Goal: Task Accomplishment & Management: Complete application form

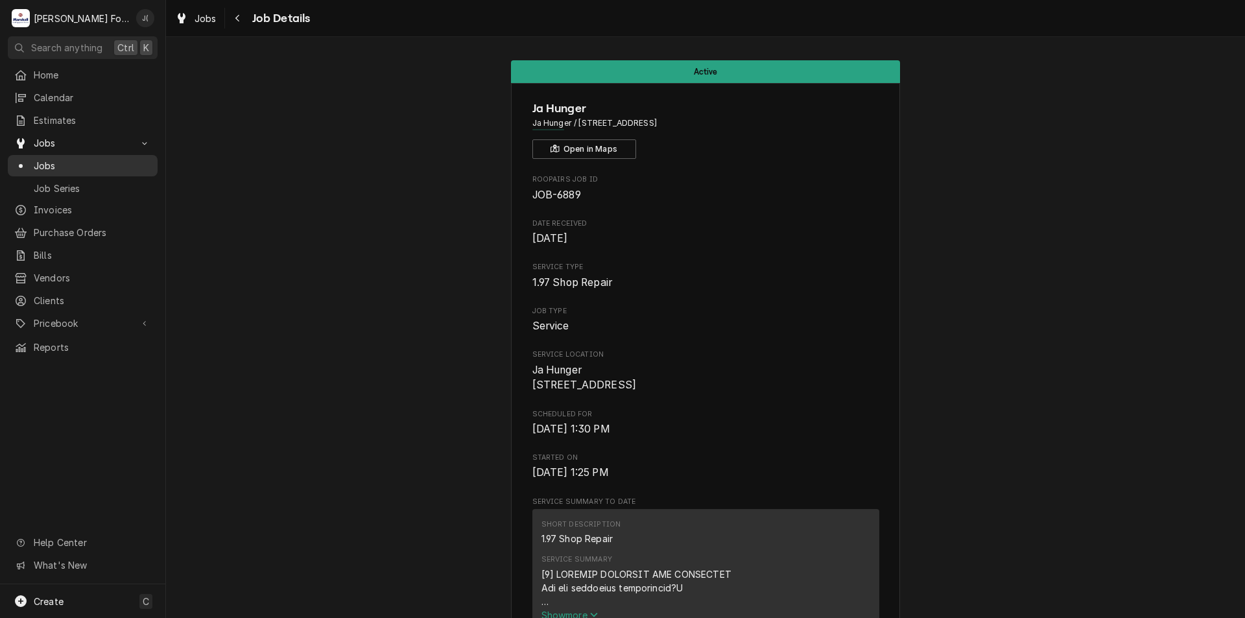
scroll to position [2019, 0]
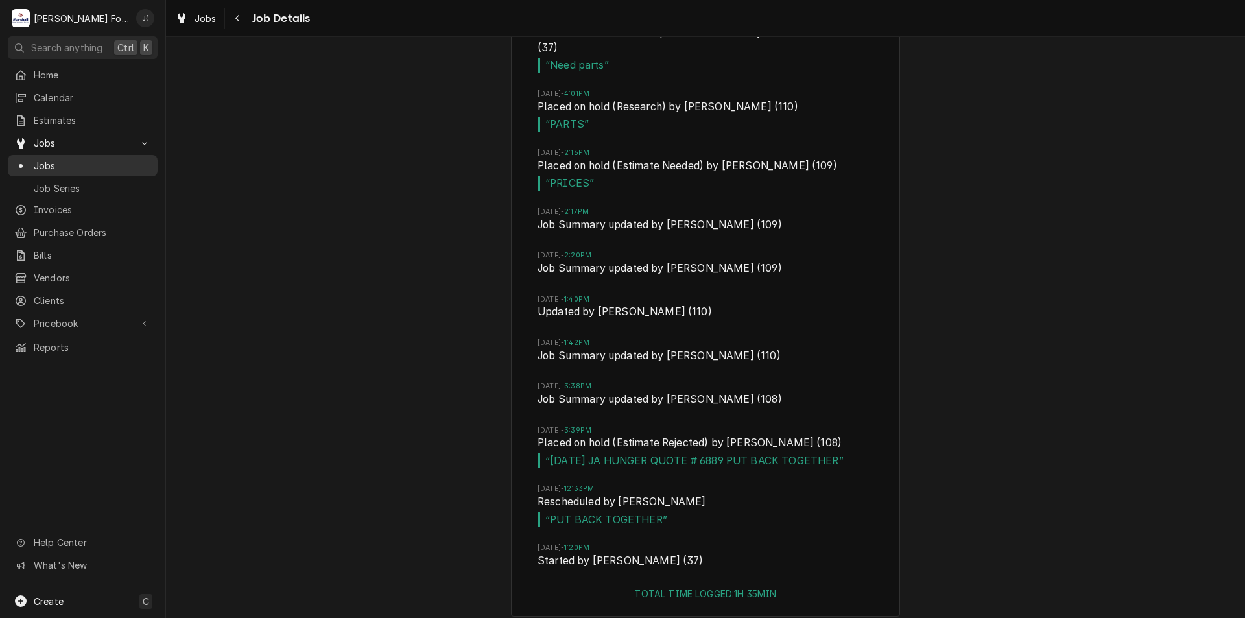
click at [87, 164] on span "Jobs" at bounding box center [92, 166] width 117 height 14
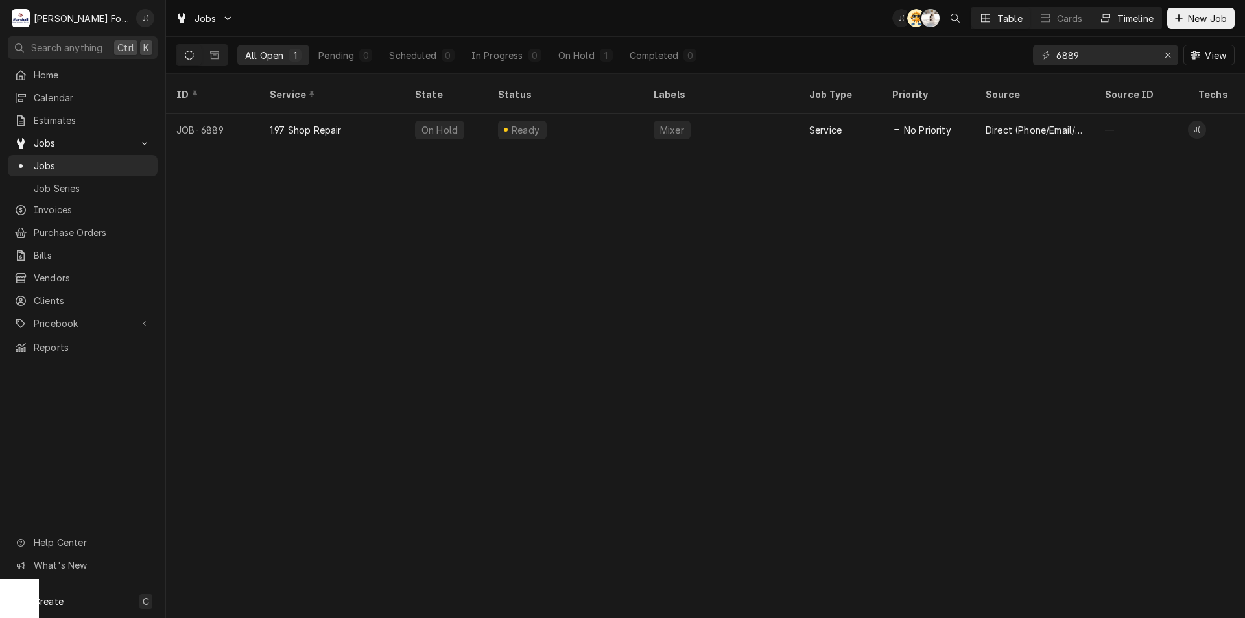
click at [1129, 15] on div "Timeline" at bounding box center [1135, 19] width 36 height 14
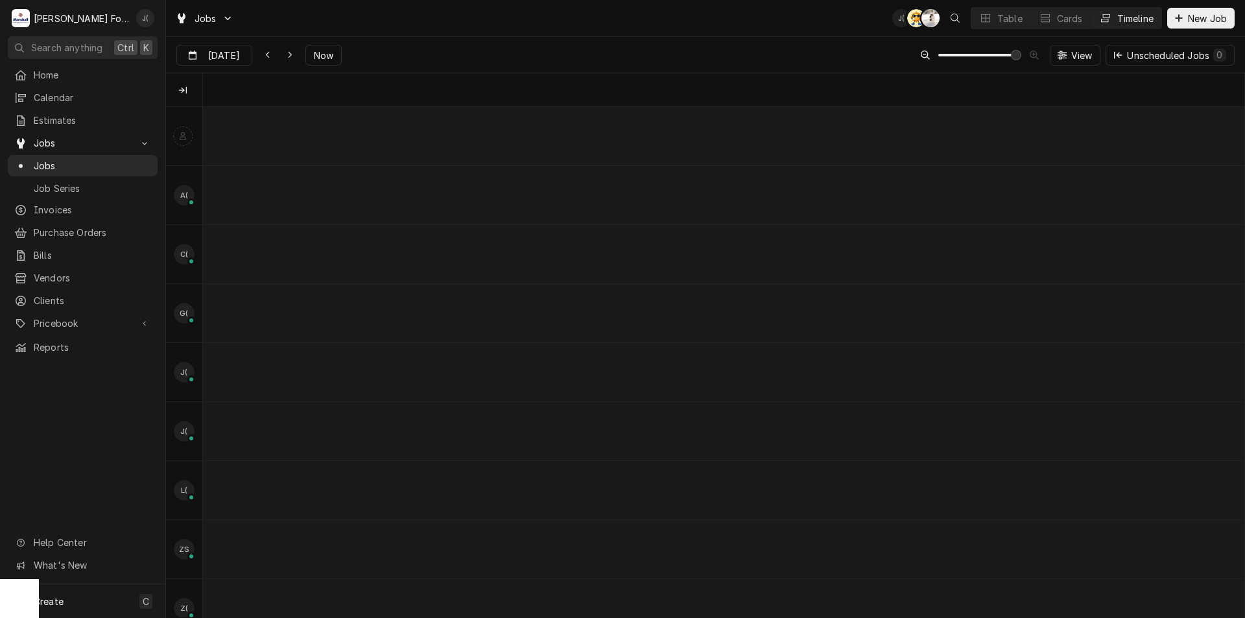
scroll to position [0, 20636]
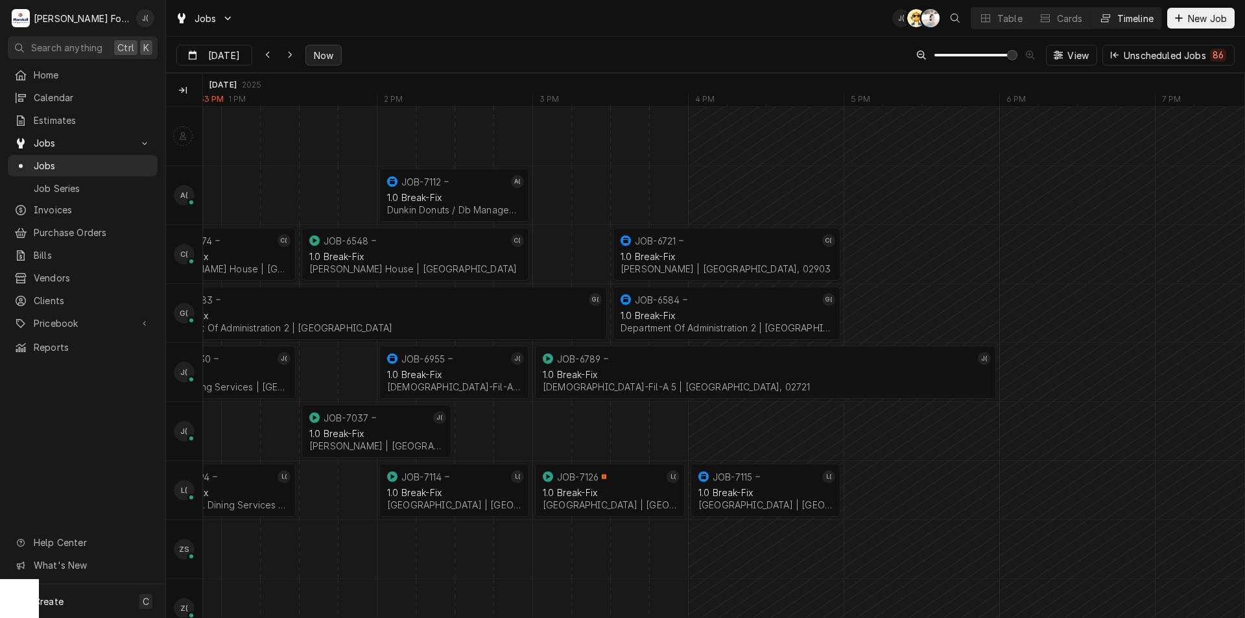
click at [325, 51] on span "Now" at bounding box center [323, 56] width 25 height 14
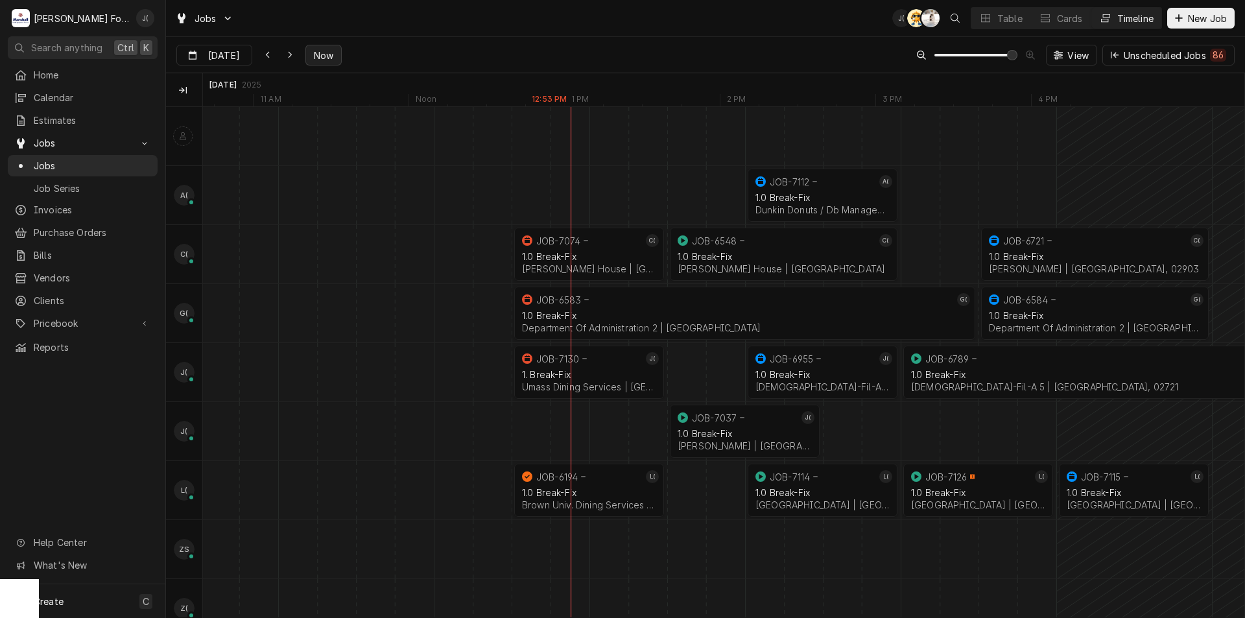
scroll to position [0, 20141]
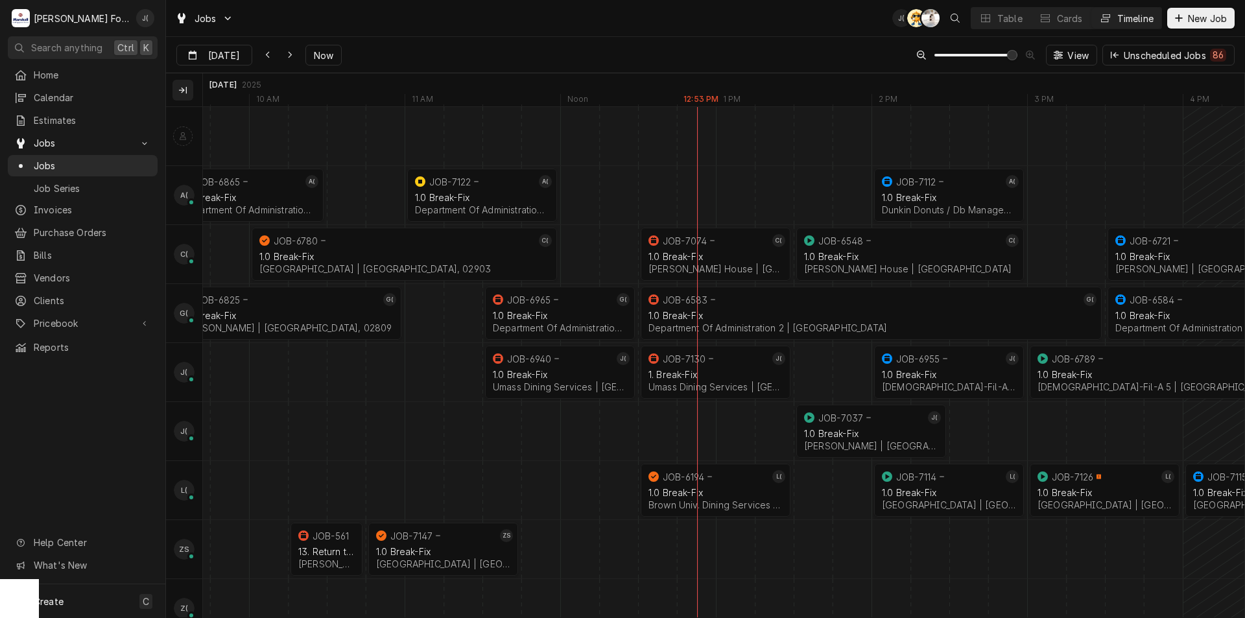
click at [186, 87] on icon "Technicians column. SPACE for context menu" at bounding box center [183, 90] width 8 height 7
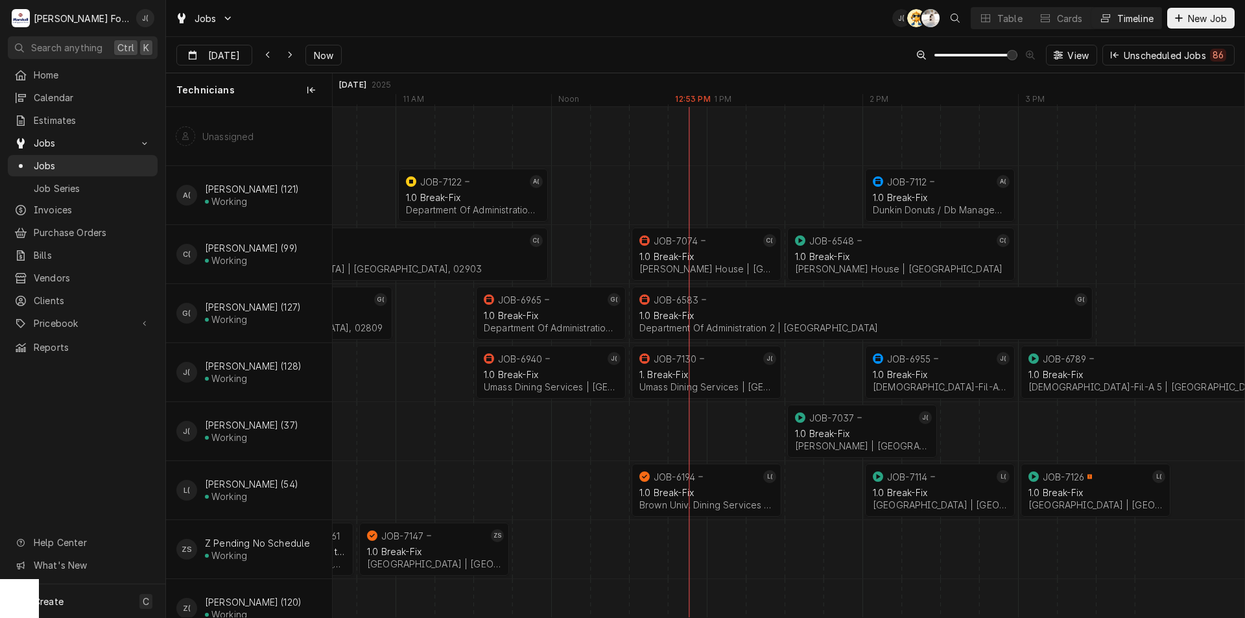
scroll to position [0, 20373]
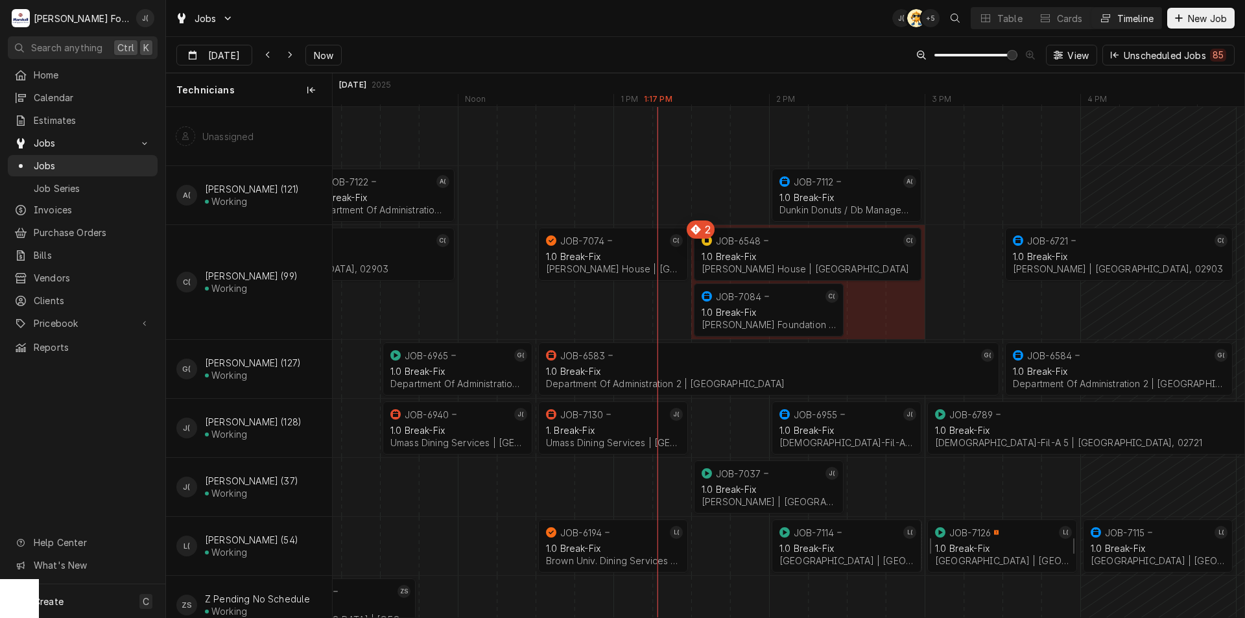
click at [987, 547] on div "1.0 Break-Fix" at bounding box center [1002, 548] width 134 height 11
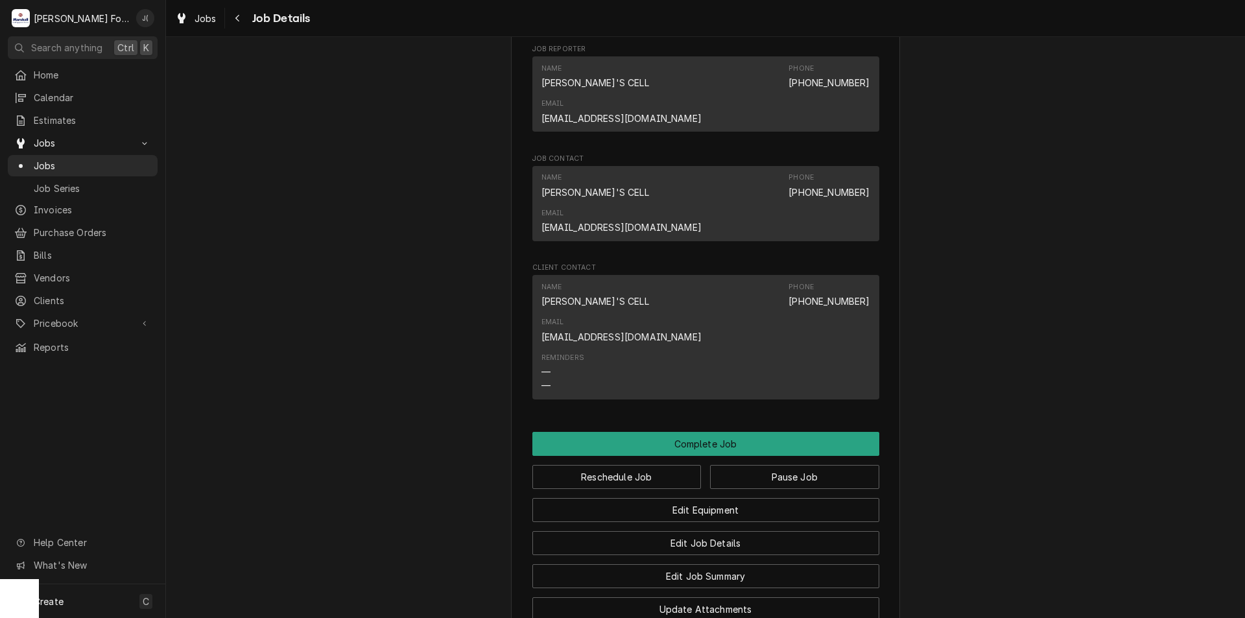
scroll to position [1167, 0]
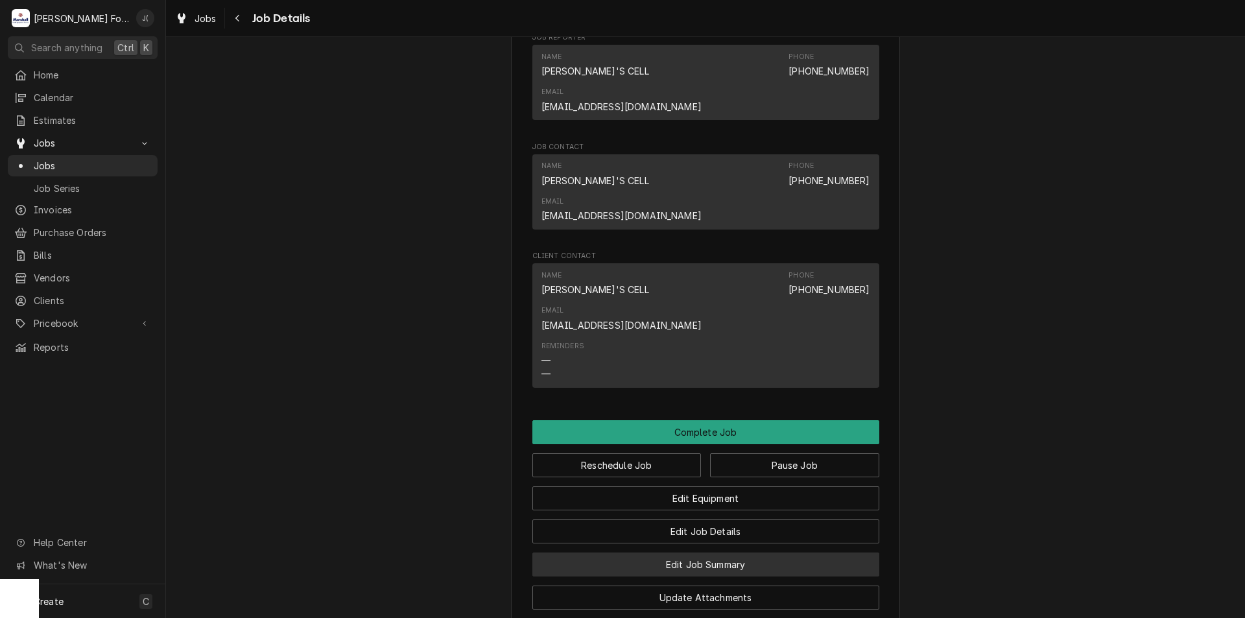
click at [687, 552] on button "Edit Job Summary" at bounding box center [705, 564] width 347 height 24
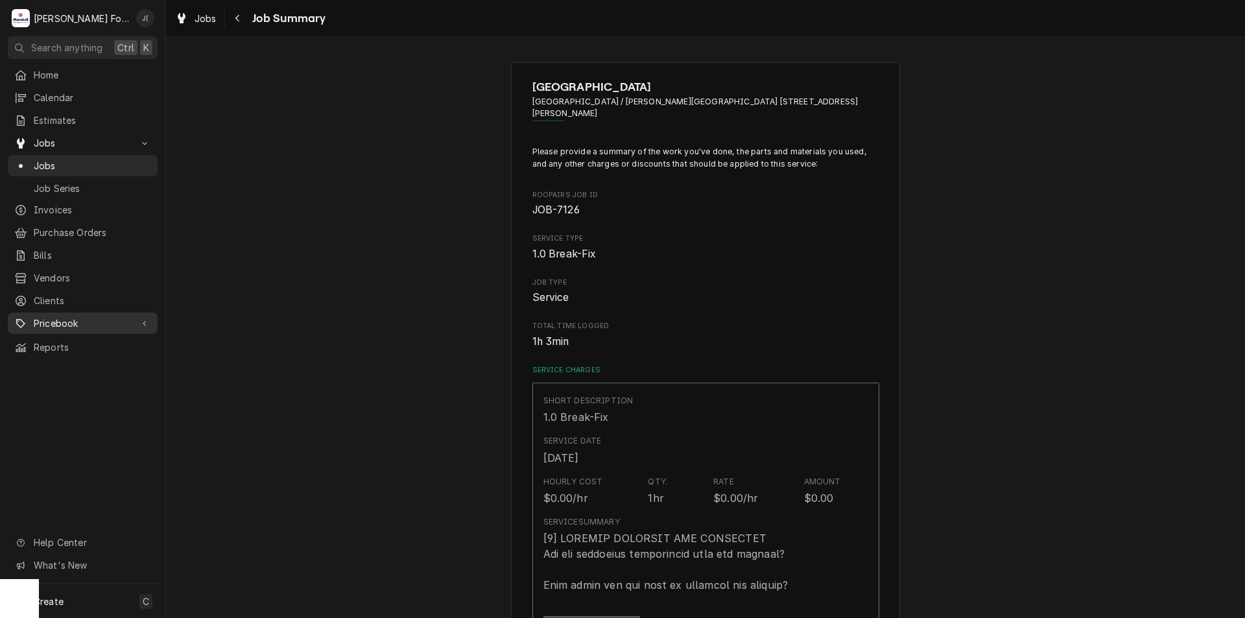
click at [78, 316] on span "Pricebook" at bounding box center [83, 323] width 98 height 14
click at [73, 362] on span "Parts & Materials" at bounding box center [92, 369] width 117 height 14
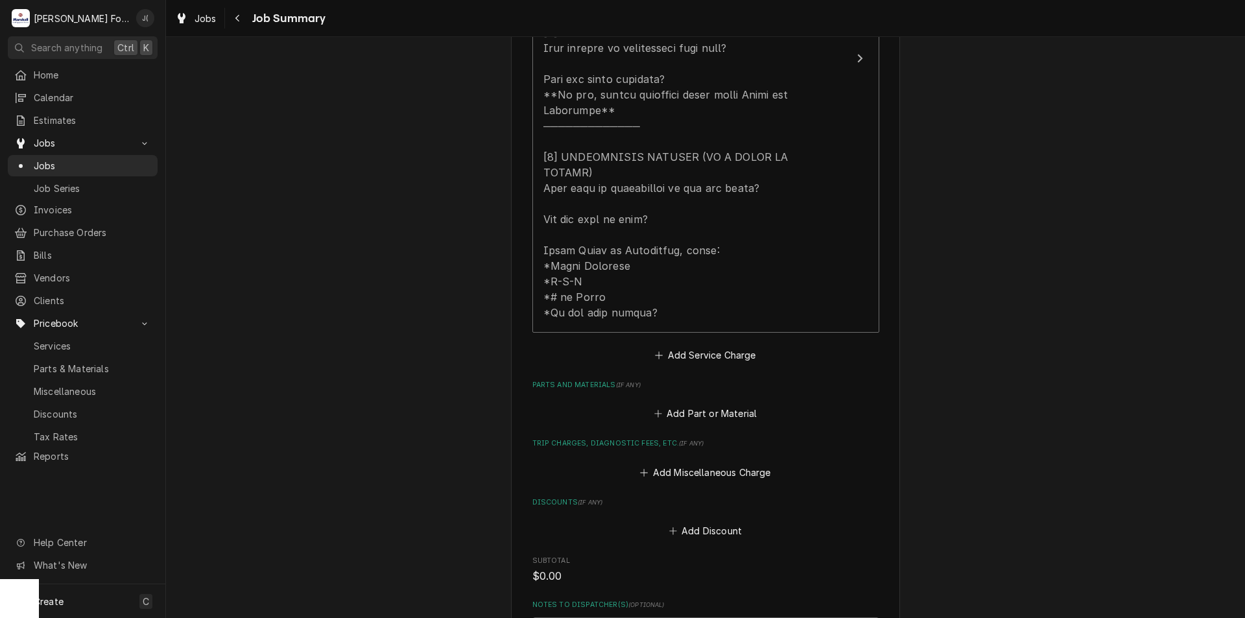
scroll to position [713, 0]
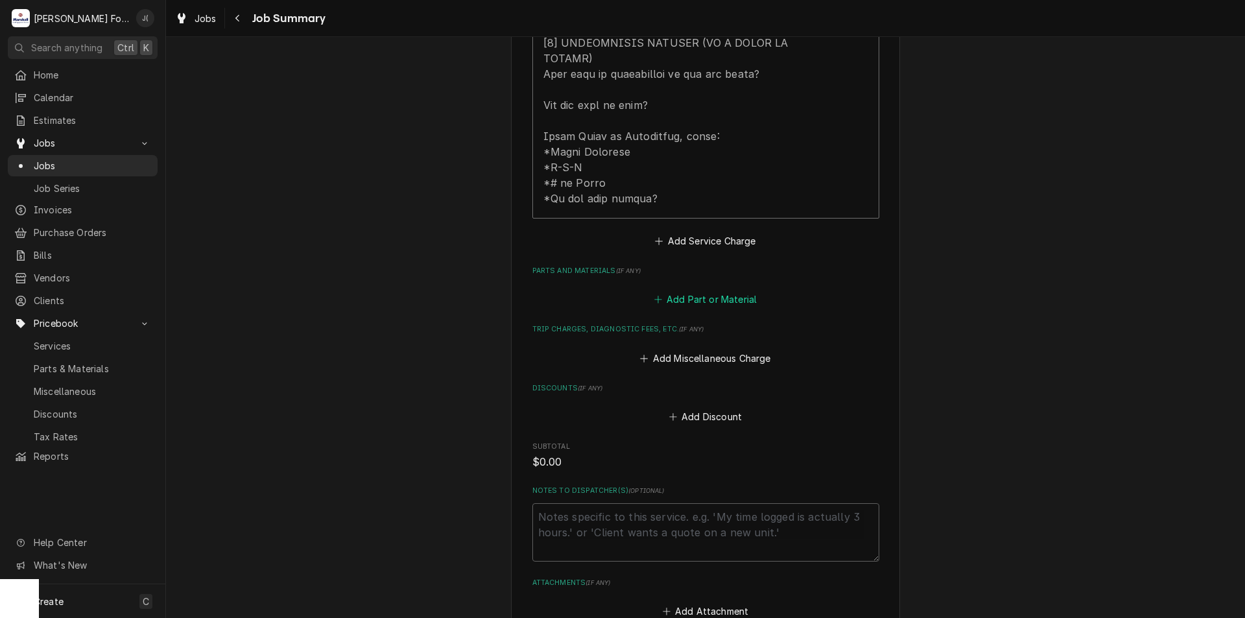
click at [707, 290] on button "Add Part or Material" at bounding box center [705, 299] width 107 height 18
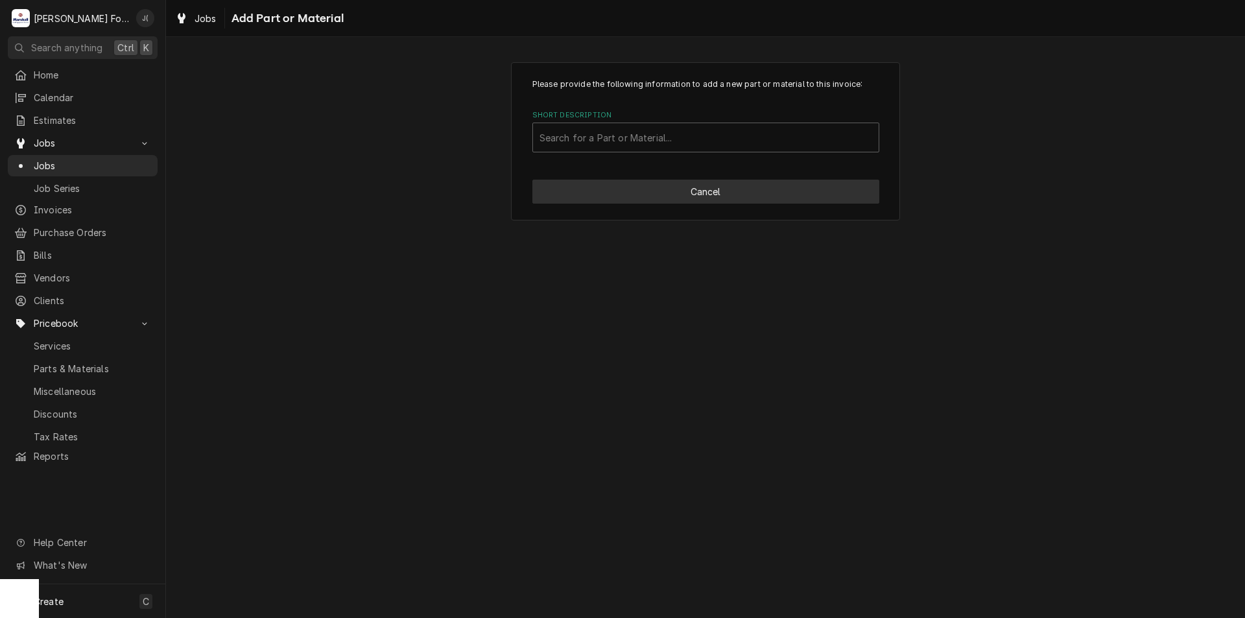
click at [752, 192] on button "Cancel" at bounding box center [705, 192] width 347 height 24
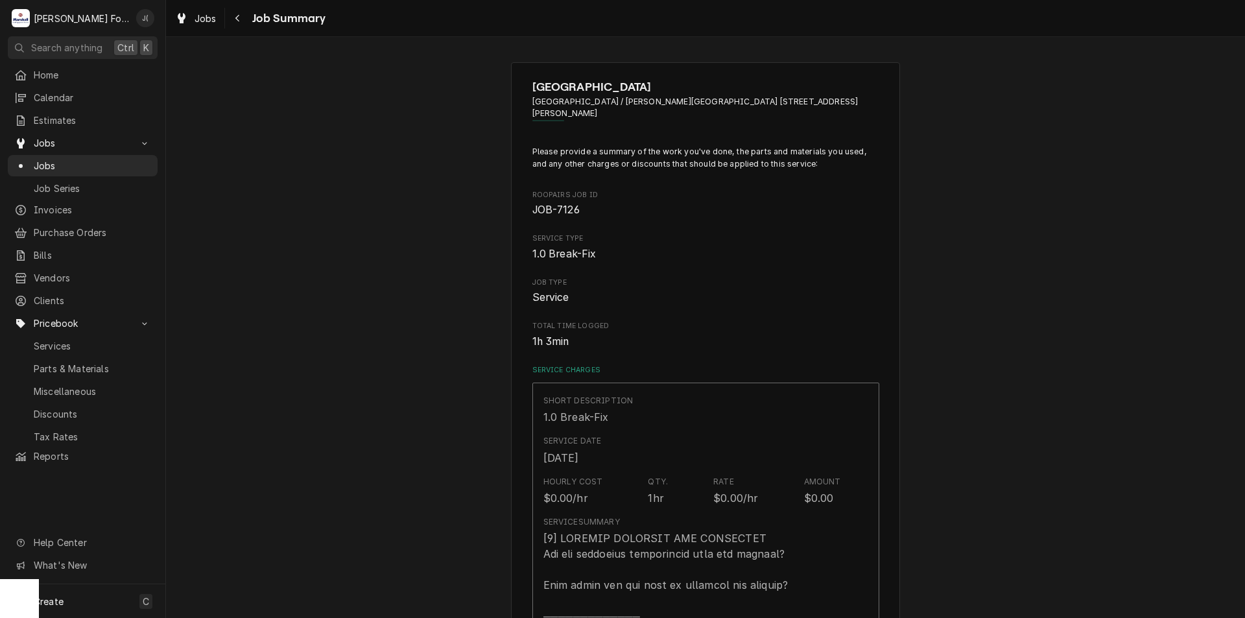
scroll to position [713, 0]
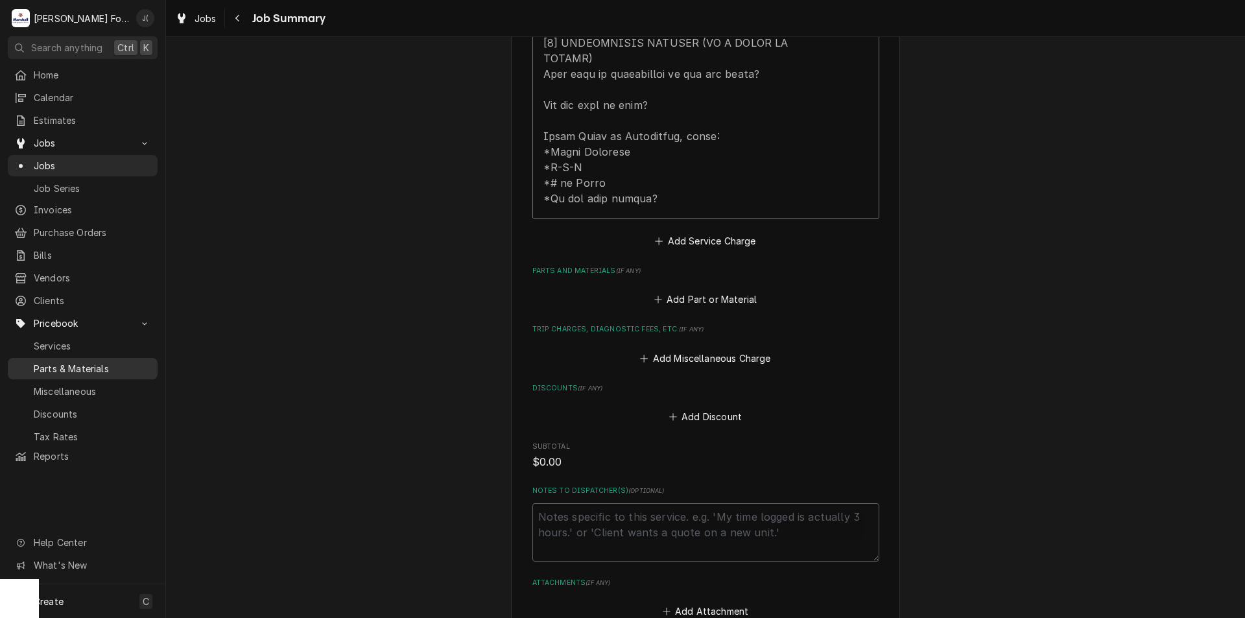
click at [64, 362] on span "Parts & Materials" at bounding box center [92, 369] width 117 height 14
type textarea "x"
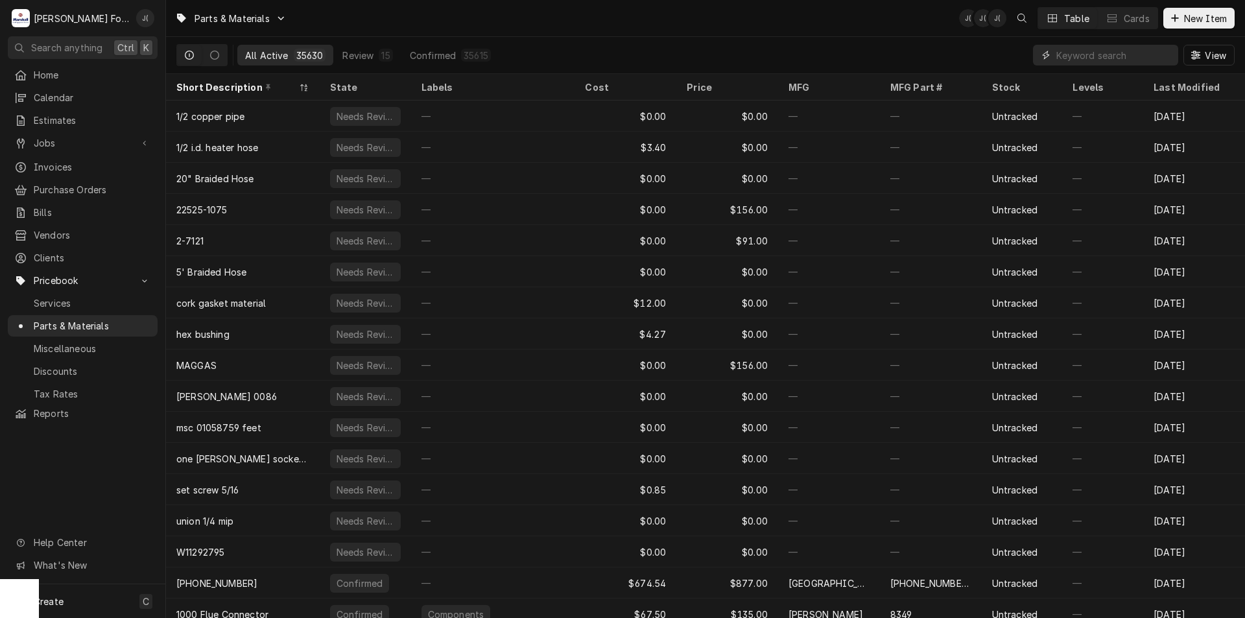
click at [1112, 62] on input "Dynamic Content Wrapper" at bounding box center [1113, 55] width 115 height 21
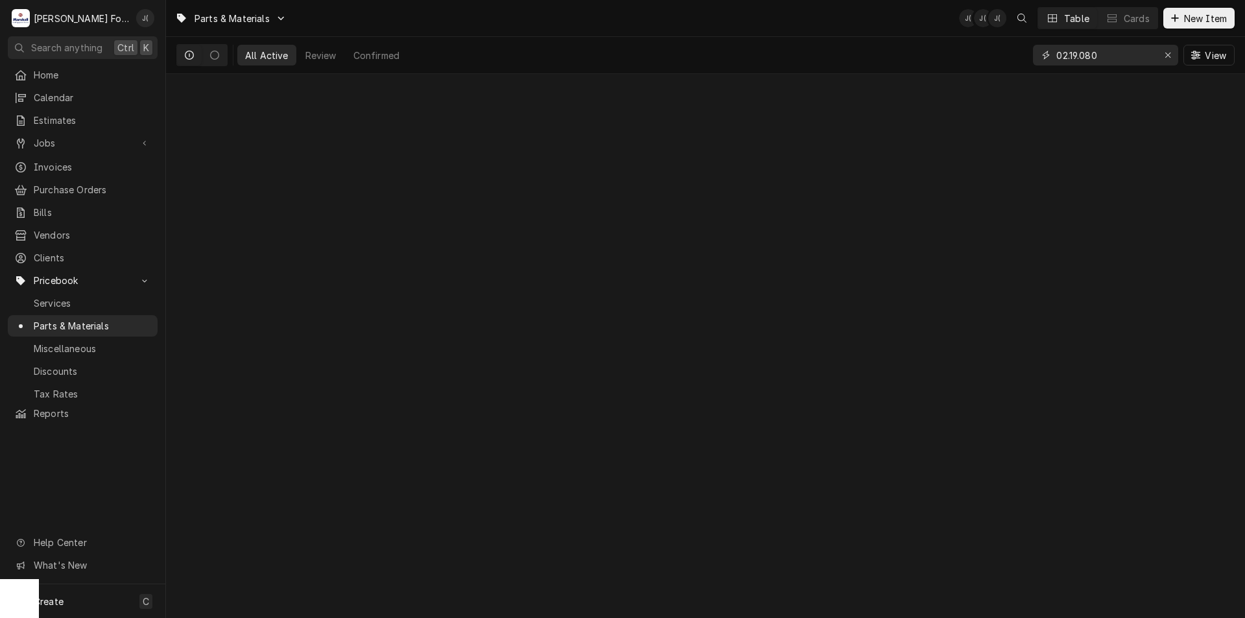
type input "02.19.080"
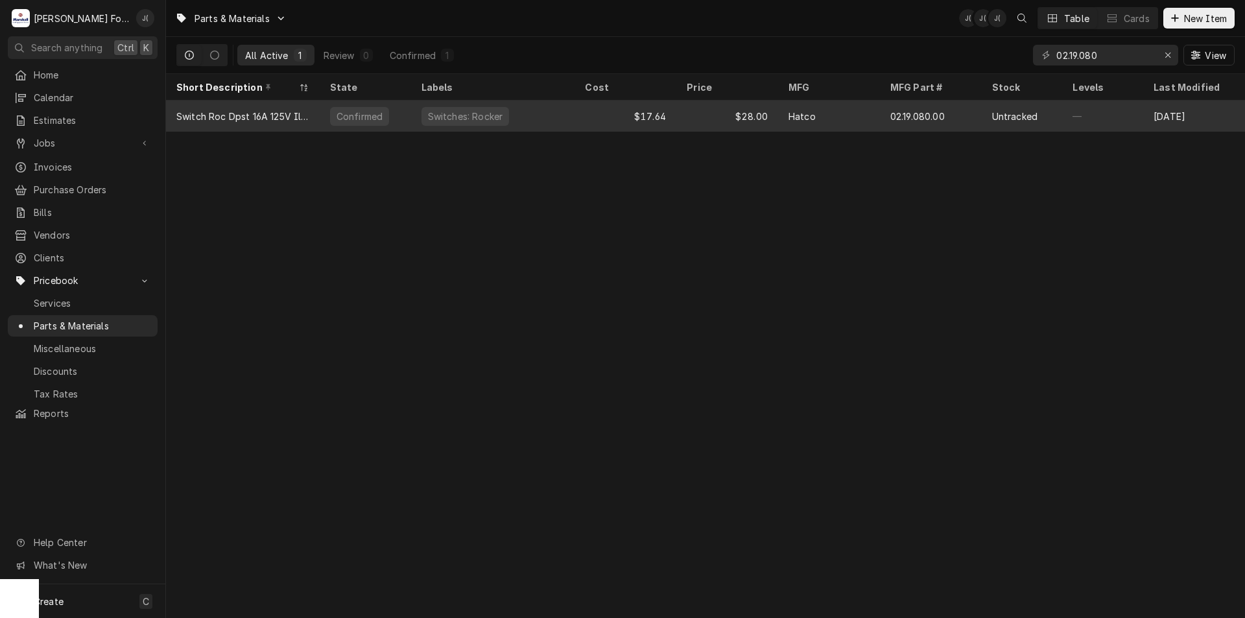
click at [642, 118] on div "$17.64" at bounding box center [625, 115] width 102 height 31
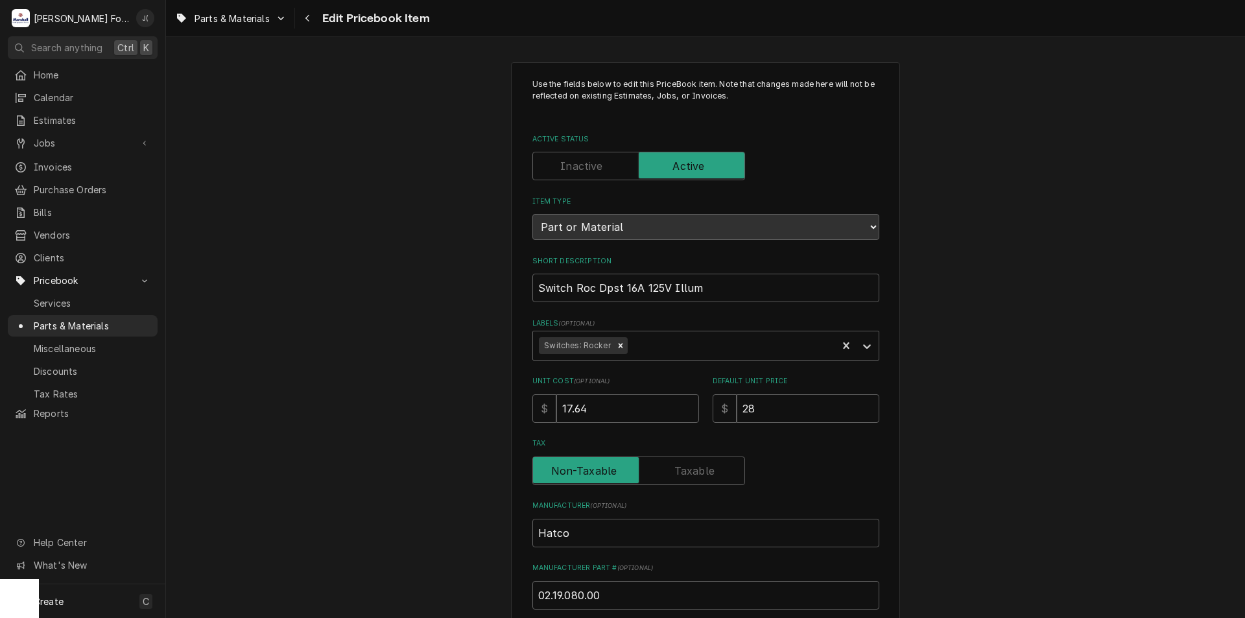
click at [693, 474] on label "Tax" at bounding box center [638, 470] width 213 height 29
click at [693, 474] on input "Tax" at bounding box center [638, 470] width 201 height 29
checkbox input "true"
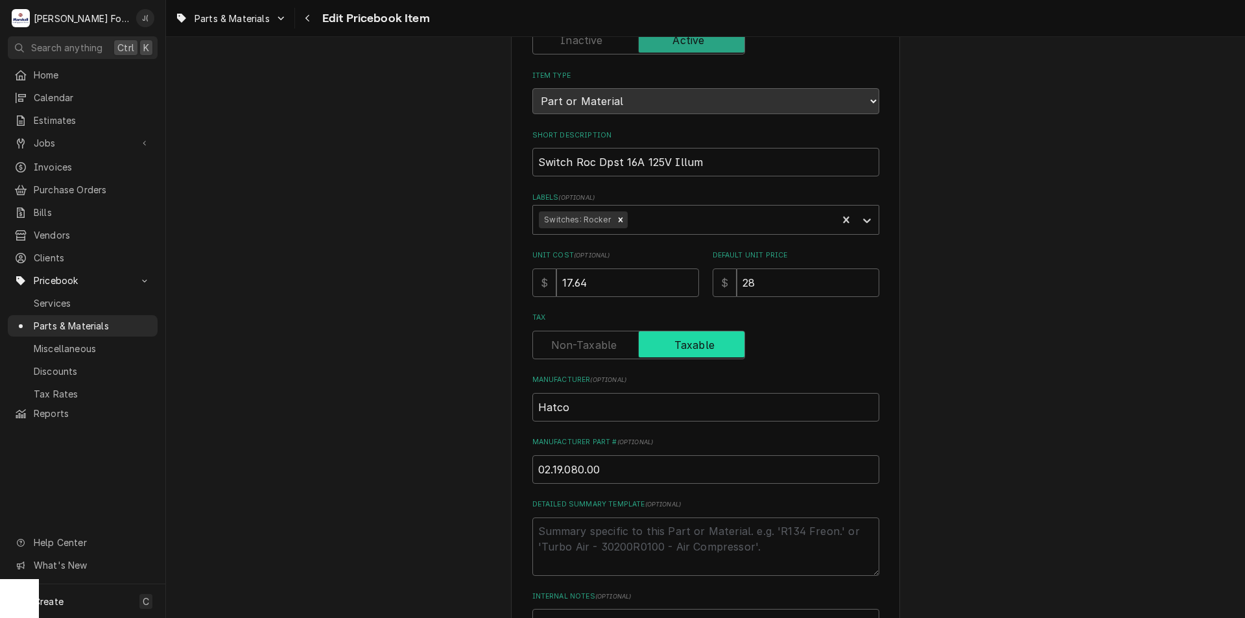
scroll to position [389, 0]
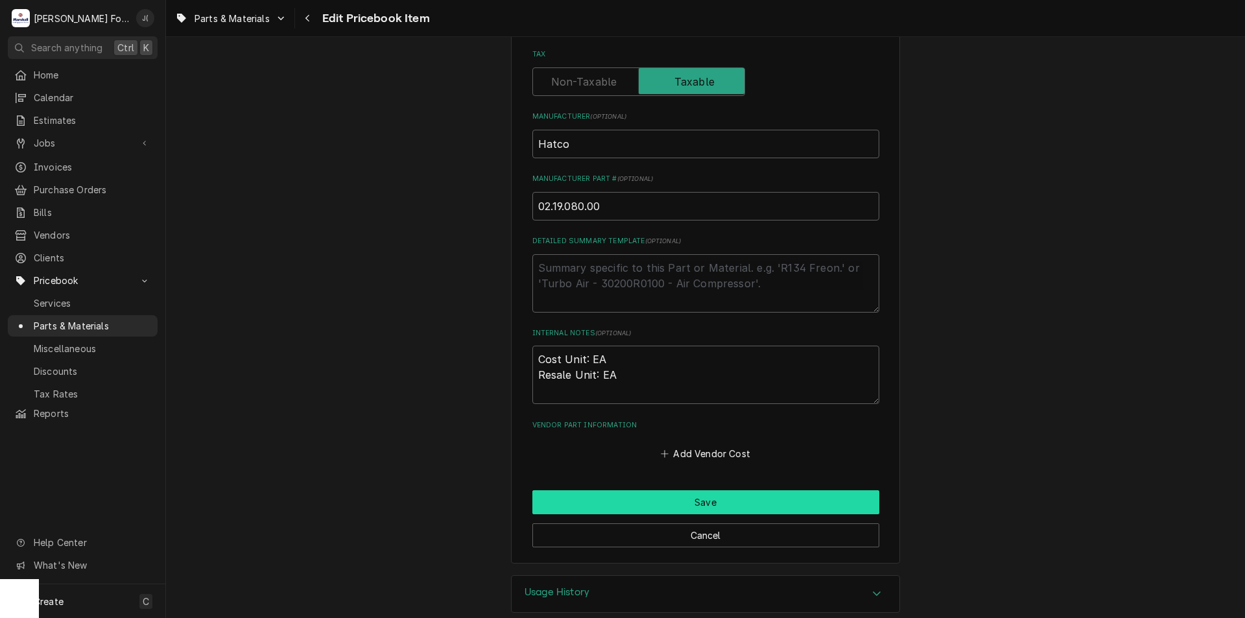
click at [701, 496] on button "Save" at bounding box center [705, 502] width 347 height 24
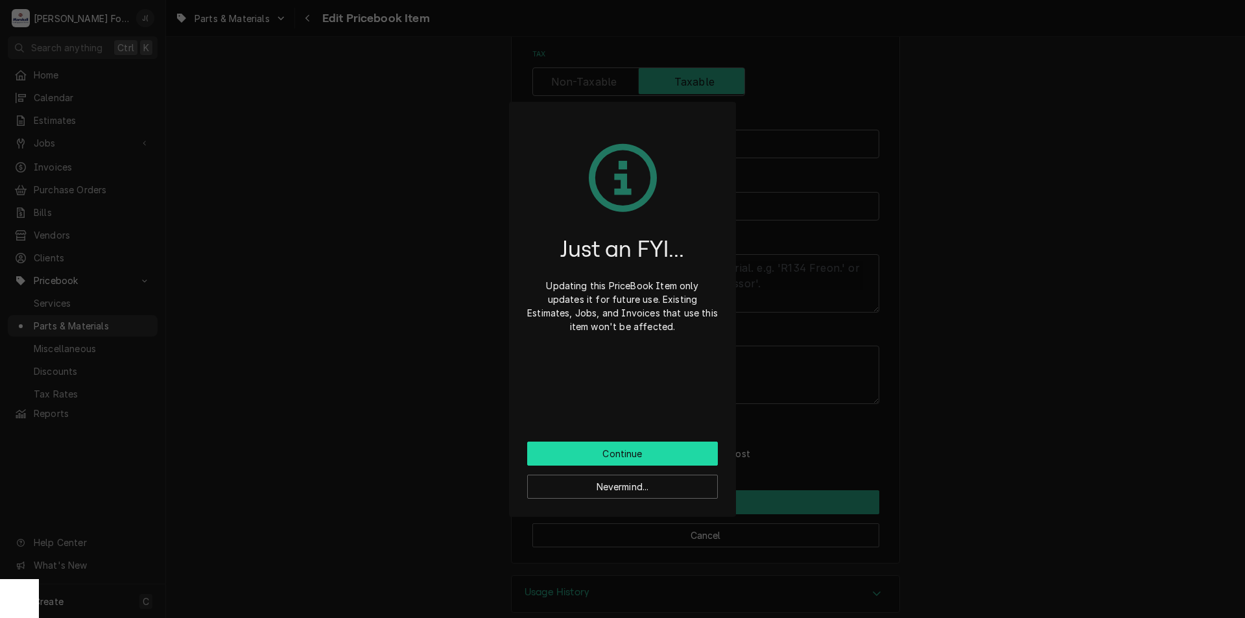
click at [613, 457] on button "Continue" at bounding box center [622, 453] width 191 height 24
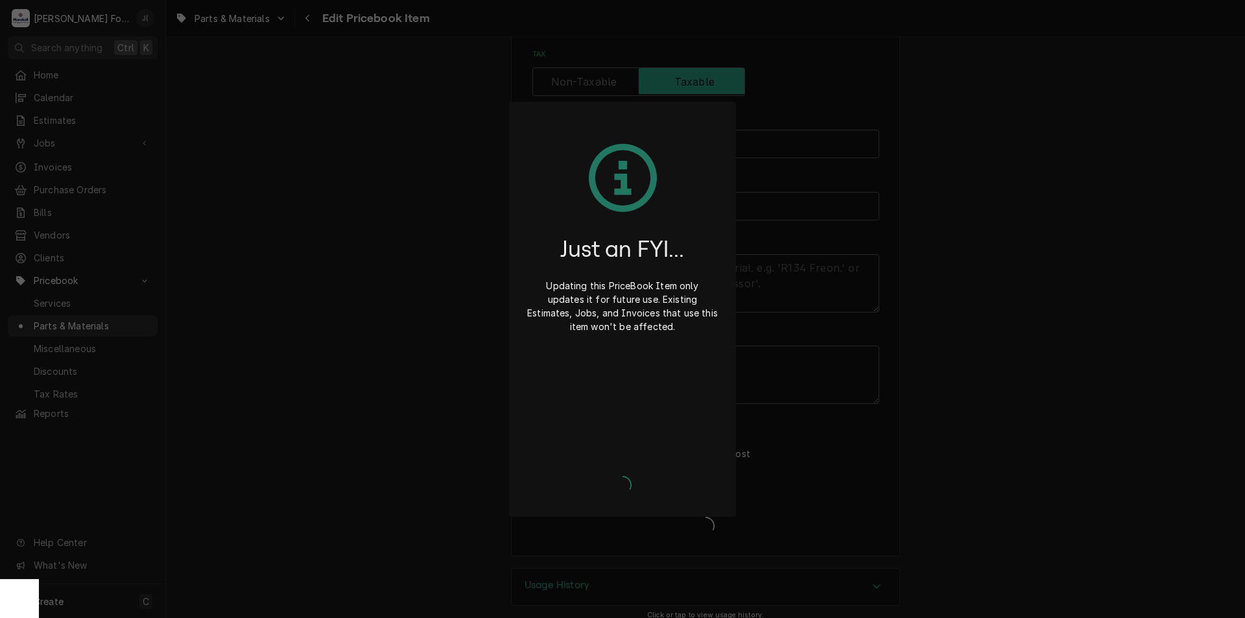
type textarea "x"
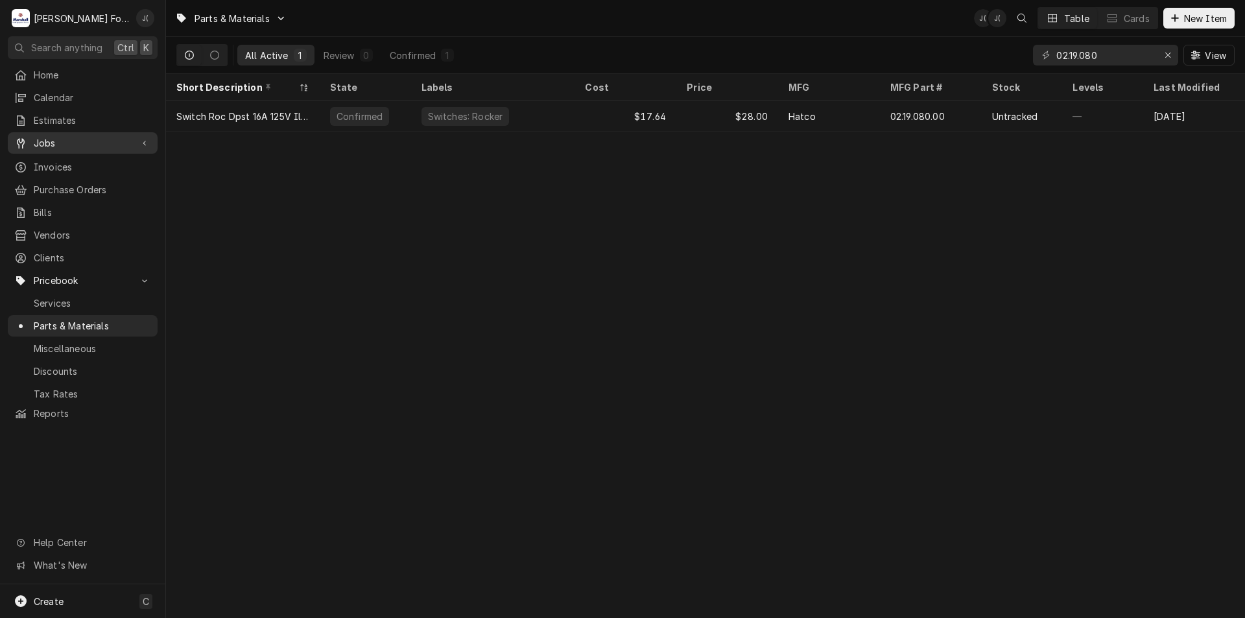
click at [52, 132] on link "Jobs" at bounding box center [83, 142] width 150 height 21
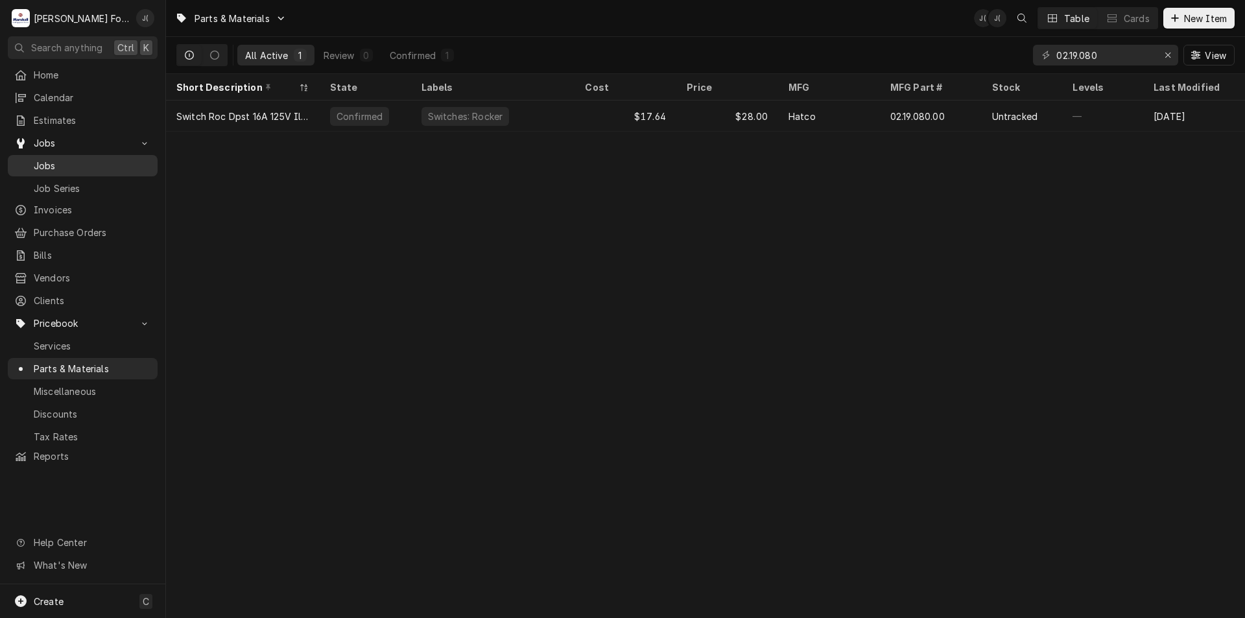
click at [59, 159] on span "Jobs" at bounding box center [92, 166] width 117 height 14
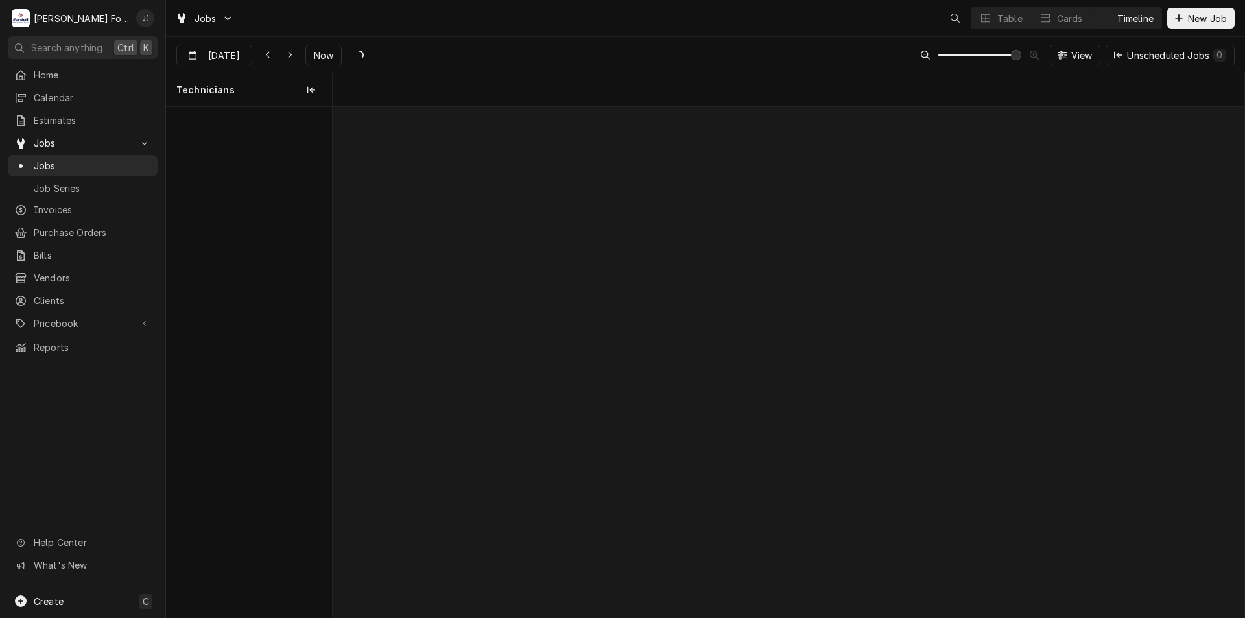
scroll to position [0, 18078]
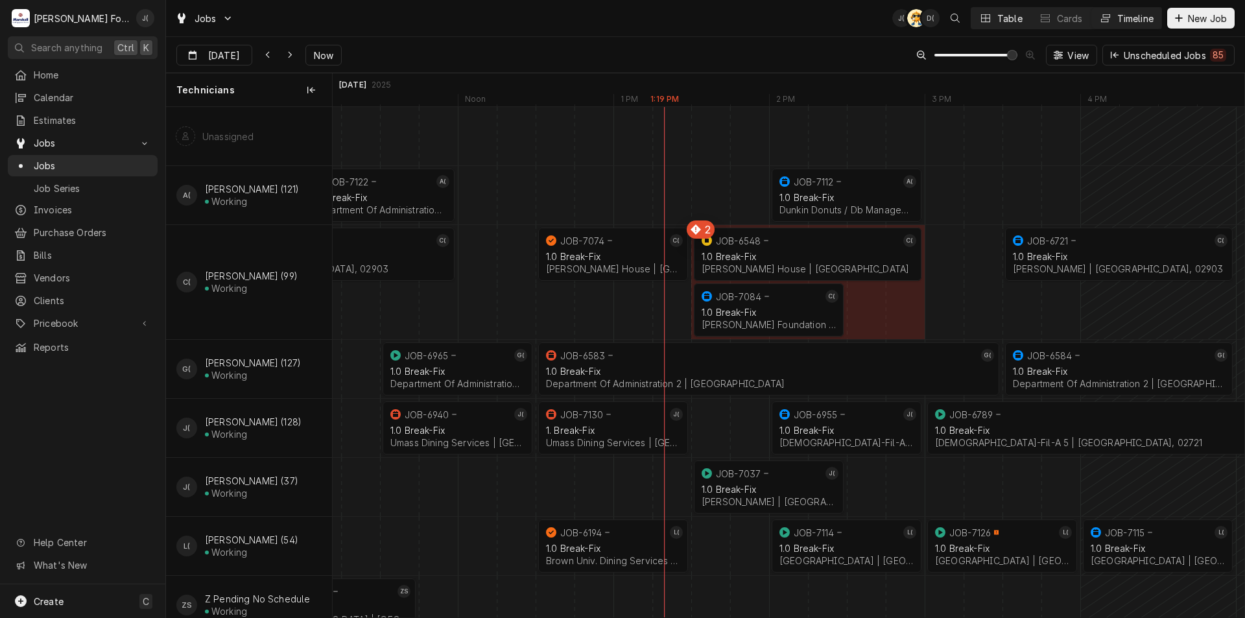
click at [1015, 21] on div "Table" at bounding box center [1009, 19] width 25 height 14
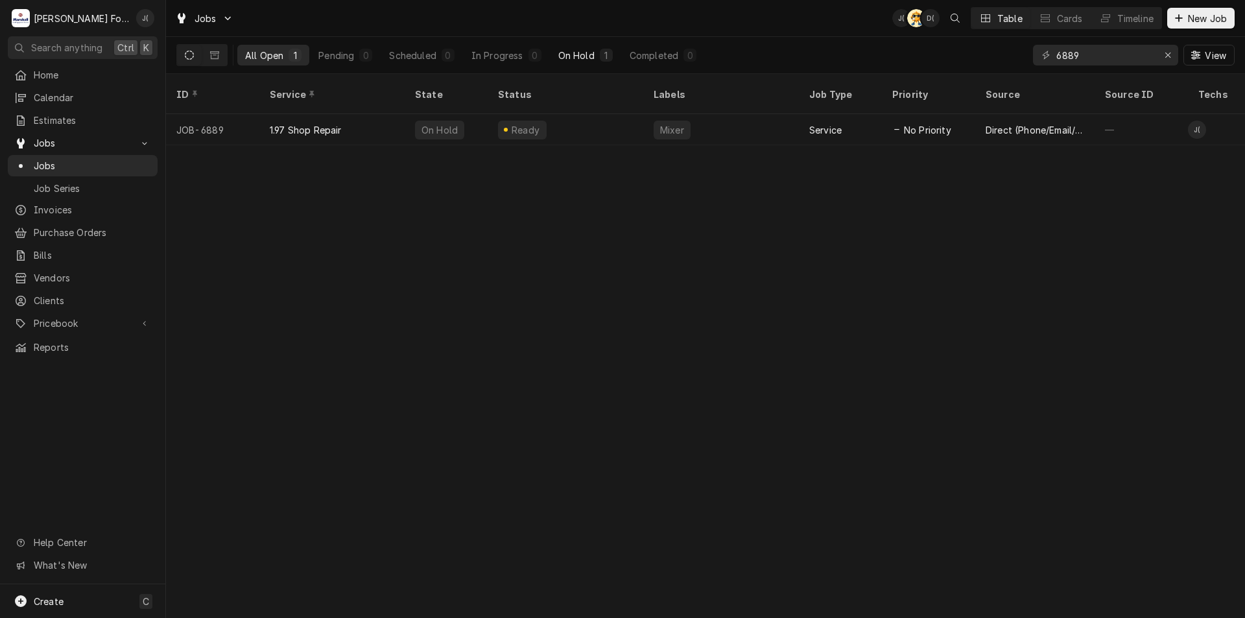
click at [579, 48] on button "On Hold 1" at bounding box center [585, 55] width 70 height 21
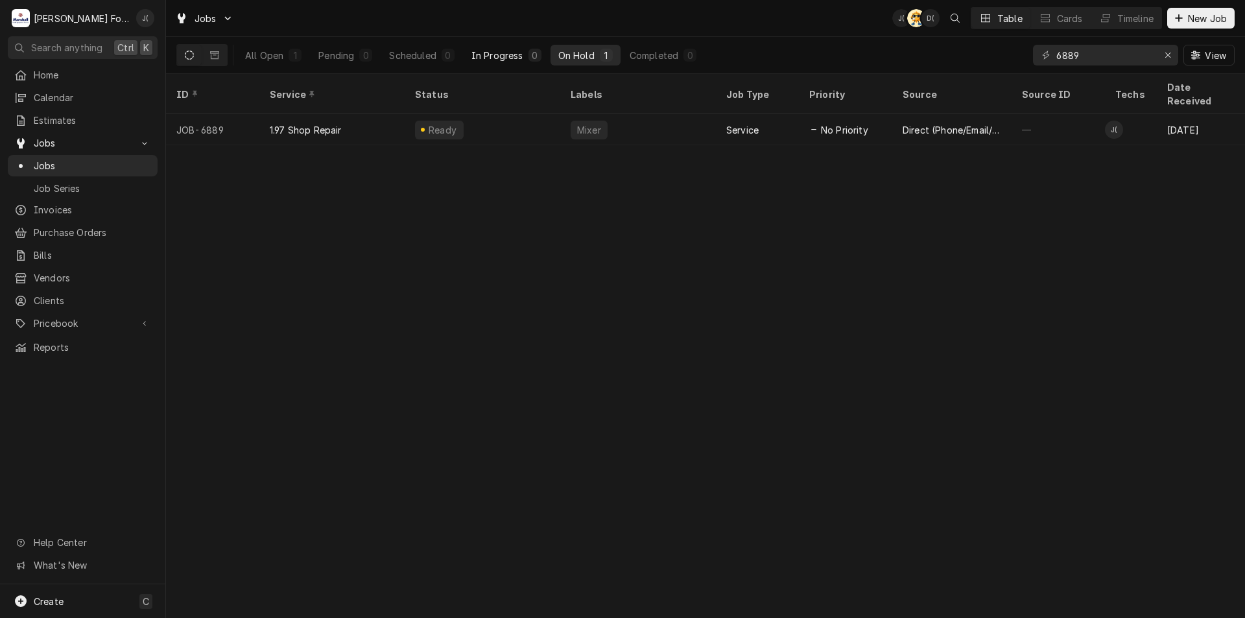
click at [515, 54] on div "In Progress" at bounding box center [497, 56] width 52 height 14
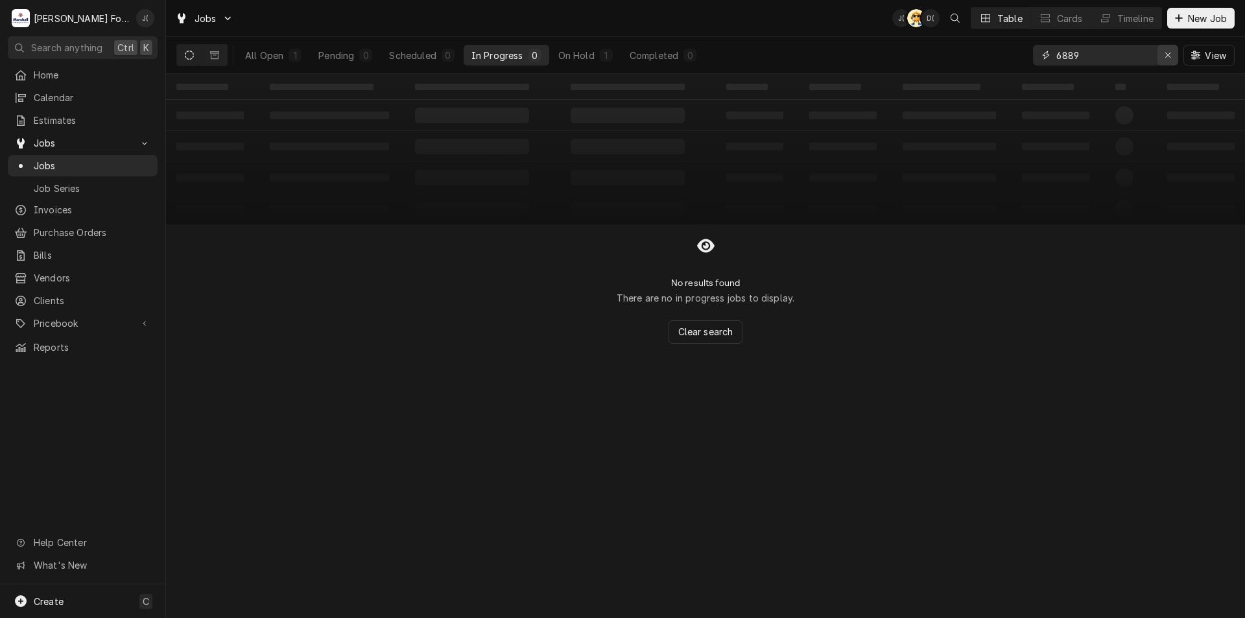
click at [1166, 54] on icon "Erase input" at bounding box center [1167, 55] width 7 height 9
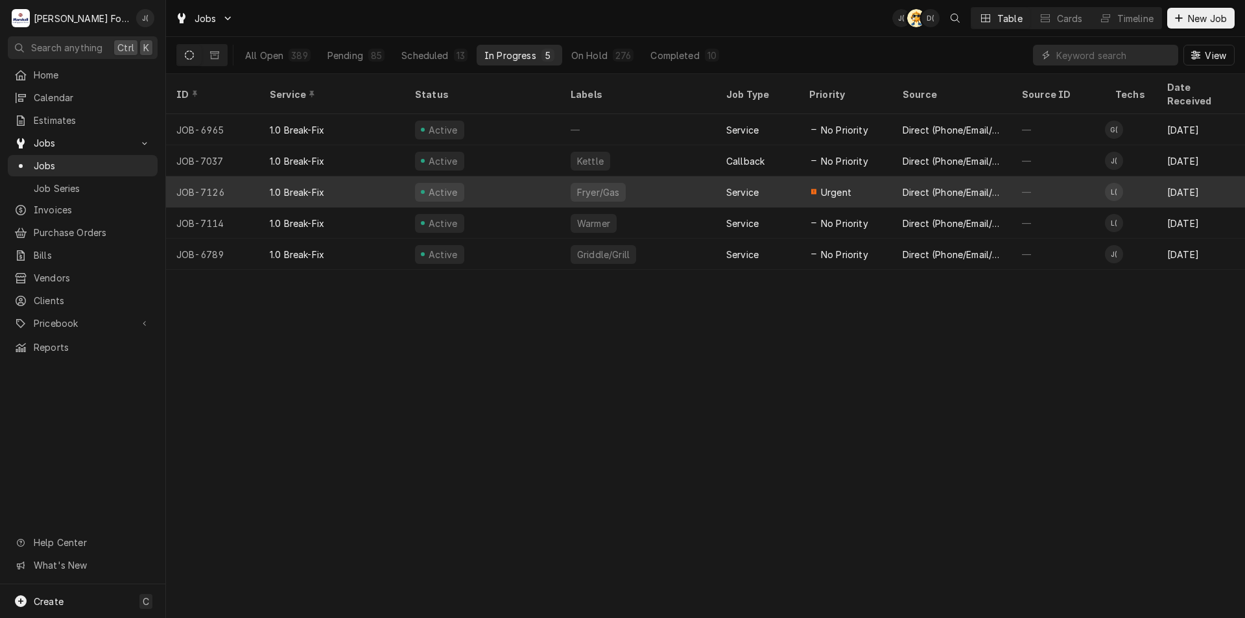
click at [640, 176] on div "Fryer/Gas" at bounding box center [638, 191] width 156 height 31
click at [639, 176] on div "Fryer/Gas" at bounding box center [638, 191] width 156 height 31
click at [1005, 178] on div "Direct (Phone/Email/etc.)" at bounding box center [951, 191] width 119 height 31
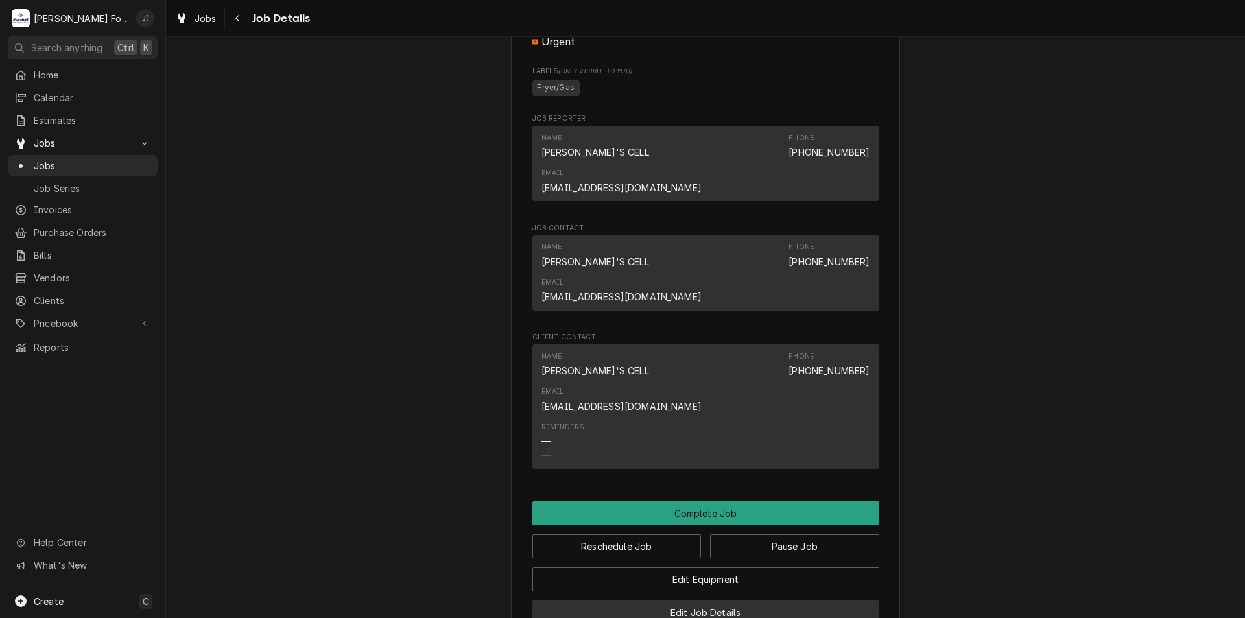
scroll to position [1286, 0]
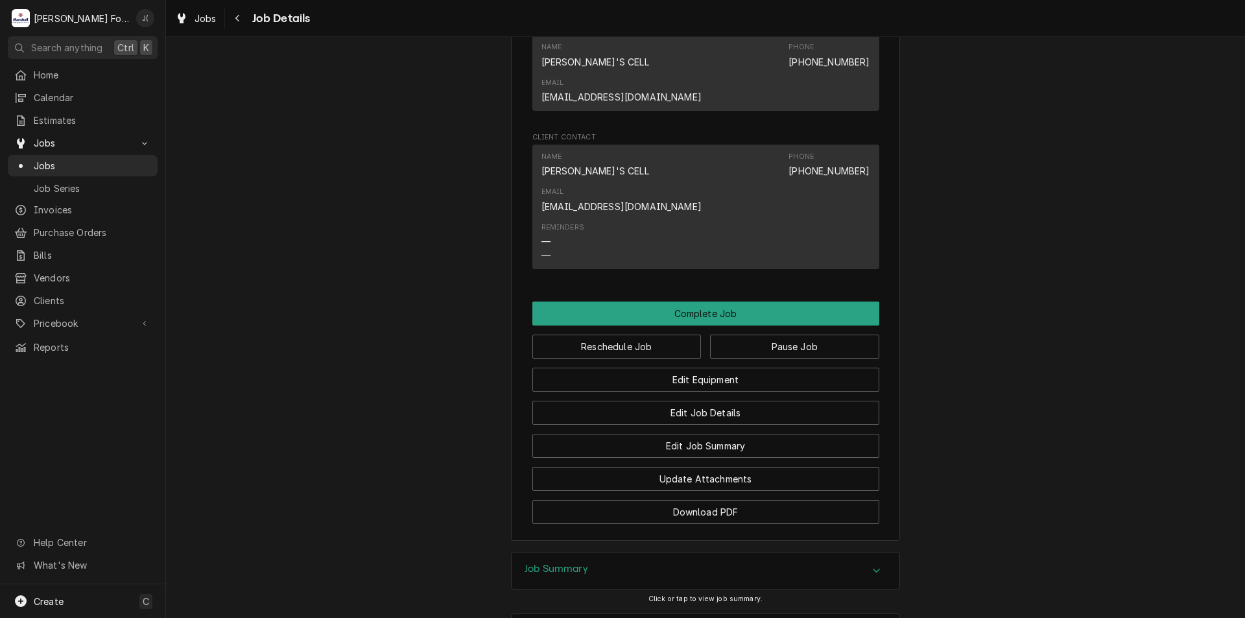
click at [648, 552] on div "Job Summary" at bounding box center [705, 570] width 388 height 36
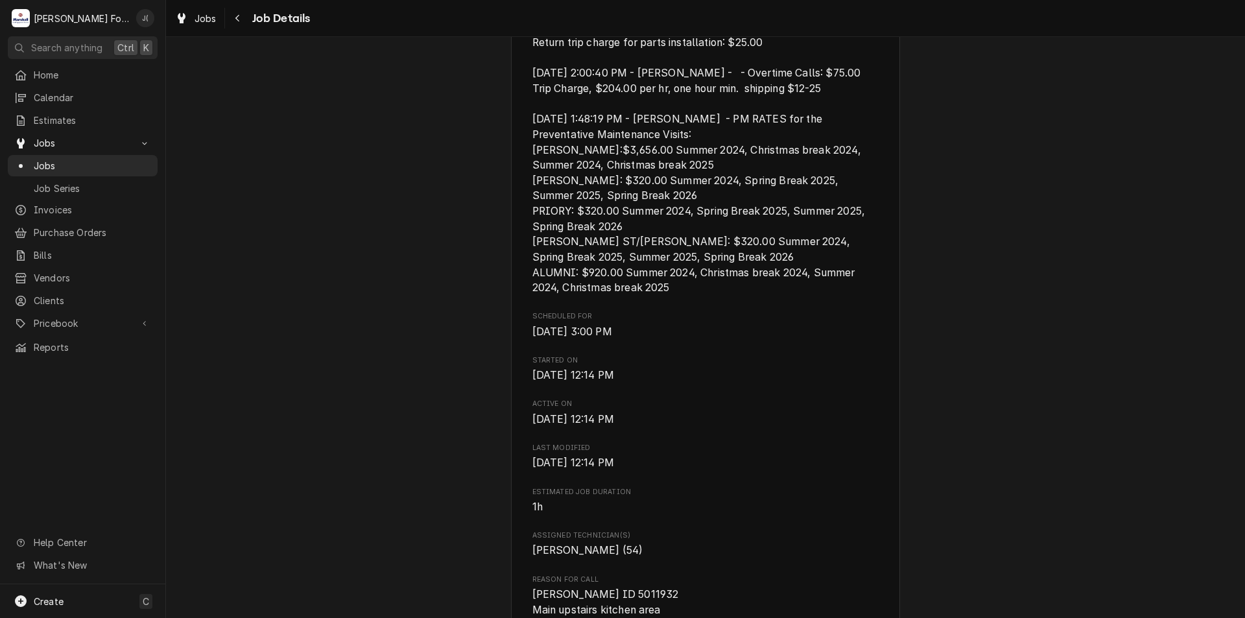
scroll to position [436, 0]
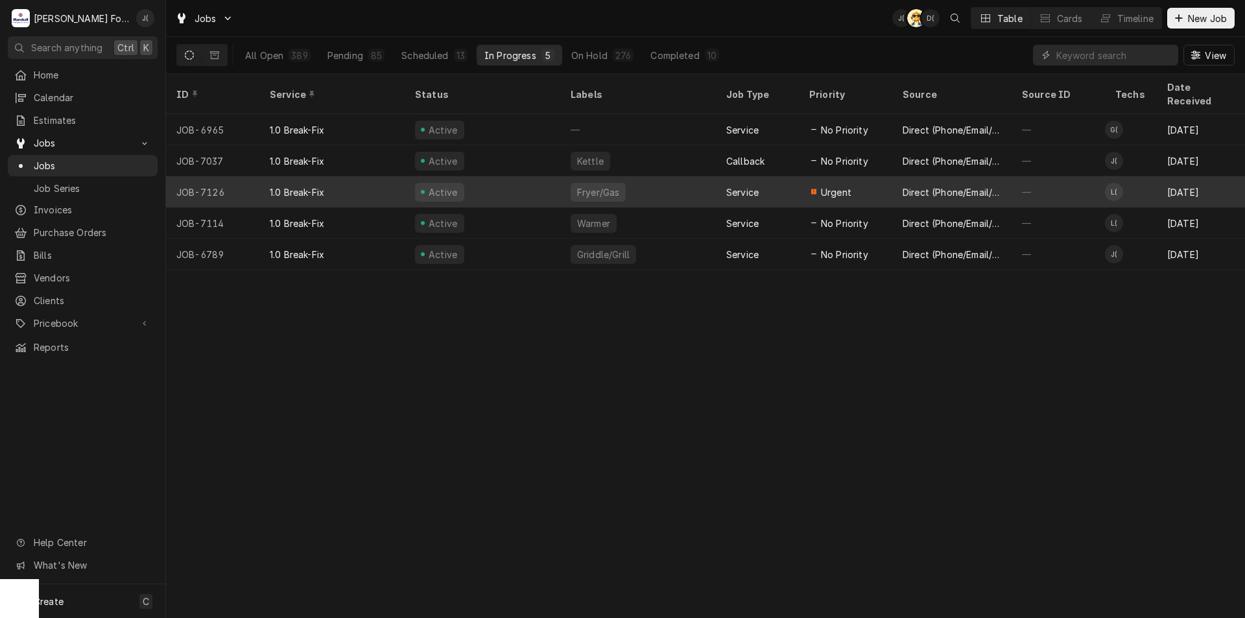
click at [833, 185] on span "Urgent" at bounding box center [836, 192] width 30 height 14
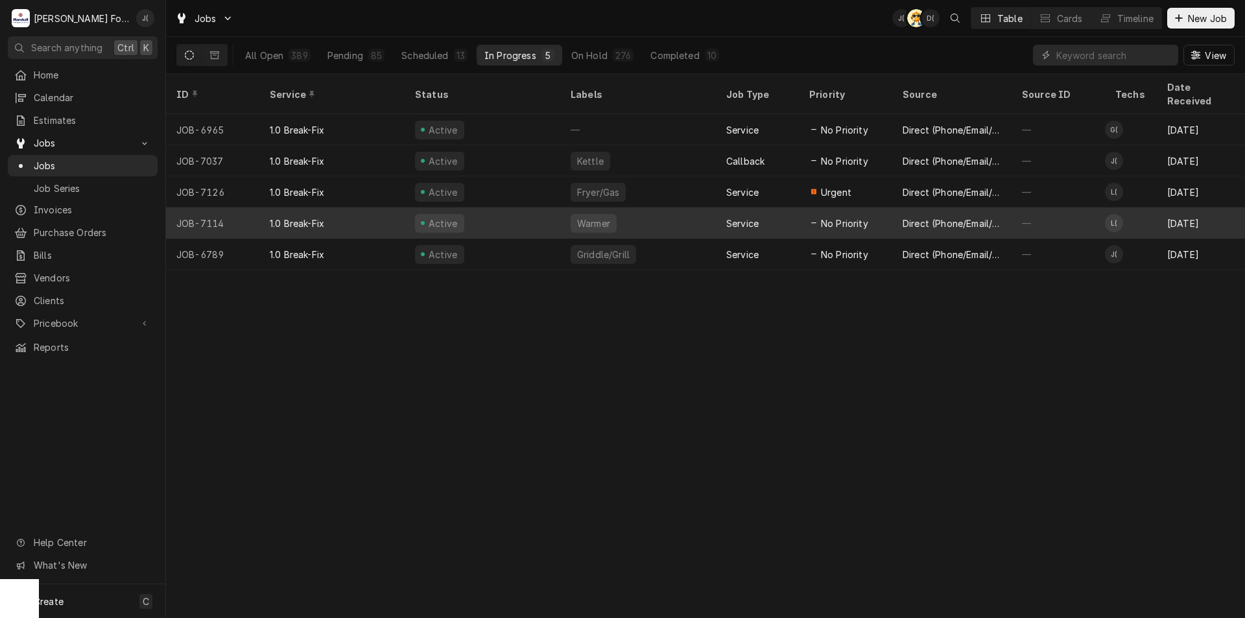
click at [689, 207] on div "Warmer" at bounding box center [638, 222] width 156 height 31
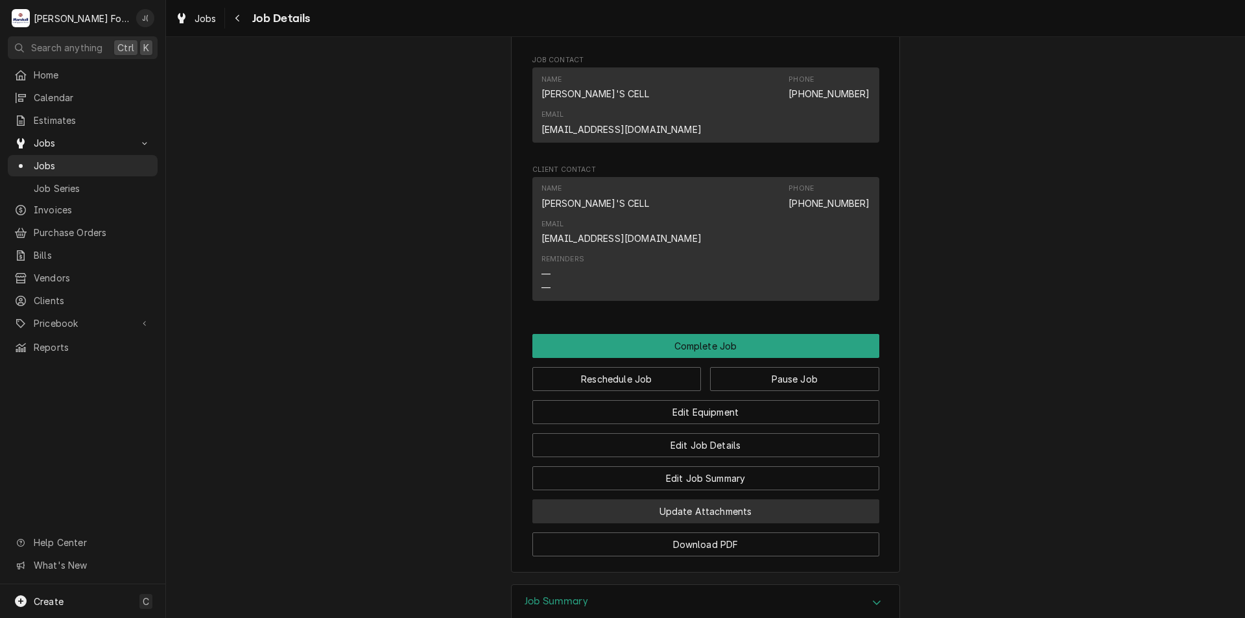
scroll to position [1332, 0]
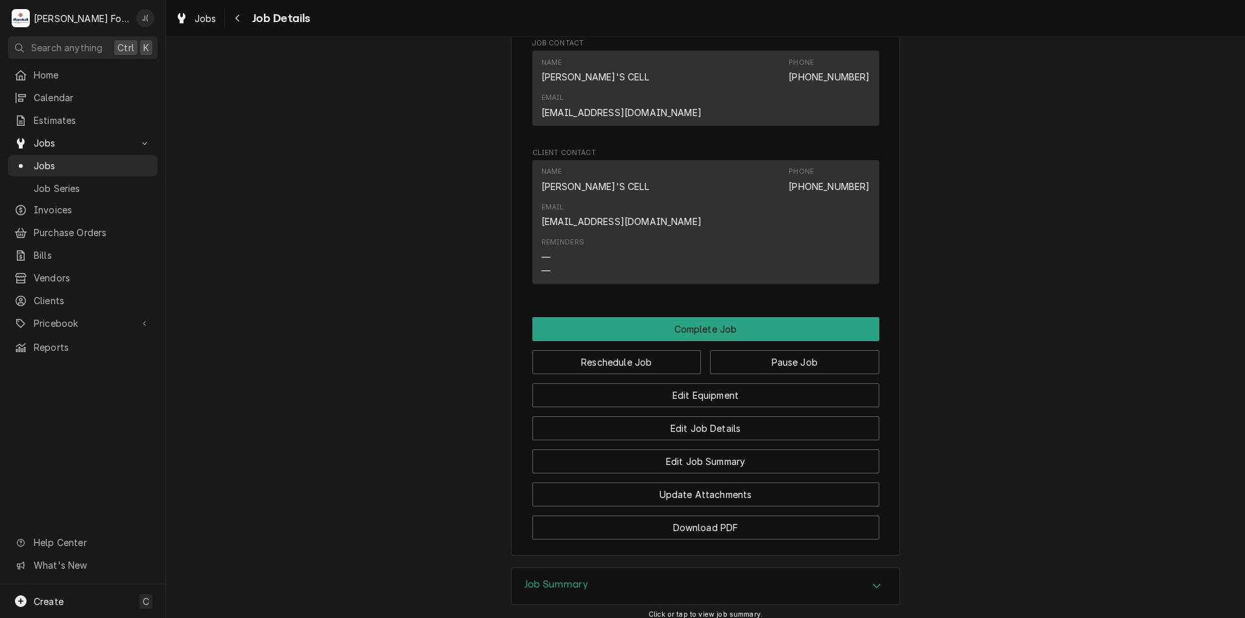
click at [572, 578] on h3 "Job Summary" at bounding box center [556, 584] width 64 height 12
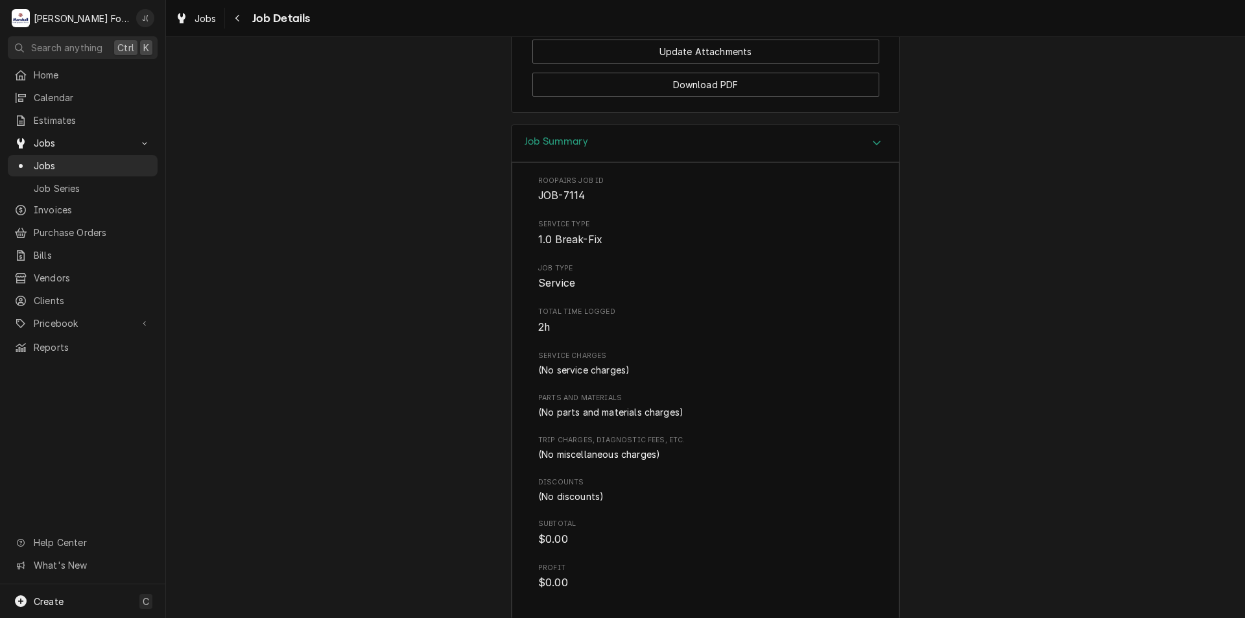
scroll to position [1779, 0]
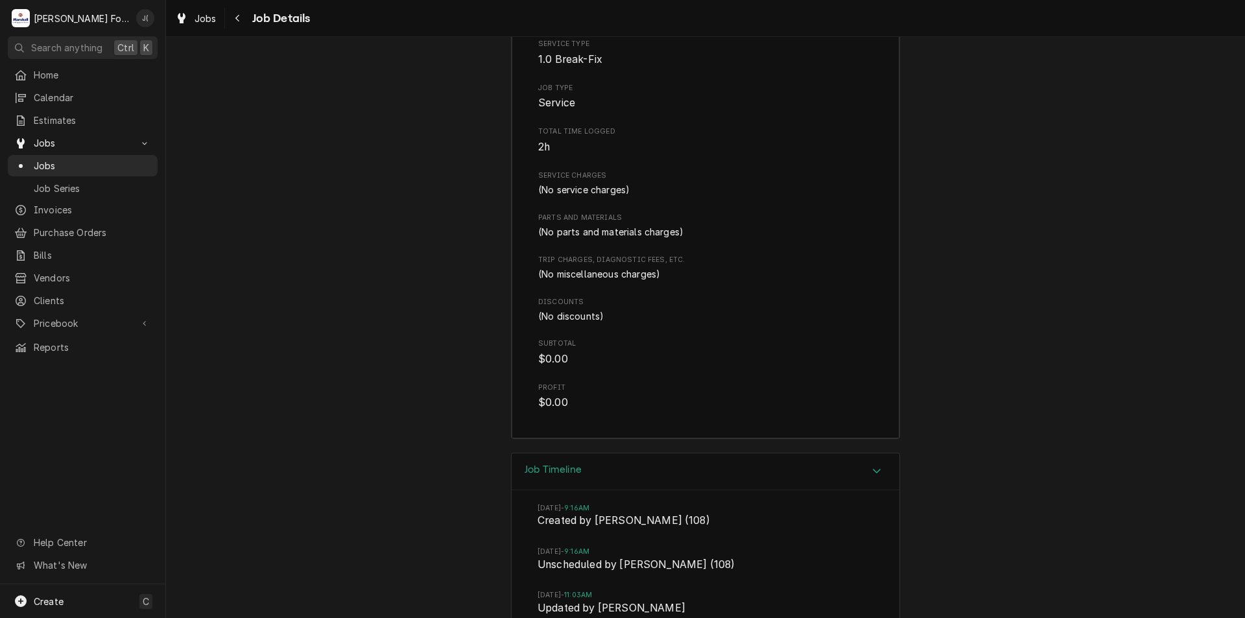
scroll to position [1986, 0]
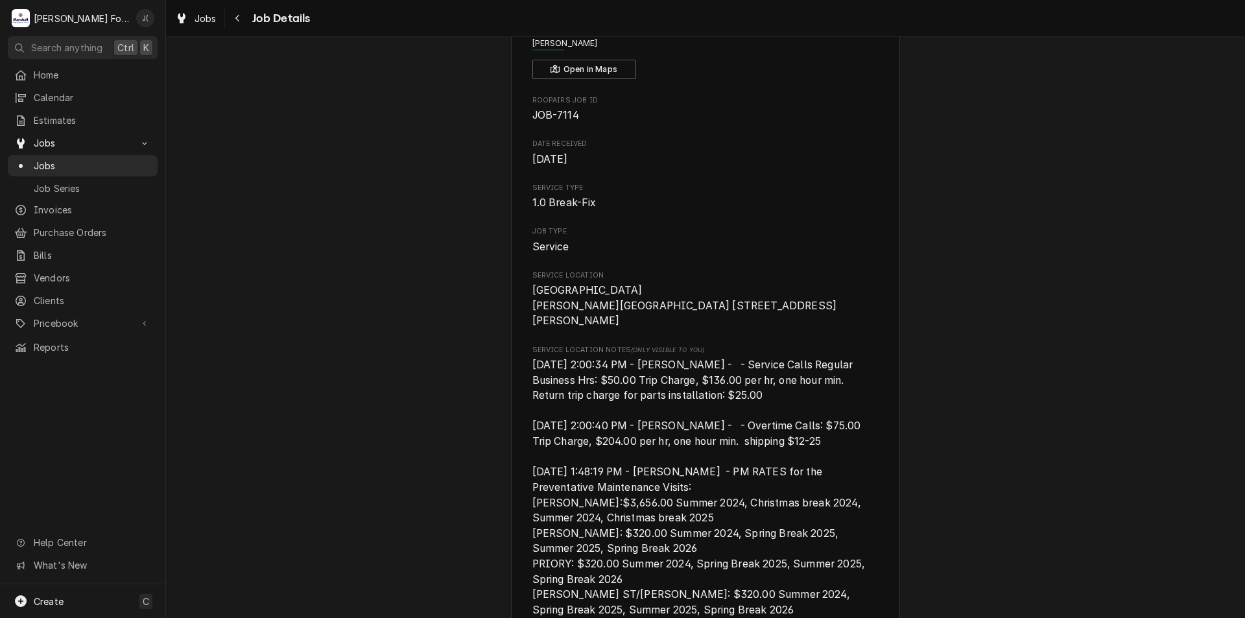
scroll to position [0, 0]
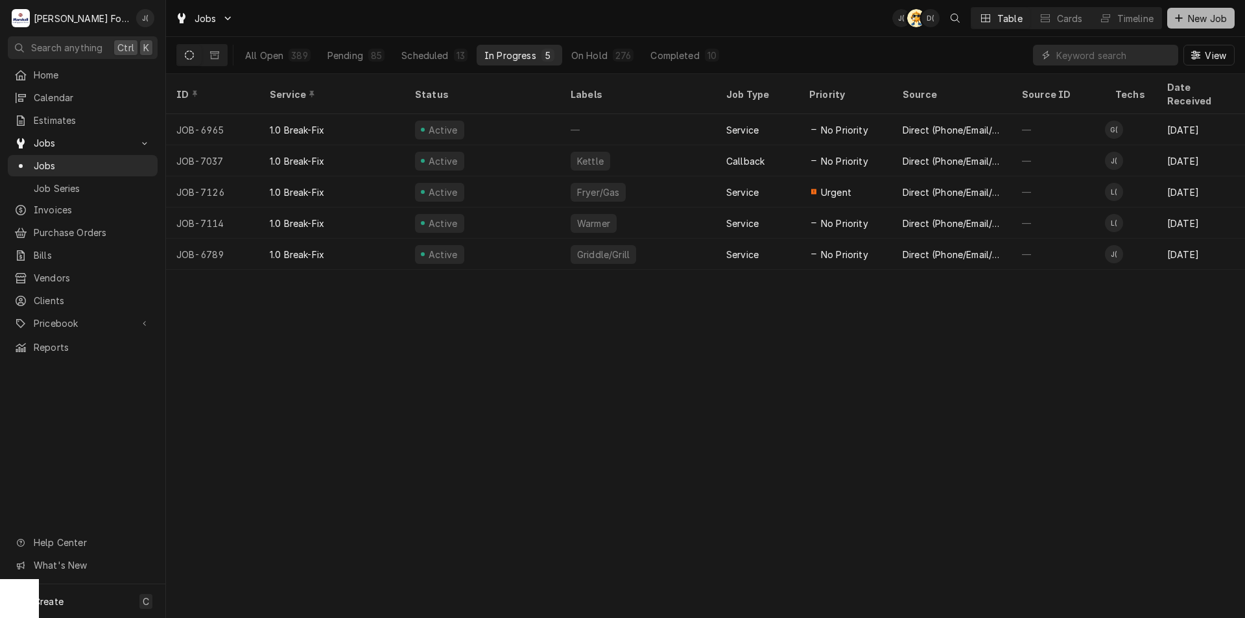
click at [1199, 19] on span "New Job" at bounding box center [1207, 19] width 44 height 14
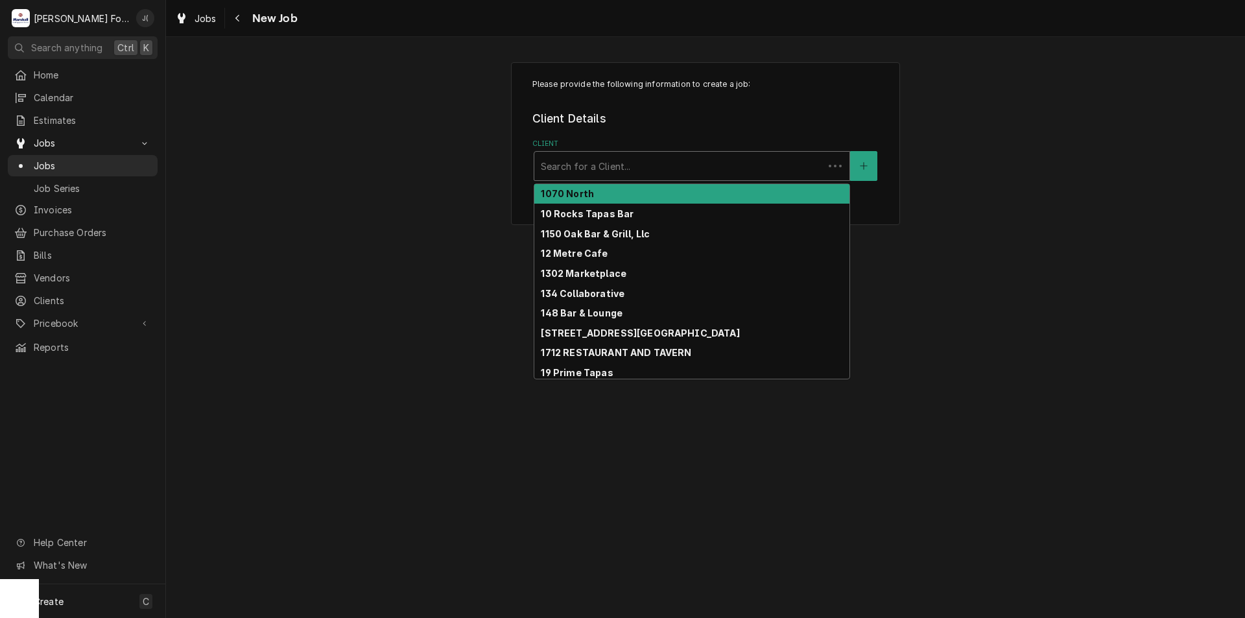
click at [627, 163] on div "Client" at bounding box center [679, 165] width 276 height 23
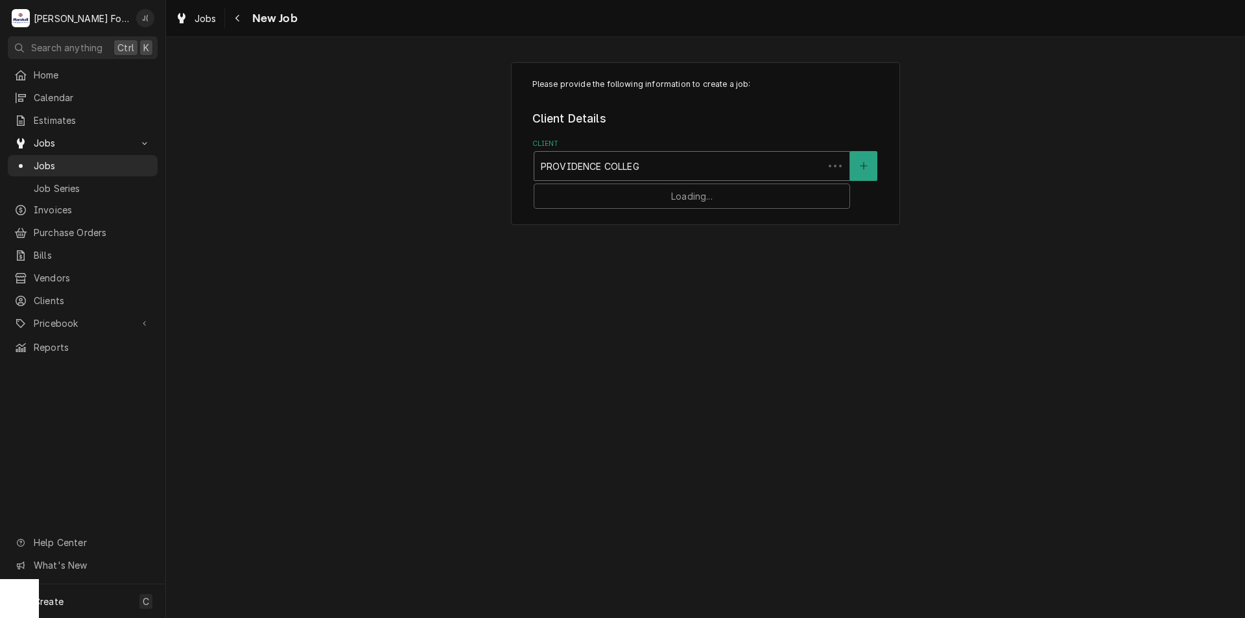
type input "PROVIDENCE COLLEGE"
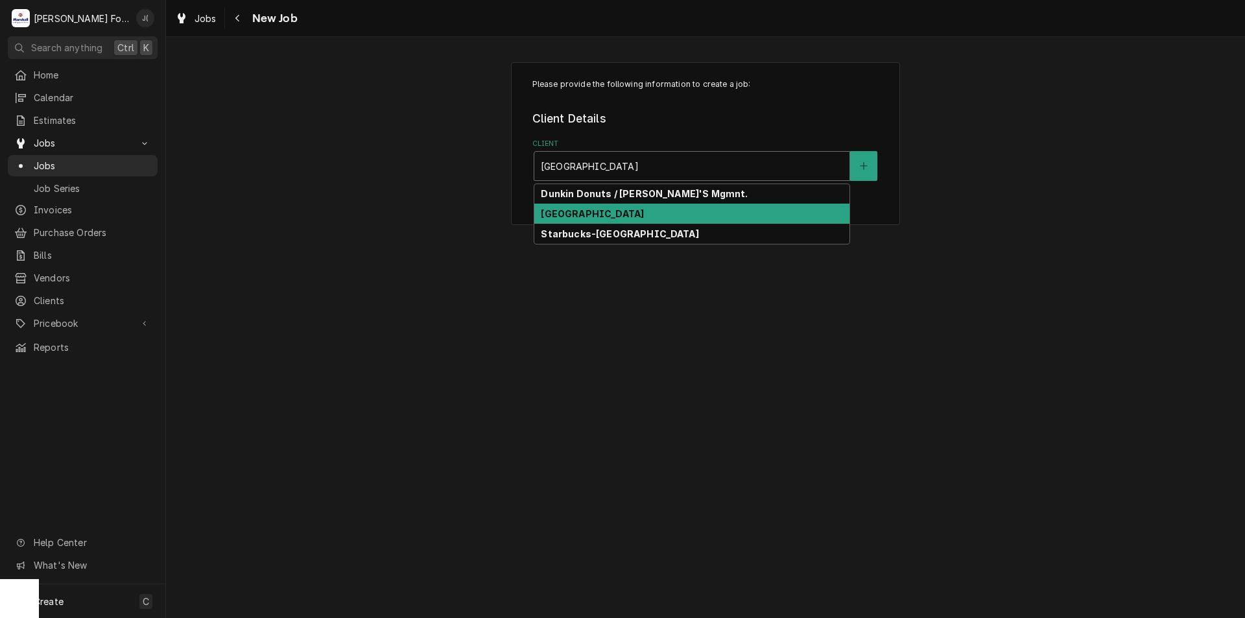
click at [607, 213] on strong "[GEOGRAPHIC_DATA]" at bounding box center [592, 213] width 103 height 11
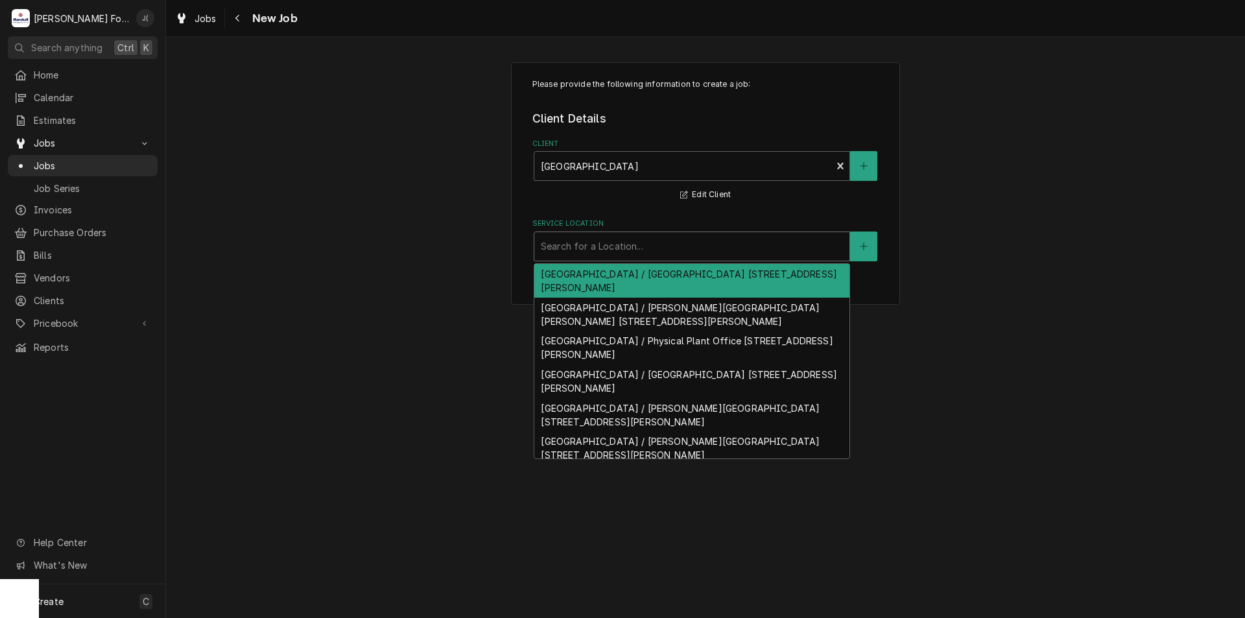
click at [642, 253] on div "Service Location" at bounding box center [692, 246] width 302 height 23
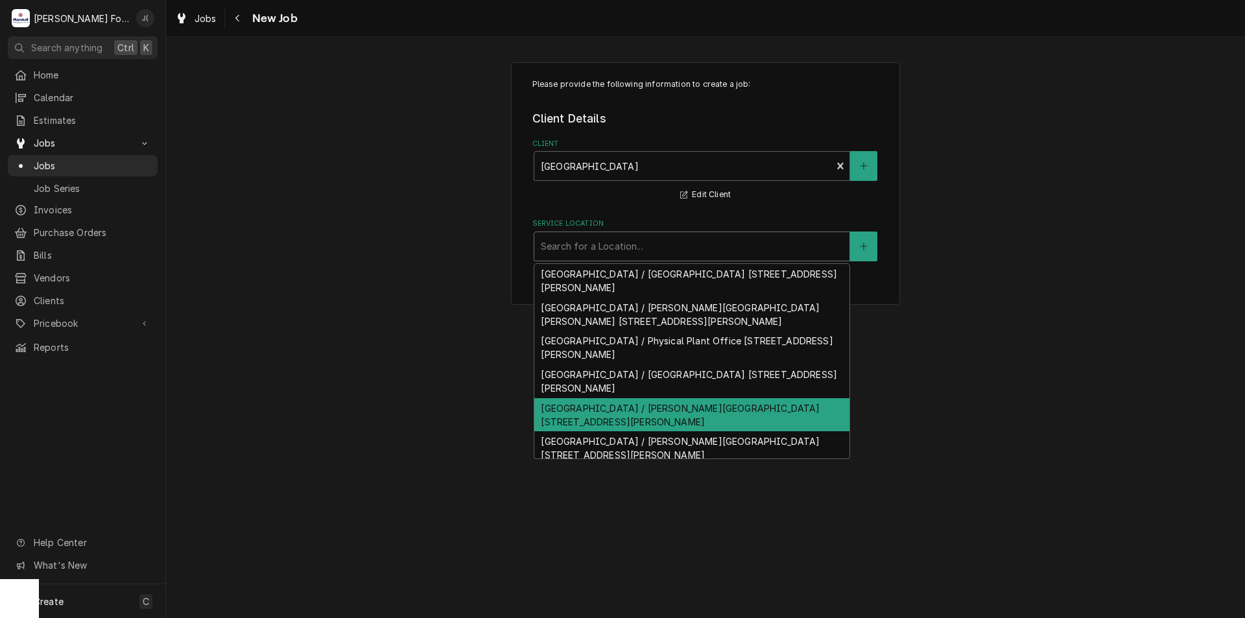
click at [687, 412] on div "[GEOGRAPHIC_DATA] / [PERSON_NAME][GEOGRAPHIC_DATA] [STREET_ADDRESS][PERSON_NAME]" at bounding box center [691, 415] width 315 height 34
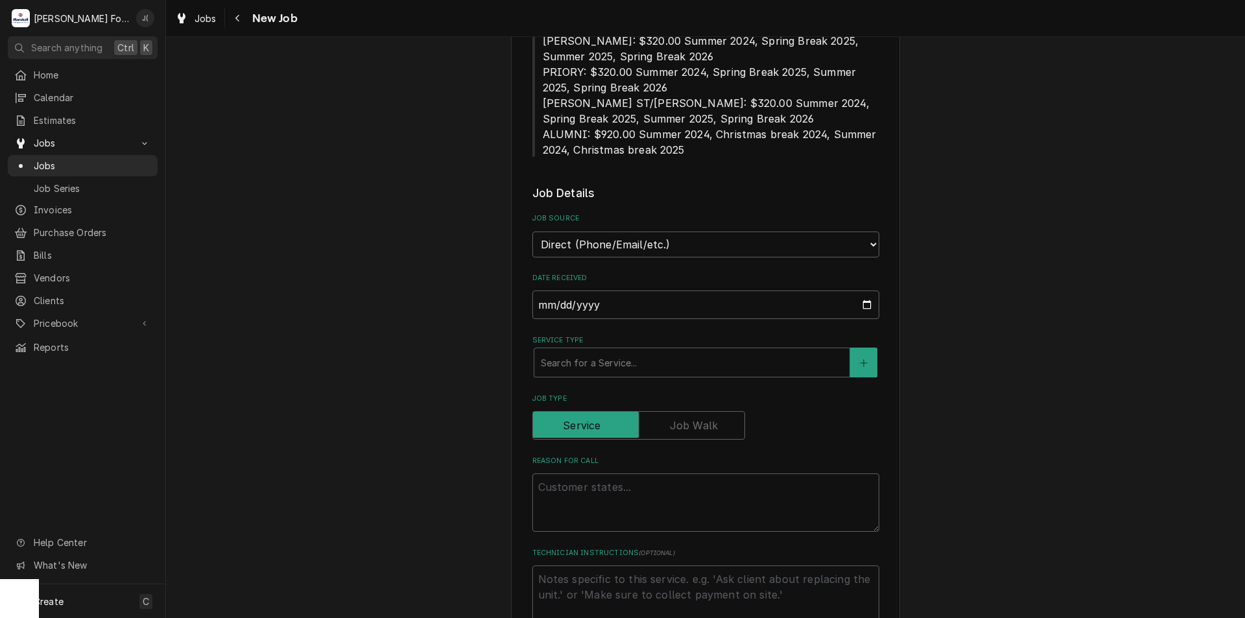
scroll to position [583, 0]
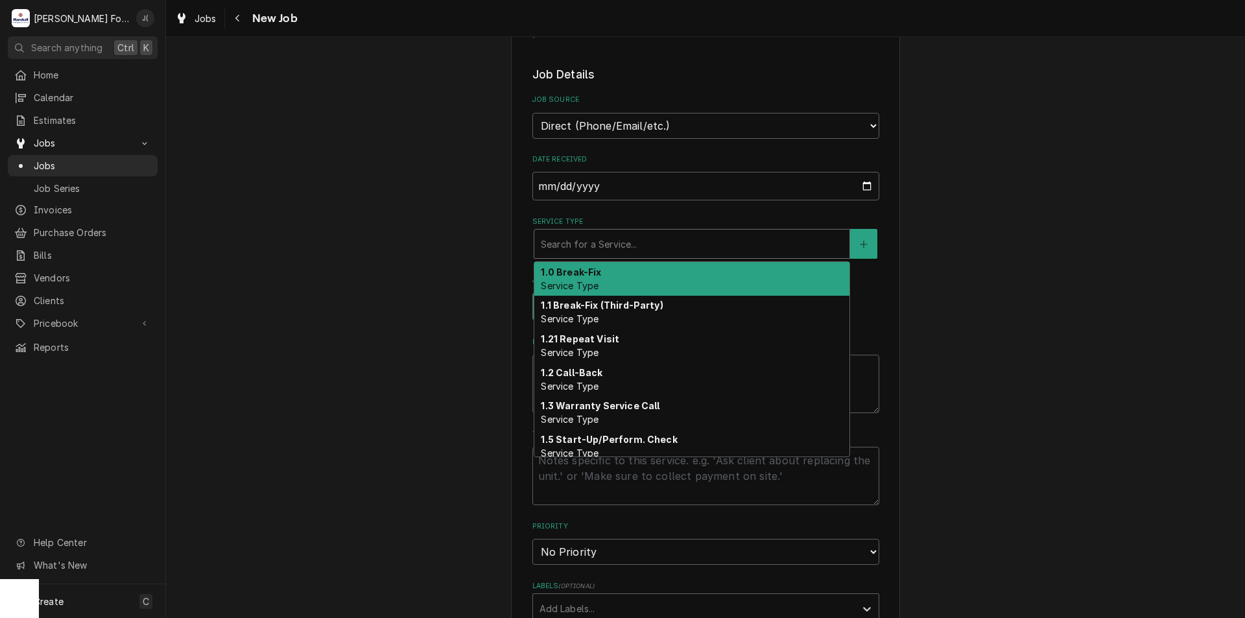
click at [602, 232] on div "Service Type" at bounding box center [692, 243] width 302 height 23
click at [593, 266] on strong "1.0 Break-Fix" at bounding box center [571, 271] width 60 height 11
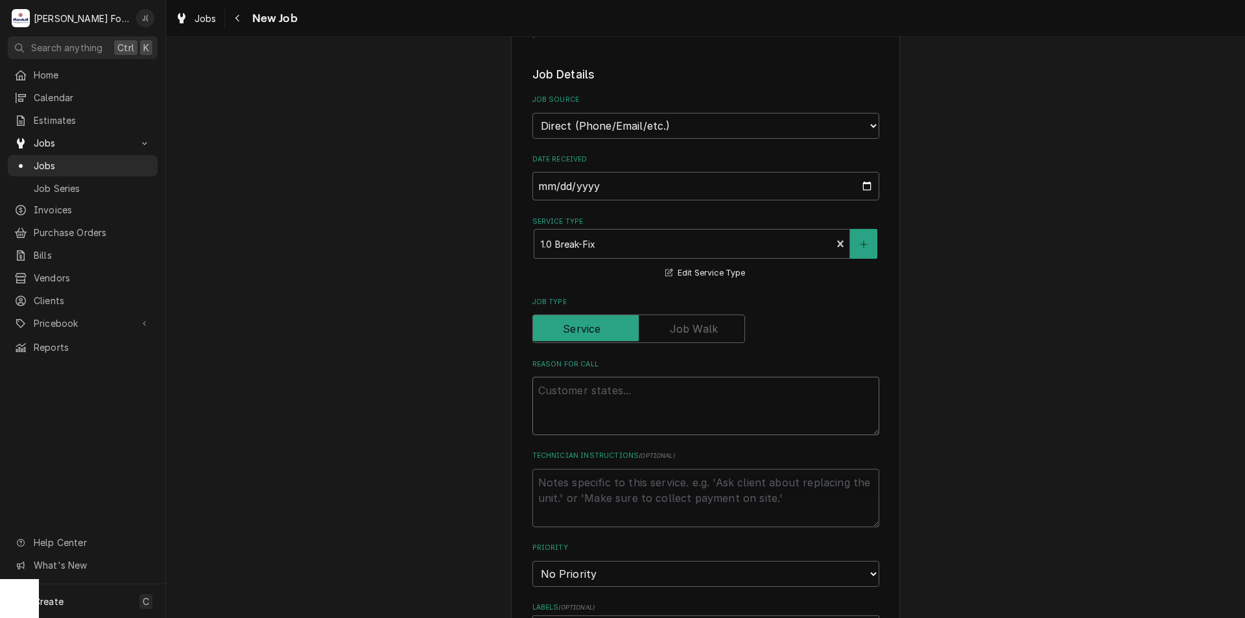
click at [593, 384] on textarea "Reason For Call" at bounding box center [705, 406] width 347 height 58
type textarea "x"
type textarea "F"
type textarea "x"
type textarea "FL"
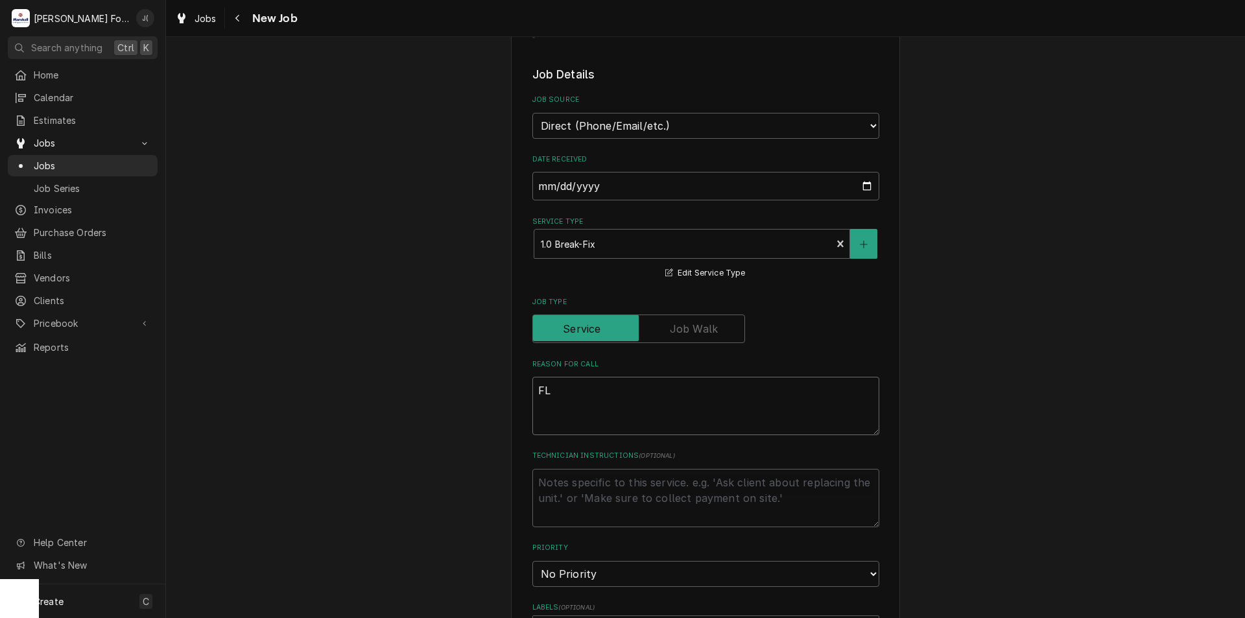
type textarea "x"
type textarea "FLA"
type textarea "x"
type textarea "FLAT"
type textarea "x"
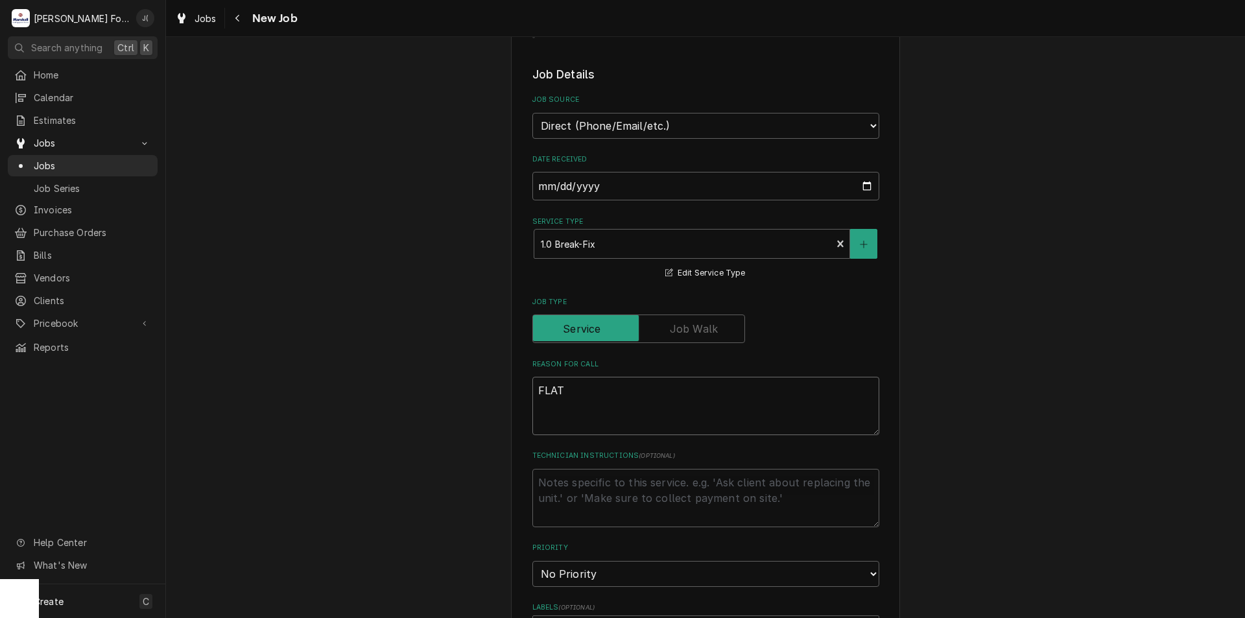
type textarea "FLAT"
type textarea "x"
type textarea "FLAT T"
type textarea "x"
type textarea "FLAT TO"
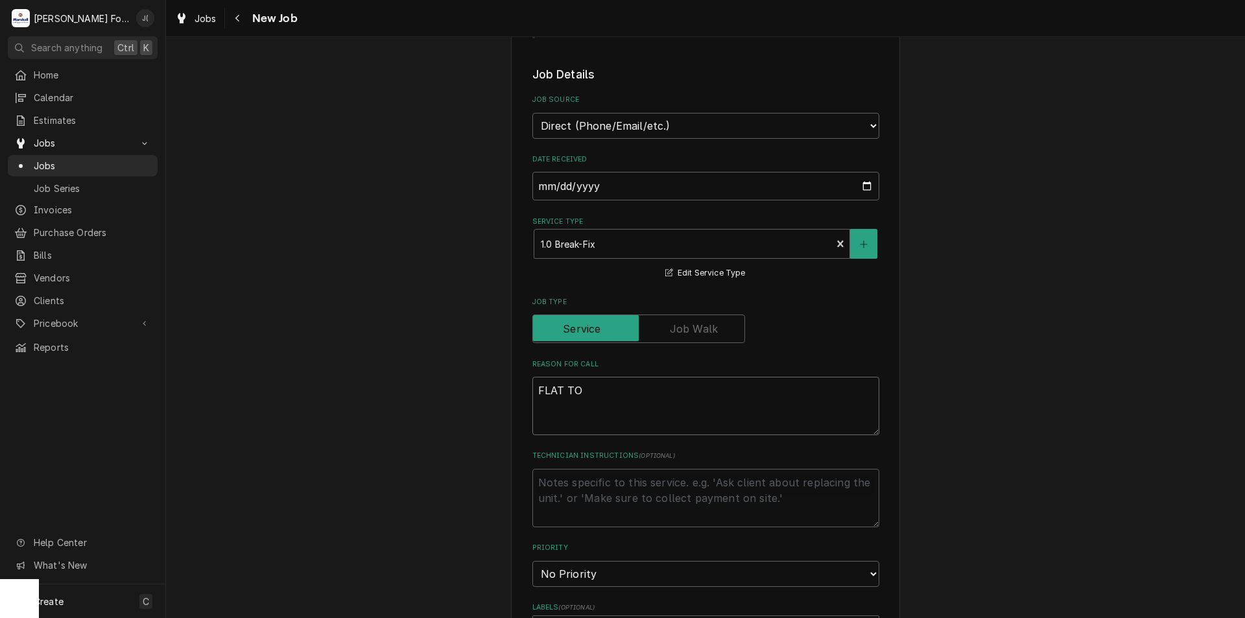
type textarea "x"
type textarea "FLAT TOP"
type textarea "x"
type textarea "FLAT TOP"
type textarea "x"
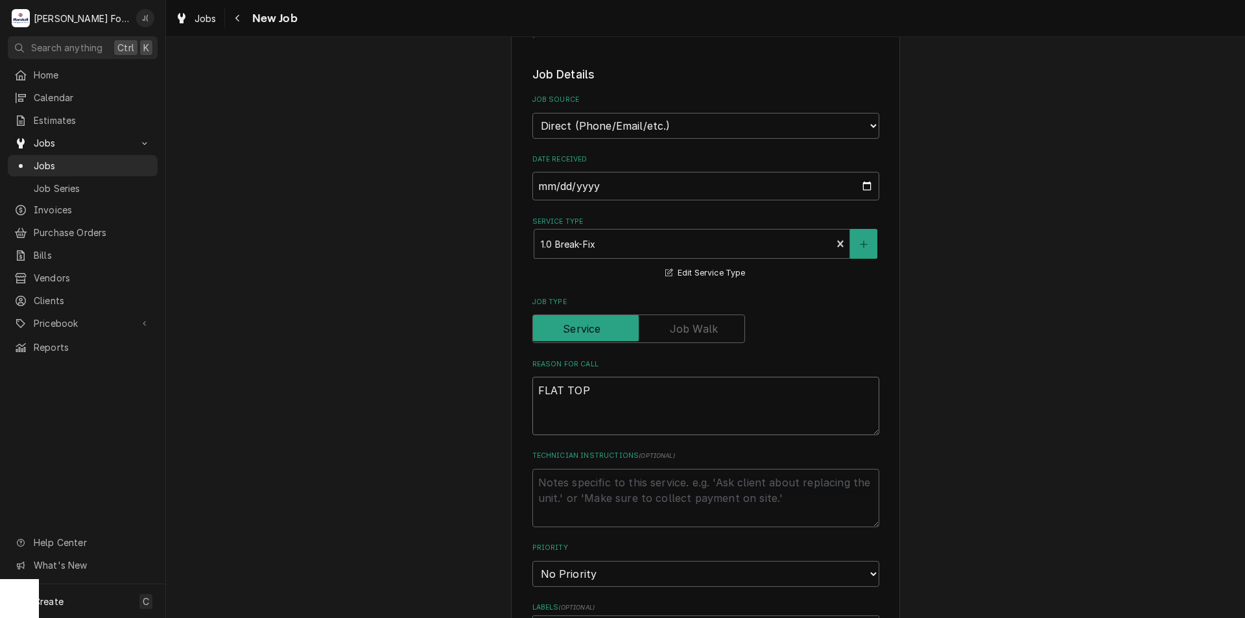
type textarea "FLAT TOP W"
type textarea "x"
type textarea "FLAT TOP WA"
type textarea "x"
type textarea "FLAT TOP WAR"
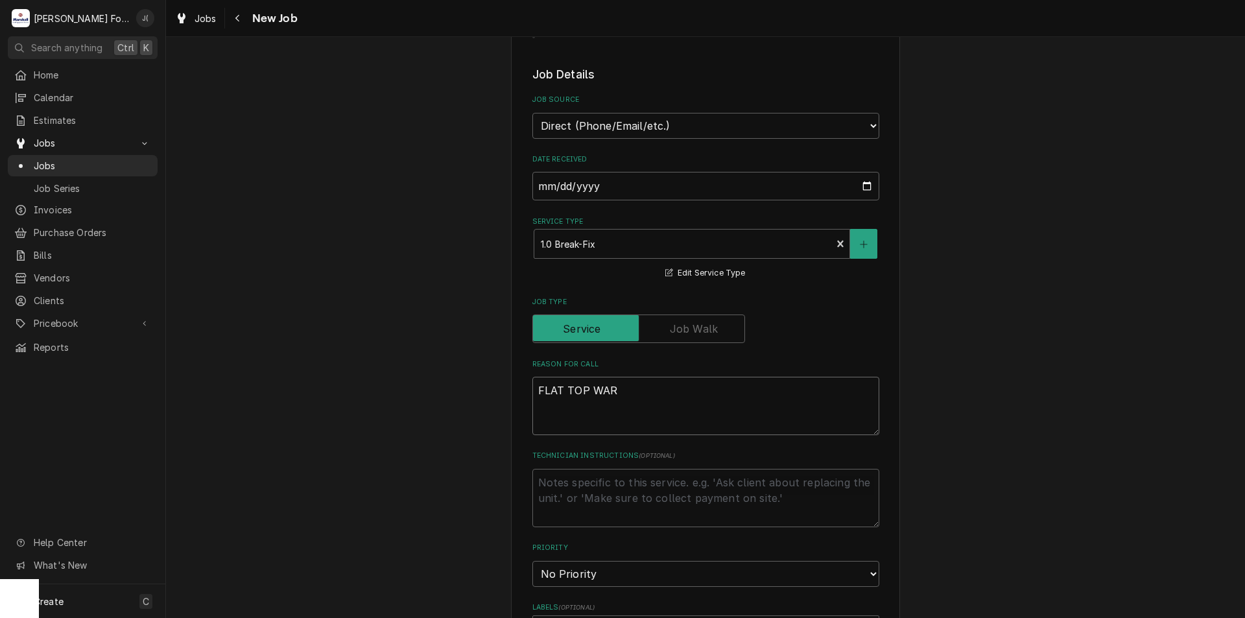
type textarea "x"
type textarea "FLAT TOP WARM"
type textarea "x"
type textarea "FLAT TOP WARME"
type textarea "x"
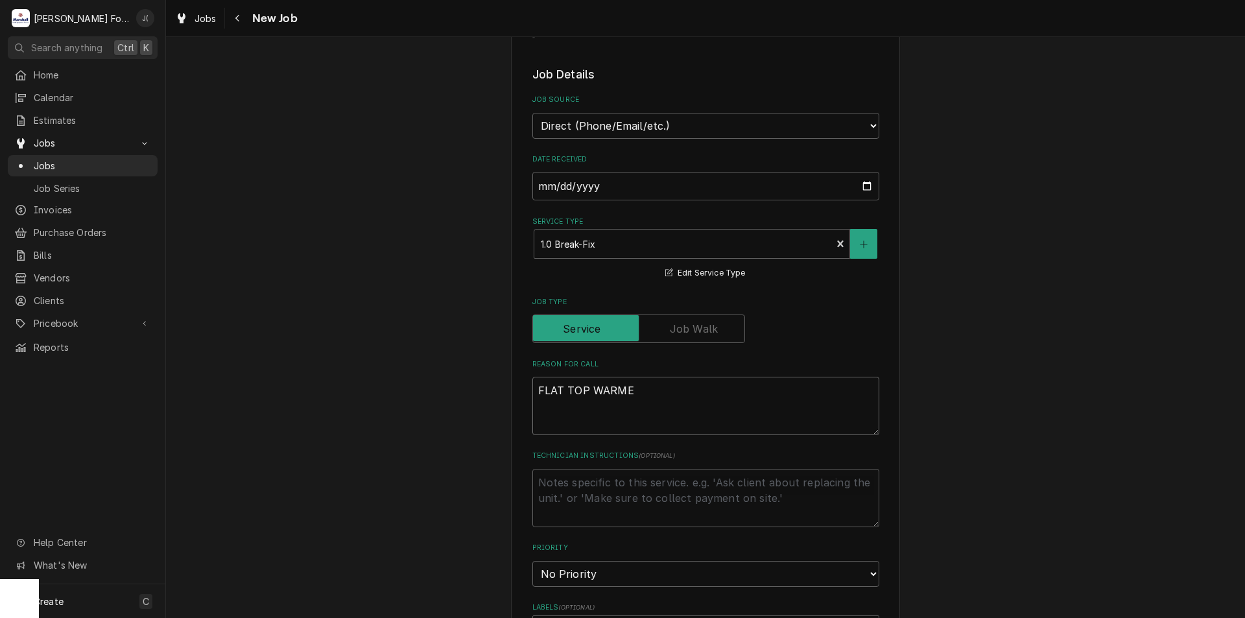
type textarea "FLAT TOP WARMER"
type textarea "x"
type textarea "FLAT TOP WARMER"
type textarea "x"
type textarea "FLAT TOP WARMER r"
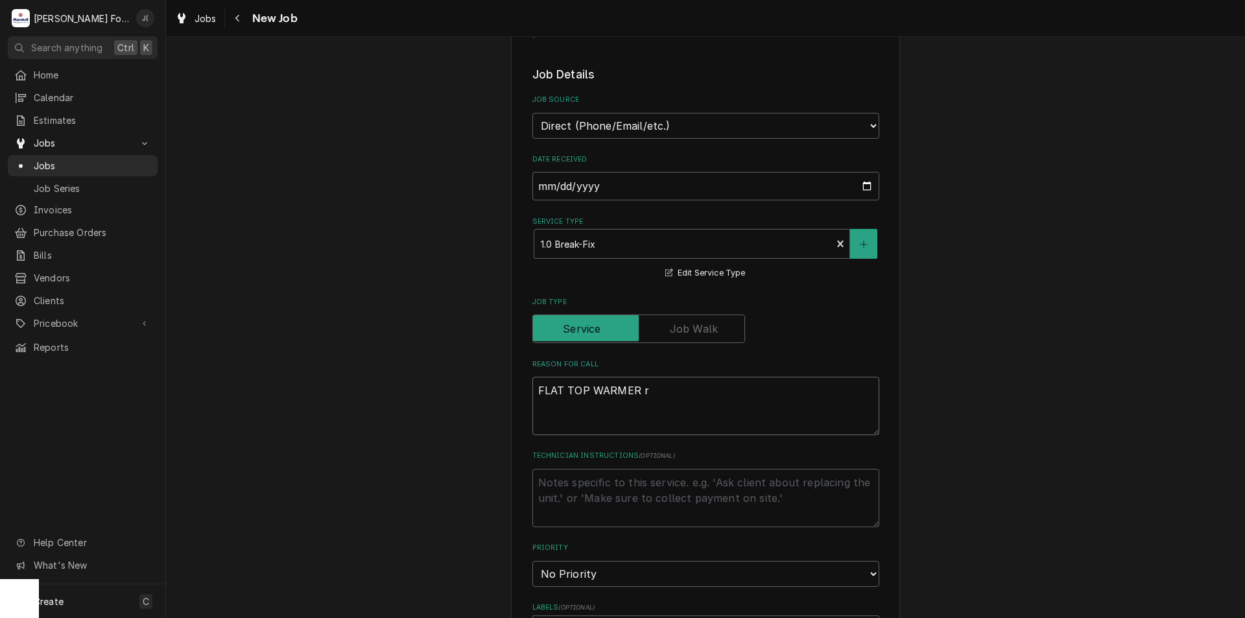
type textarea "x"
type textarea "FLAT TOP WARMER rh"
type textarea "x"
type textarea "FLAT TOP WARMER r"
type textarea "x"
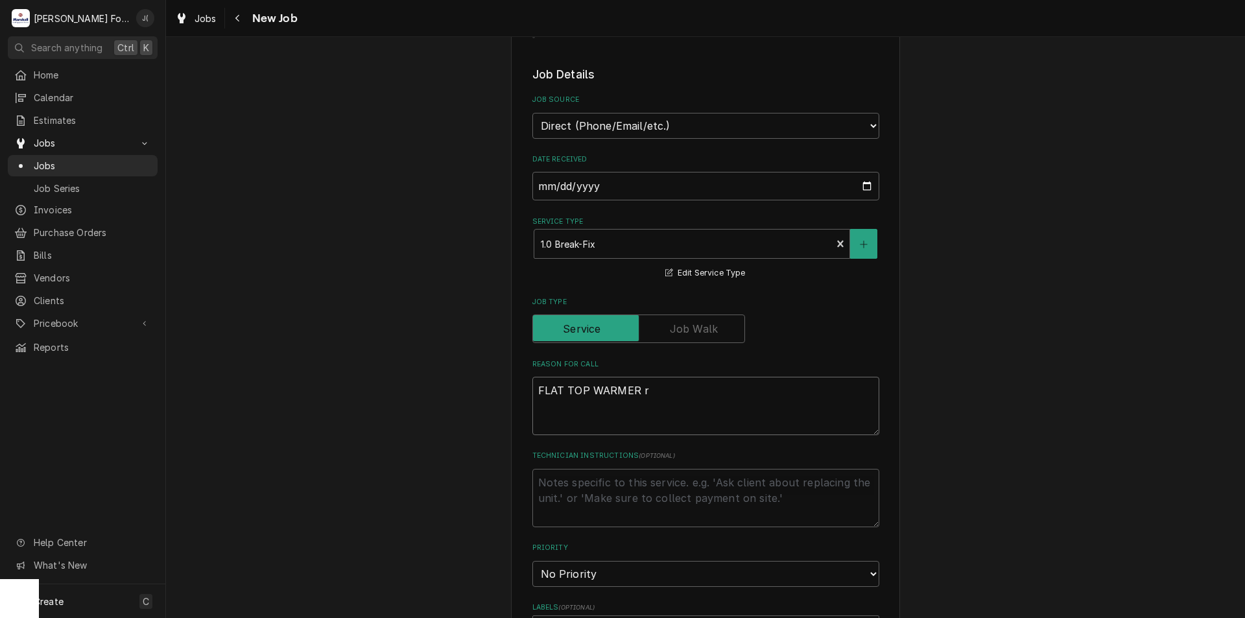
type textarea "FLAT TOP WARMER"
type textarea "x"
type textarea "FLAT TOP WARMER R"
type textarea "x"
type textarea "FLAT TOP WARMER RG"
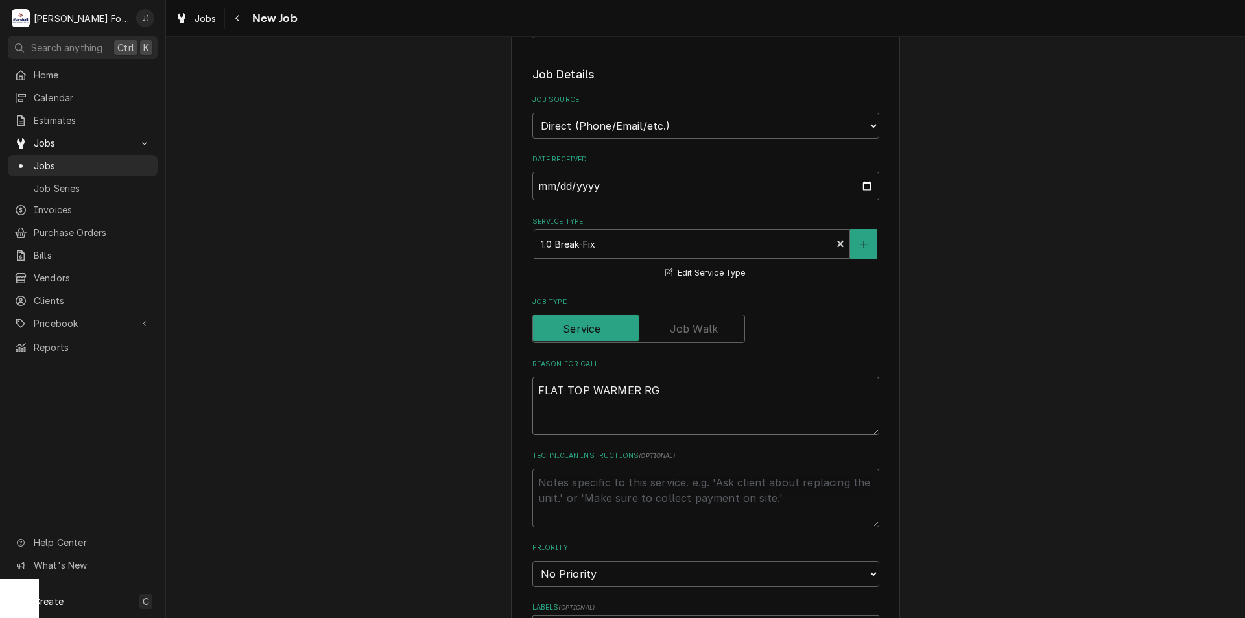
type textarea "x"
type textarea "FLAT TOP WARMER R"
type textarea "x"
type textarea "FLAT TOP WARMER RH"
type textarea "x"
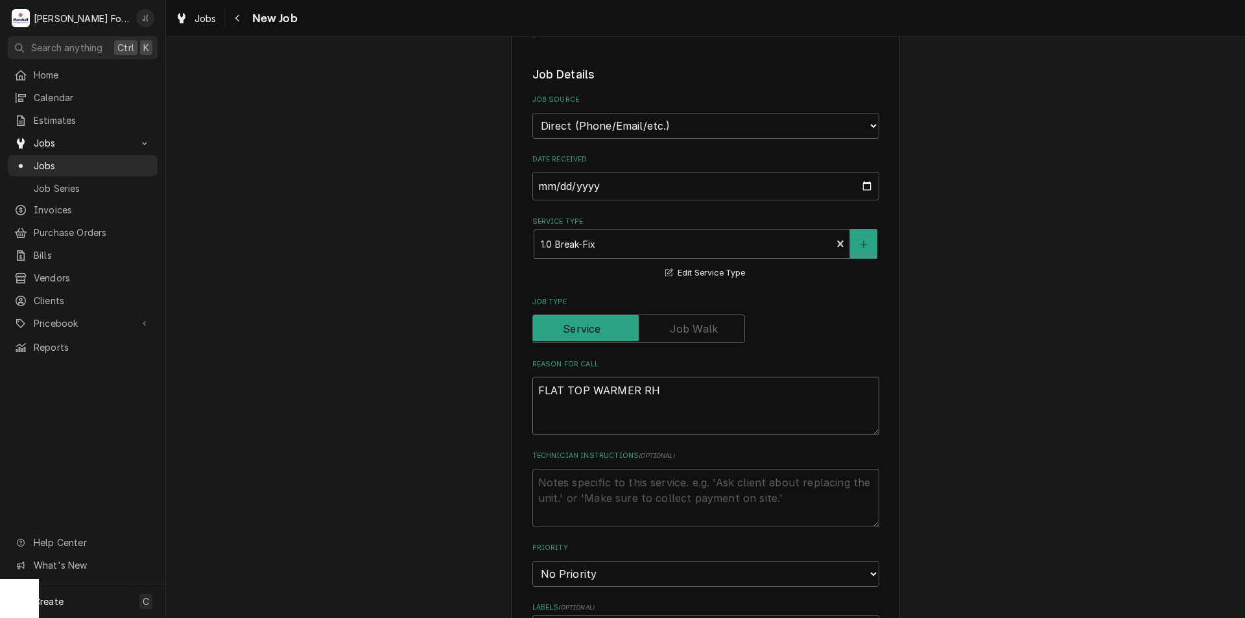
type textarea "FLAT TOP WARMER RH2"
type textarea "x"
type textarea "FLAT TOP WARMER RH2-"
type textarea "x"
type textarea "FLAT TOP WARMER RH2-C"
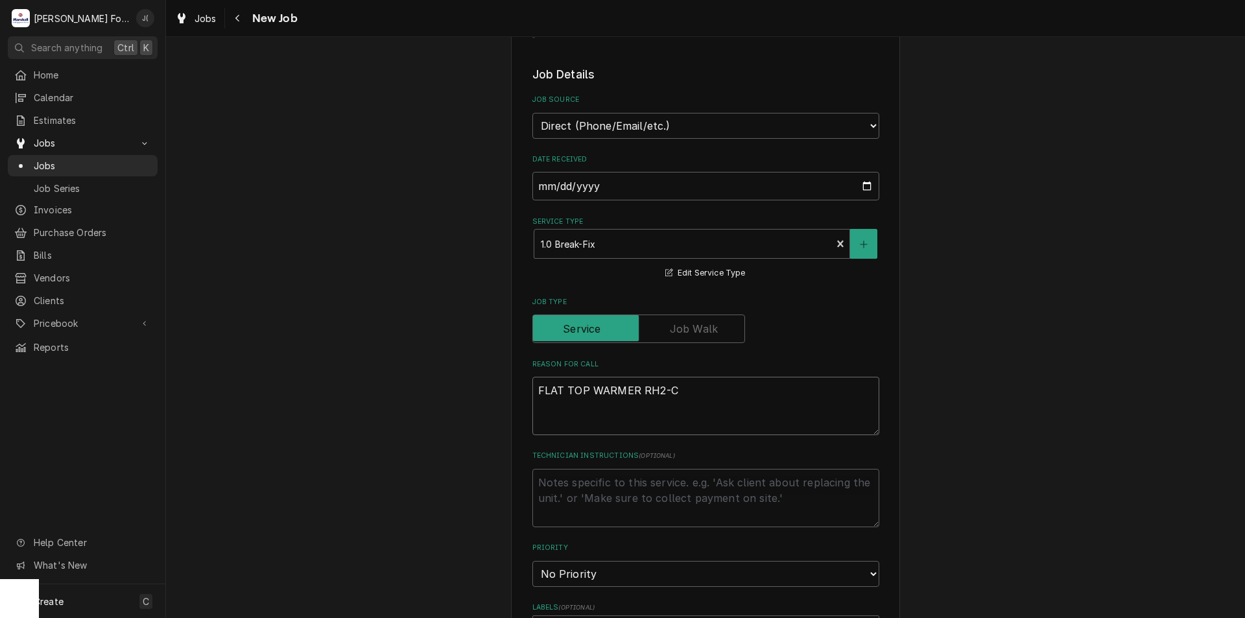
type textarea "x"
type textarea "FLAT TOP WARMER RH2-C-"
type textarea "x"
type textarea "FLAT TOP WARMER RH2-C-3"
type textarea "x"
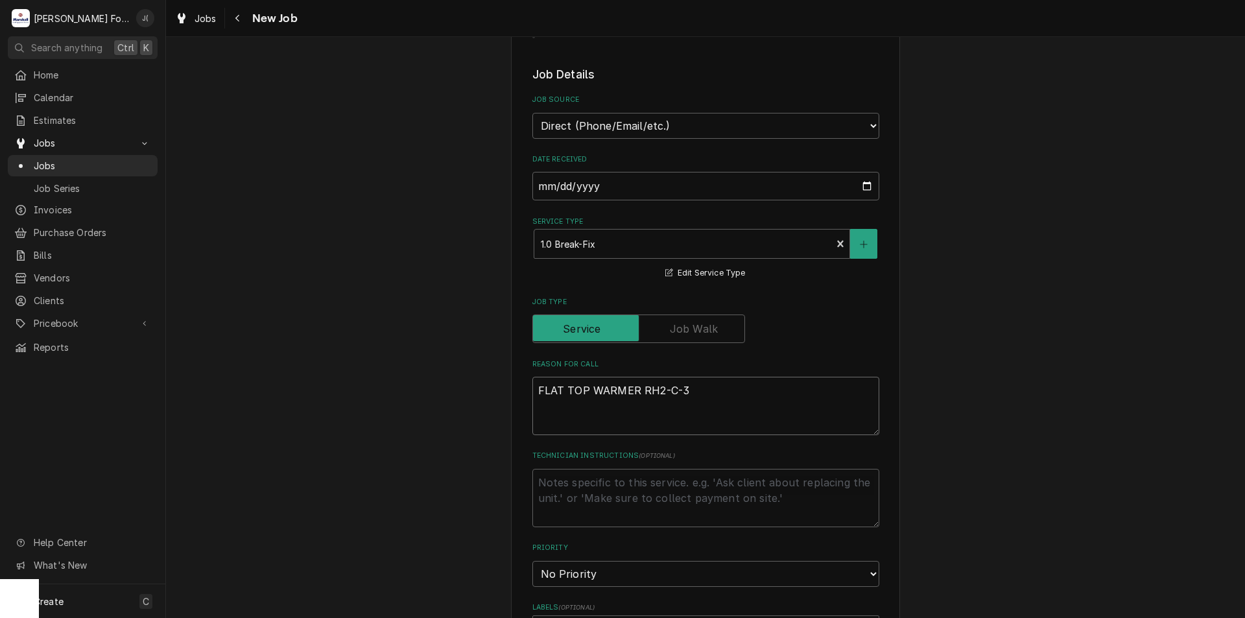
type textarea "FLAT TOP WARMER RH2-C-36"
type textarea "x"
type textarea "FLAT TOP WARMER RH2-C-3"
type textarea "x"
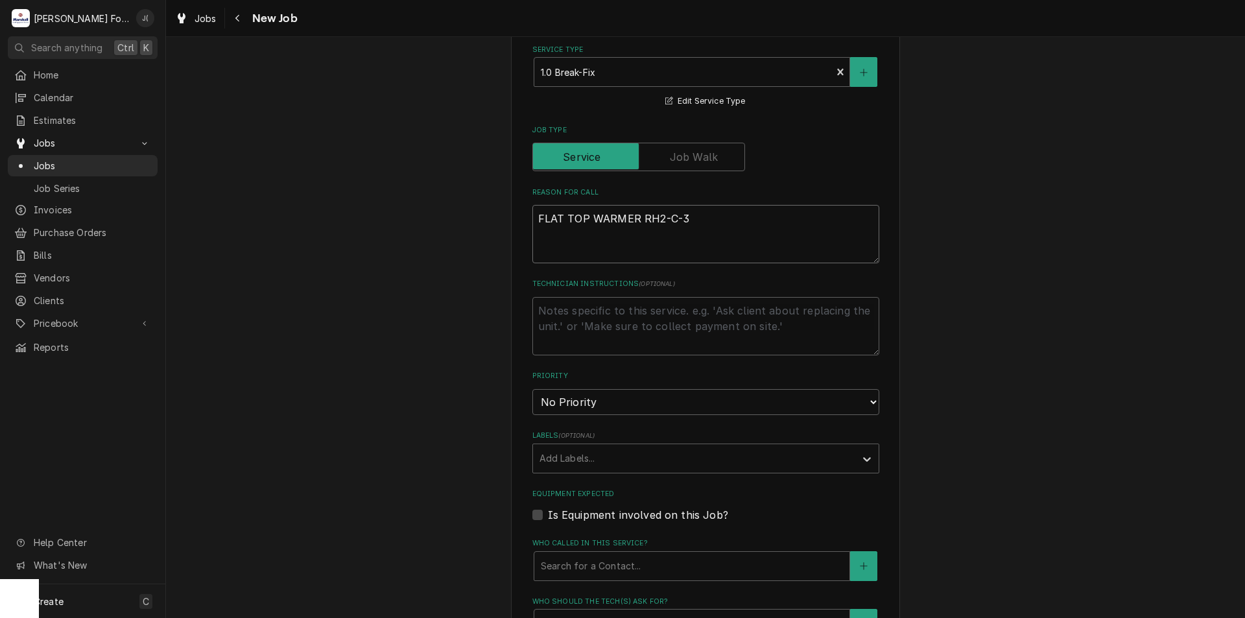
scroll to position [778, 0]
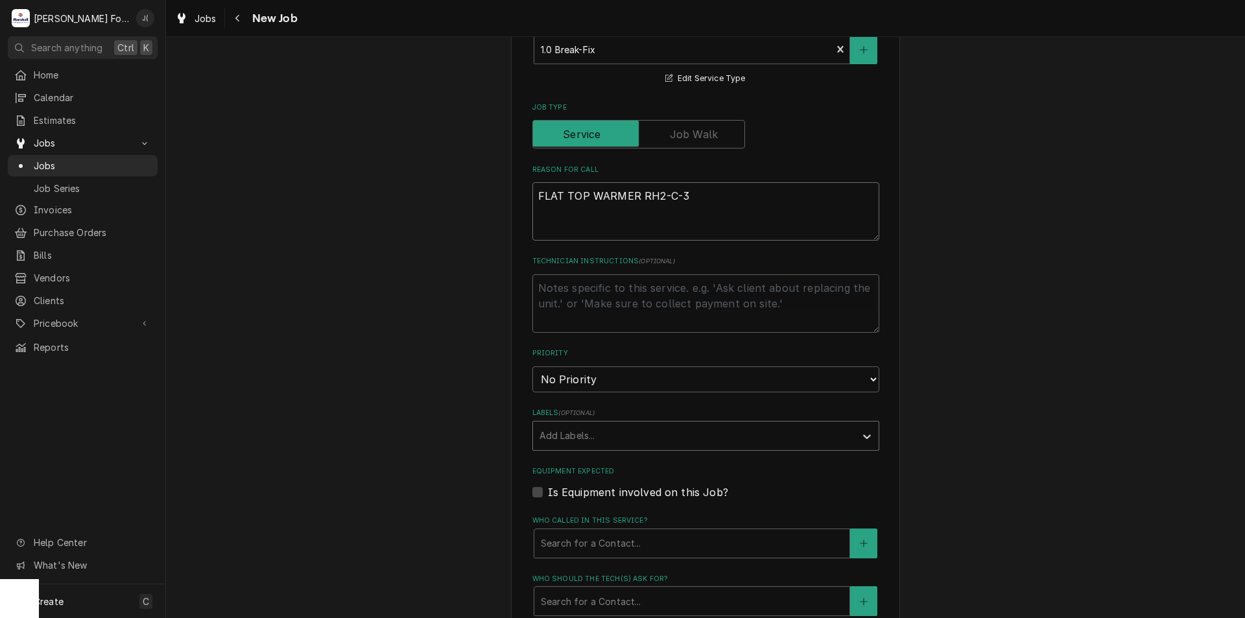
type textarea "FLAT TOP WARMER RH2-C-3"
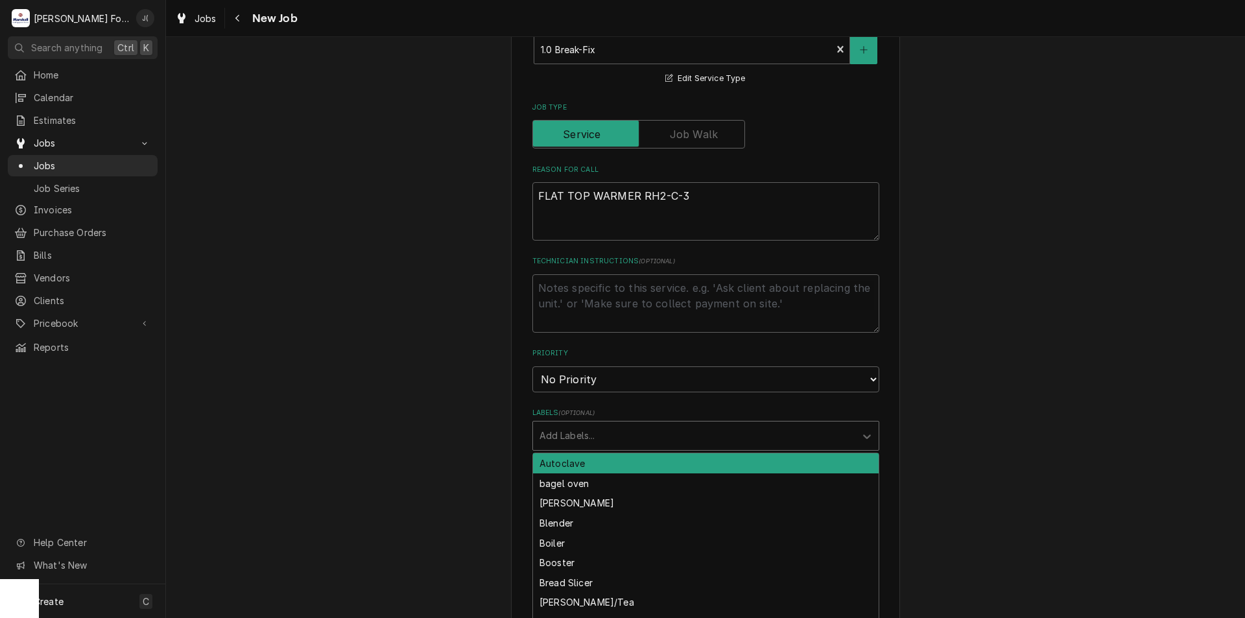
click at [620, 424] on div "Labels" at bounding box center [693, 435] width 309 height 23
type input "WAR"
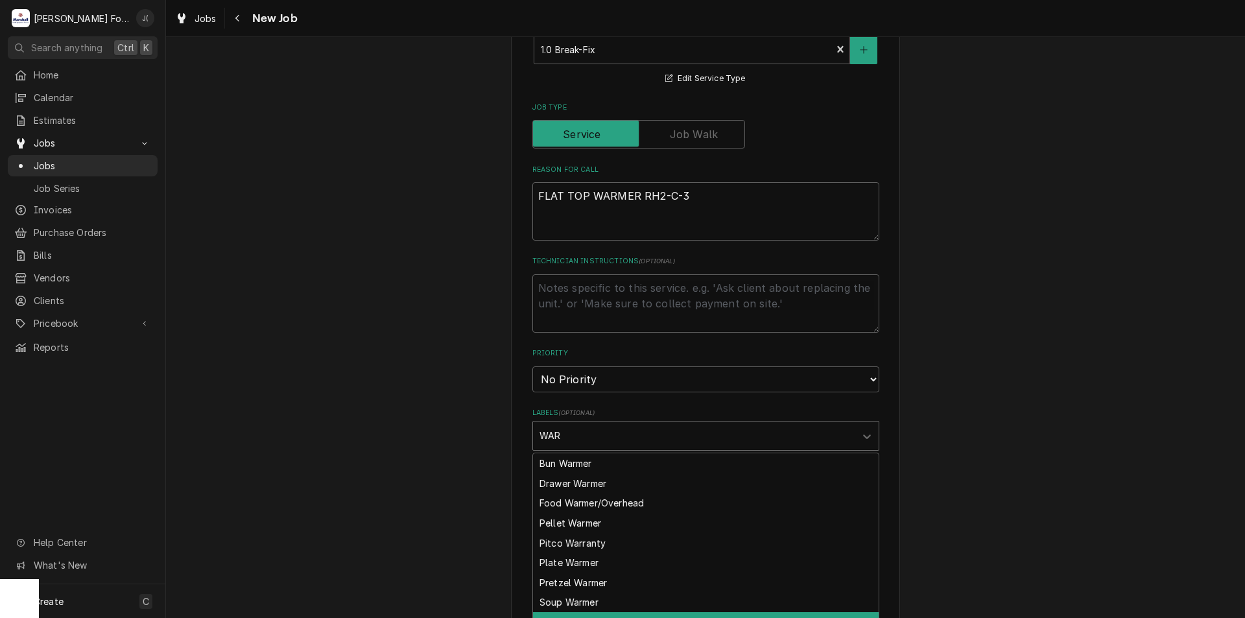
click at [613, 612] on div "Warmer" at bounding box center [706, 622] width 346 height 20
type textarea "x"
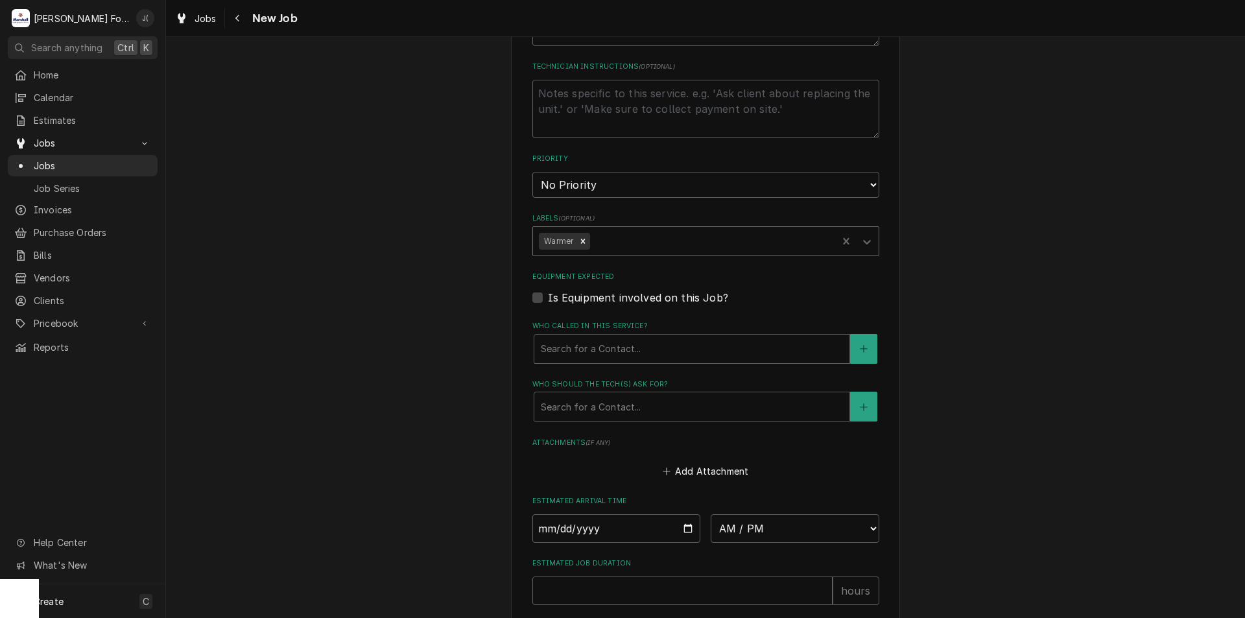
scroll to position [1102, 0]
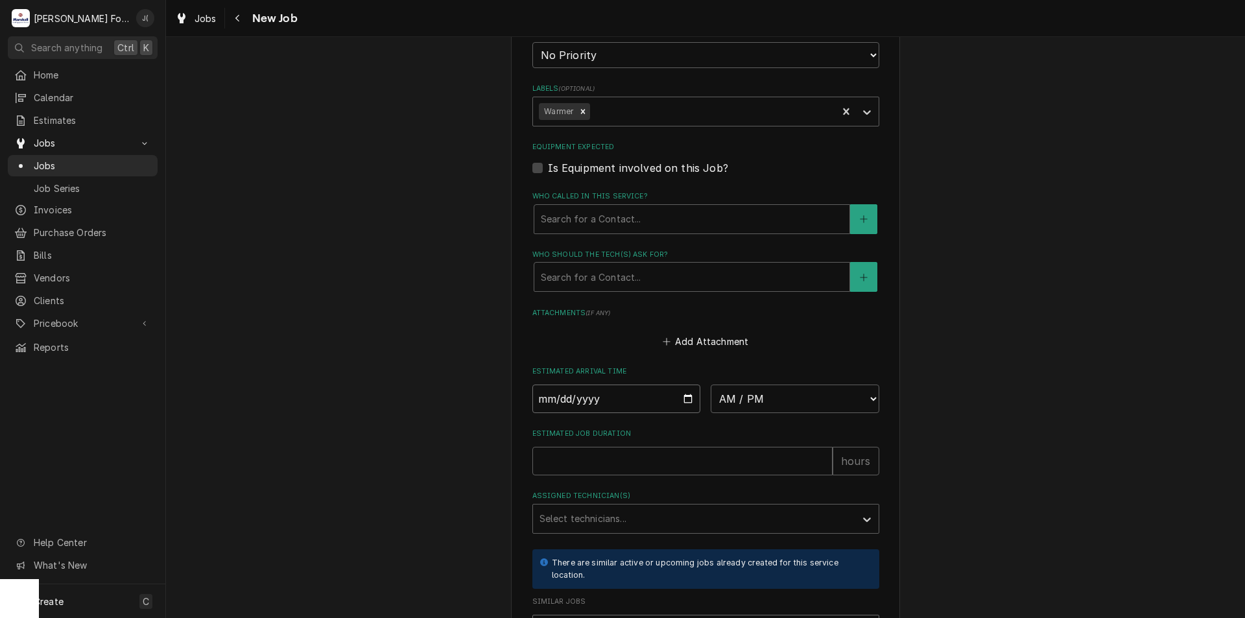
click at [683, 384] on input "Date" at bounding box center [616, 398] width 169 height 29
type textarea "x"
type input "2025-08-28"
type textarea "x"
click at [804, 385] on select "AM / PM 6:00 AM 6:15 AM 6:30 AM 6:45 AM 7:00 AM 7:15 AM 7:30 AM 7:45 AM 8:00 AM…" at bounding box center [795, 398] width 169 height 29
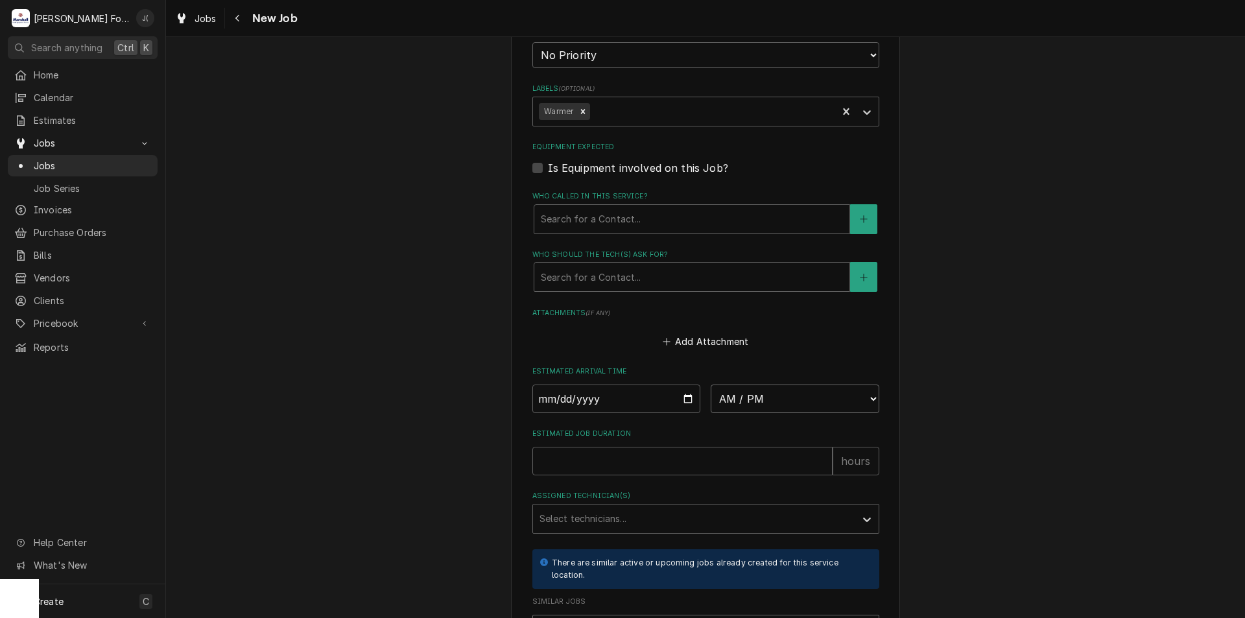
select select "14:30:00"
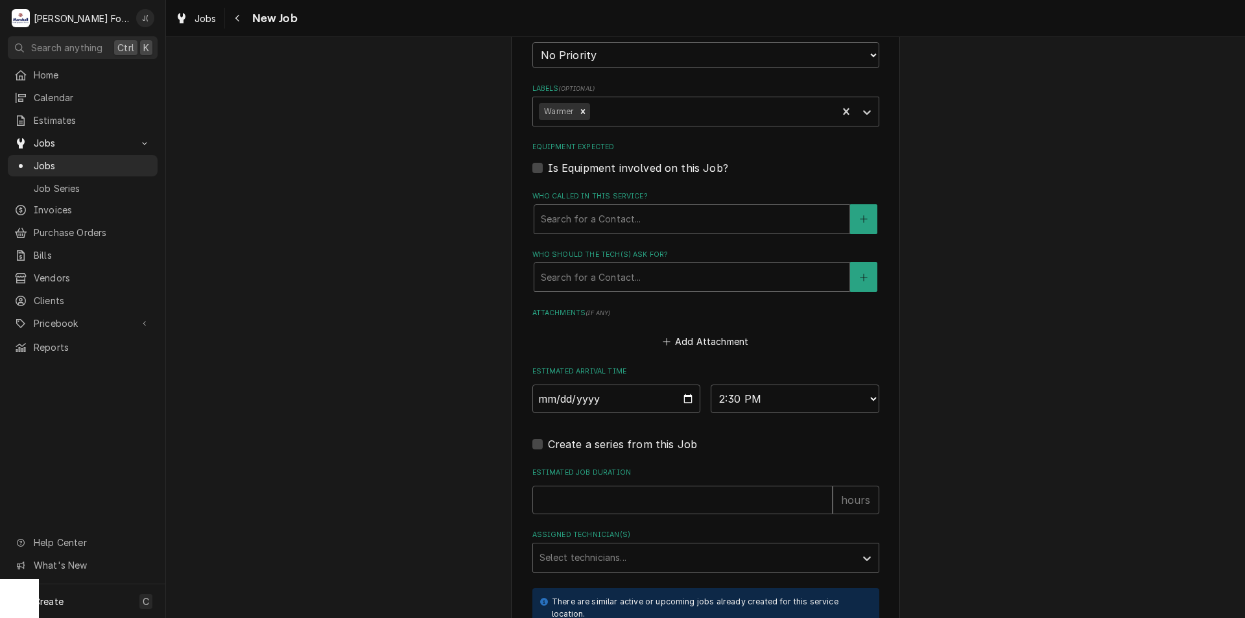
click at [627, 467] on div "Estimated Job Duration hours" at bounding box center [705, 490] width 347 height 46
click at [622, 492] on input "Estimated Job Duration" at bounding box center [682, 500] width 300 height 29
type textarea "x"
type input "1"
type textarea "x"
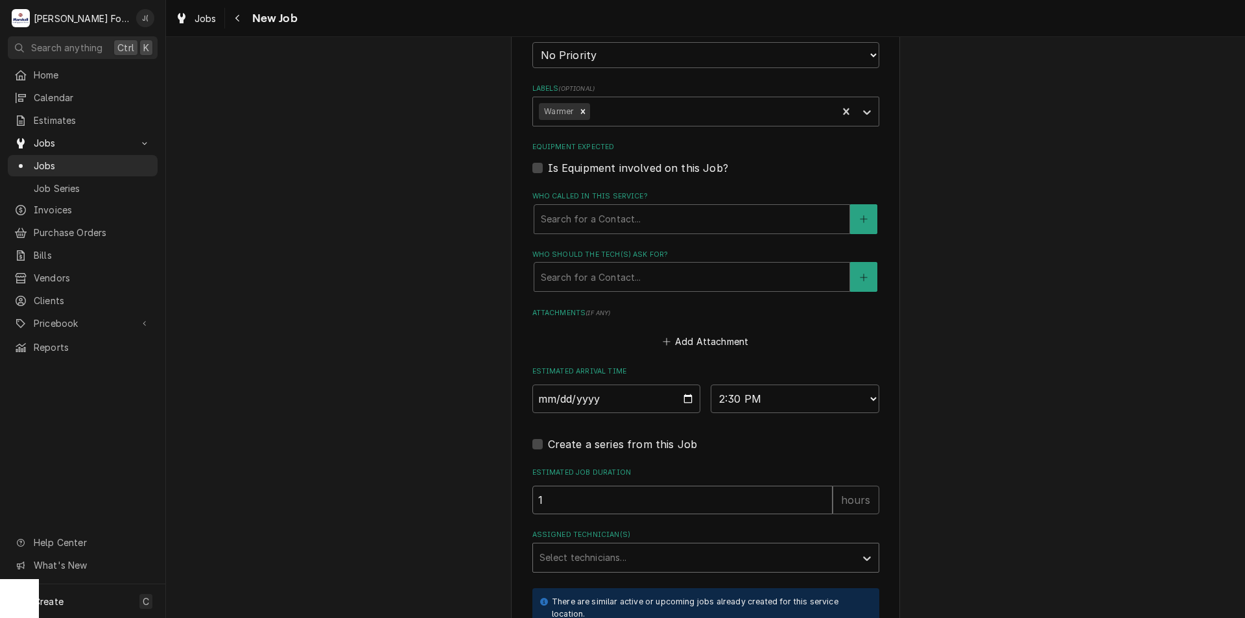
type input "1"
click at [618, 546] on div "Assigned Technician(s)" at bounding box center [693, 557] width 309 height 23
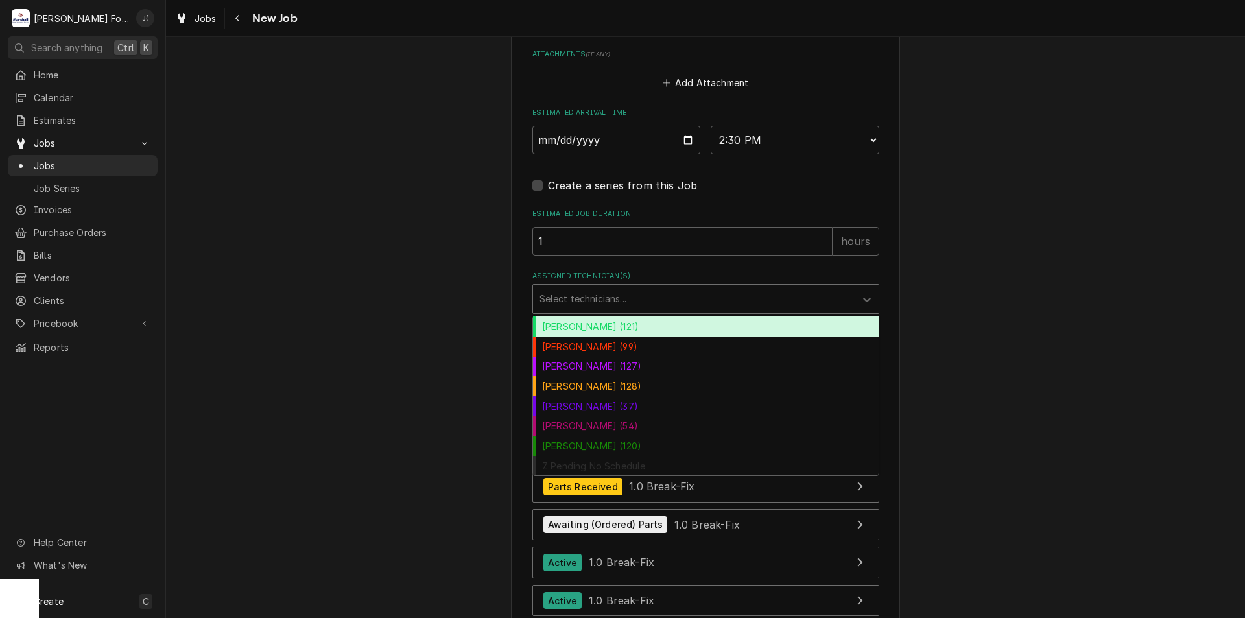
scroll to position [1361, 0]
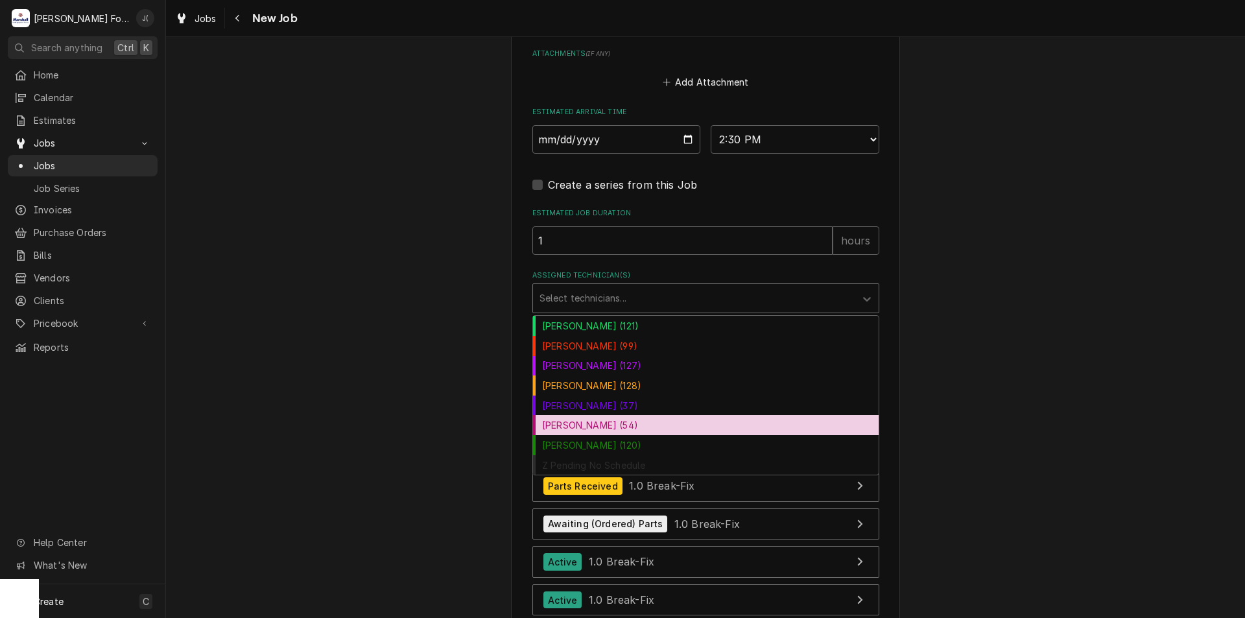
click at [568, 415] on div "[PERSON_NAME] (54)" at bounding box center [706, 425] width 346 height 20
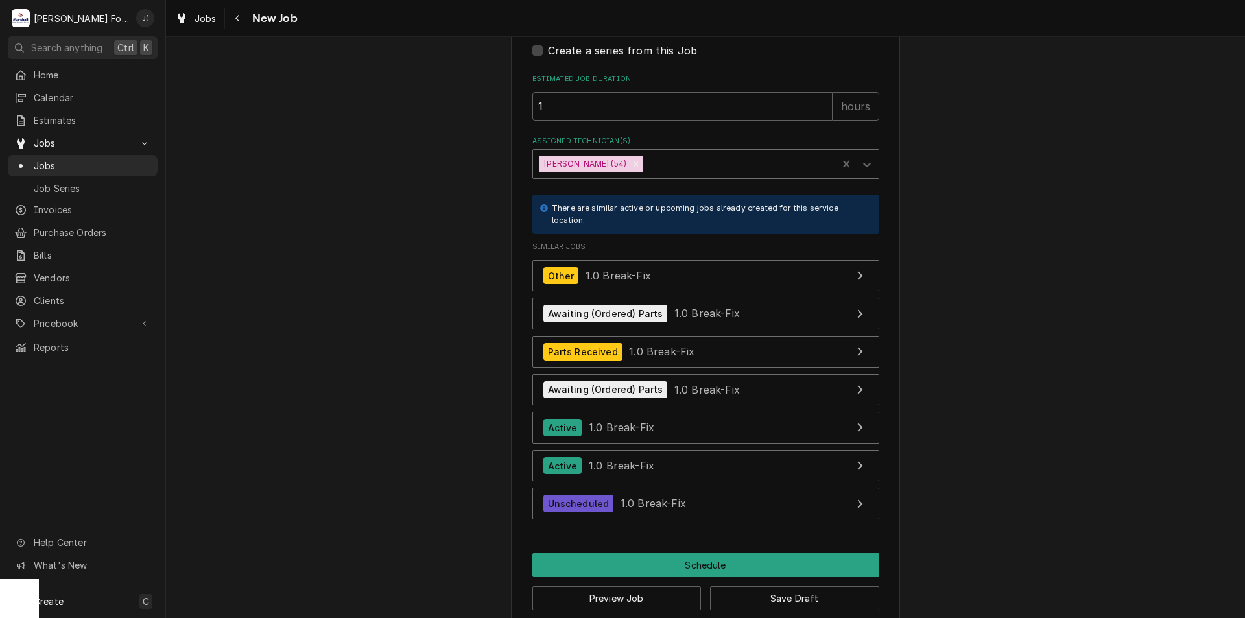
scroll to position [1500, 0]
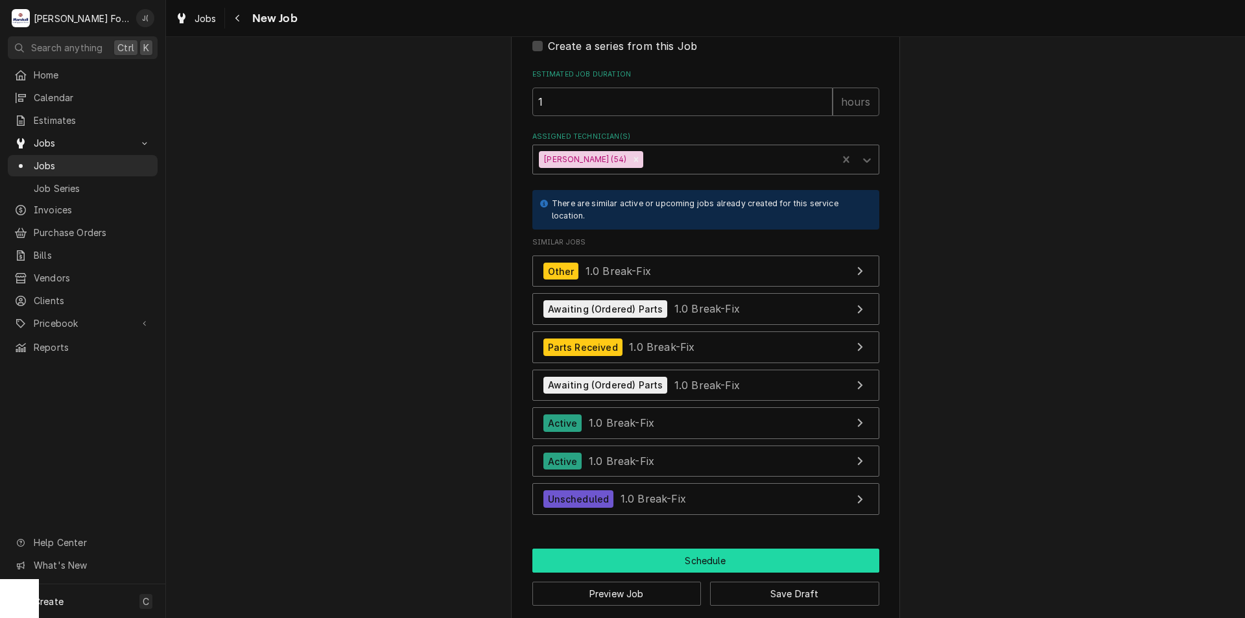
click at [685, 548] on button "Schedule" at bounding box center [705, 560] width 347 height 24
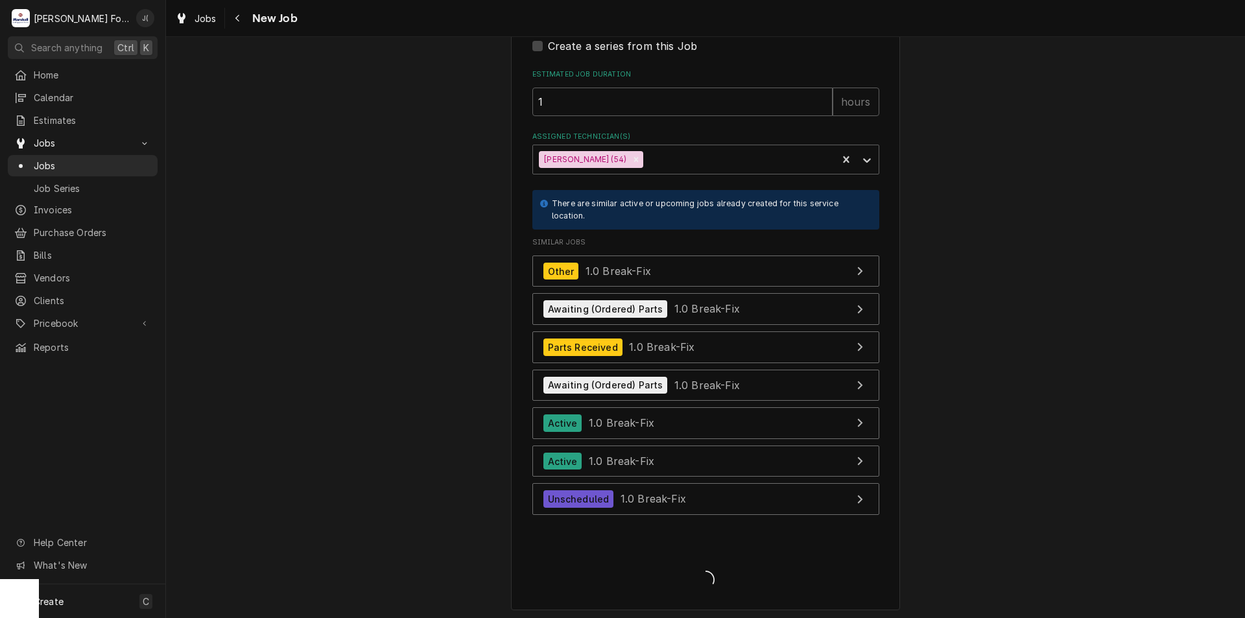
scroll to position [1488, 0]
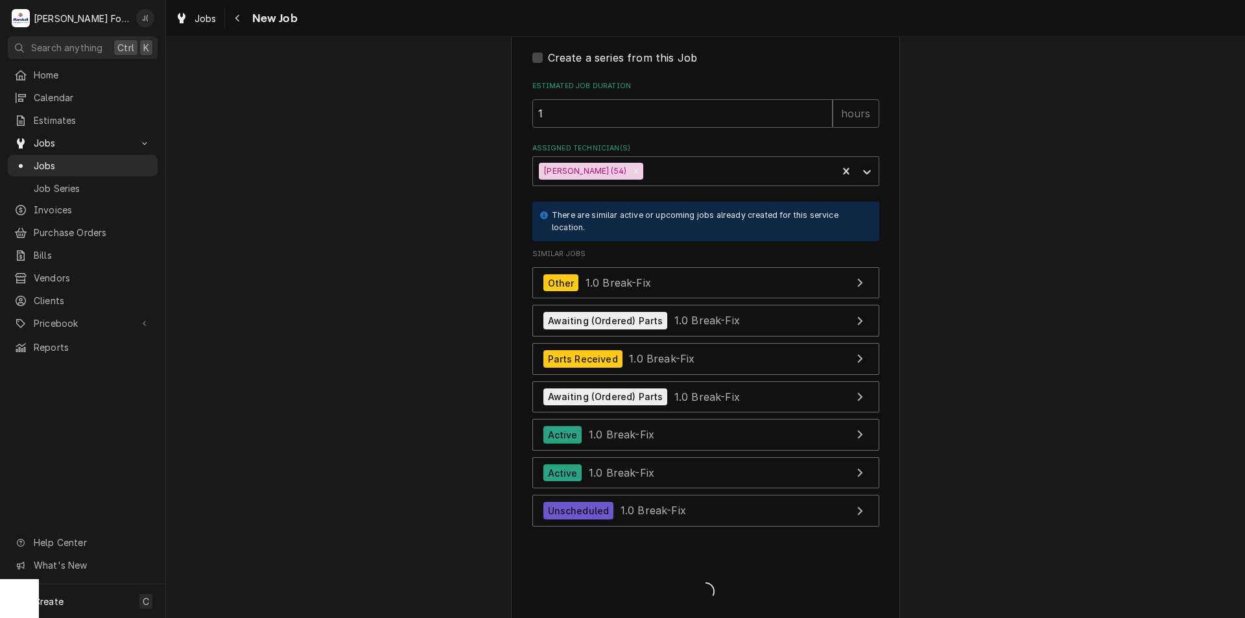
type textarea "x"
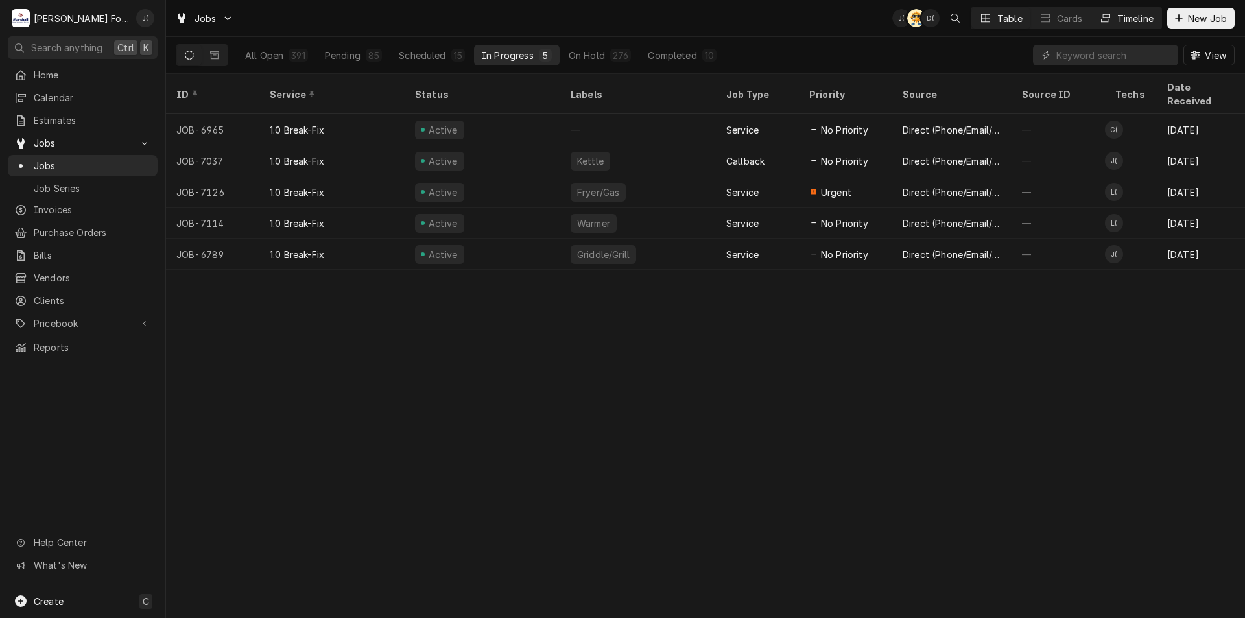
click at [1122, 21] on div "Timeline" at bounding box center [1135, 19] width 36 height 14
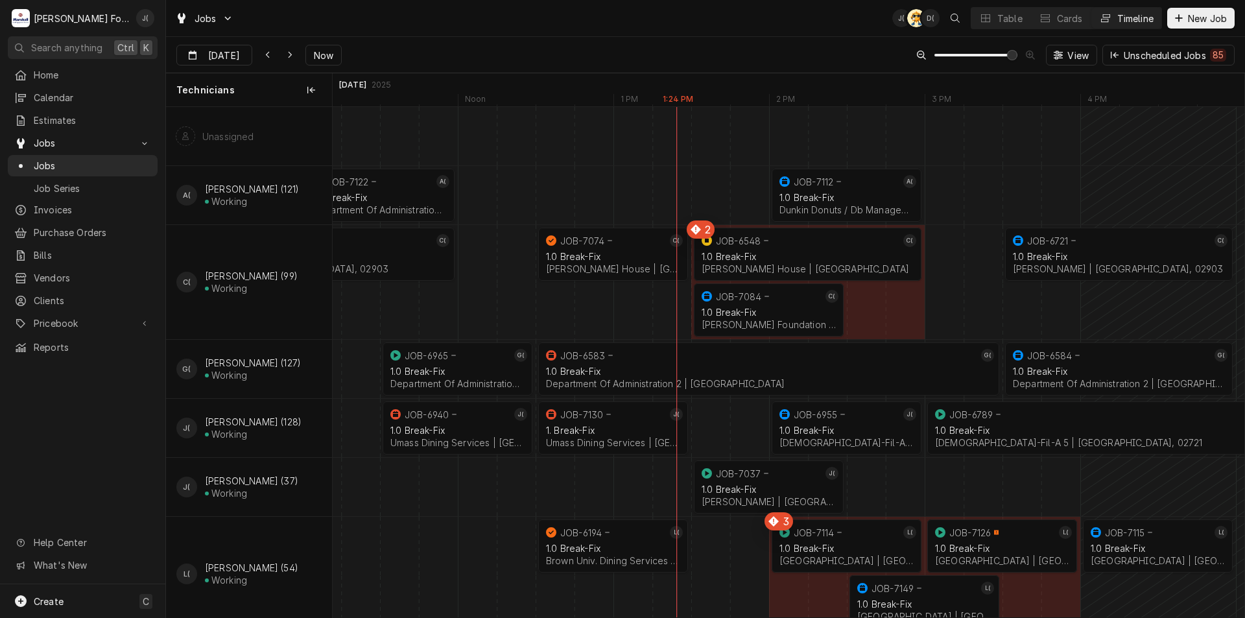
scroll to position [130, 0]
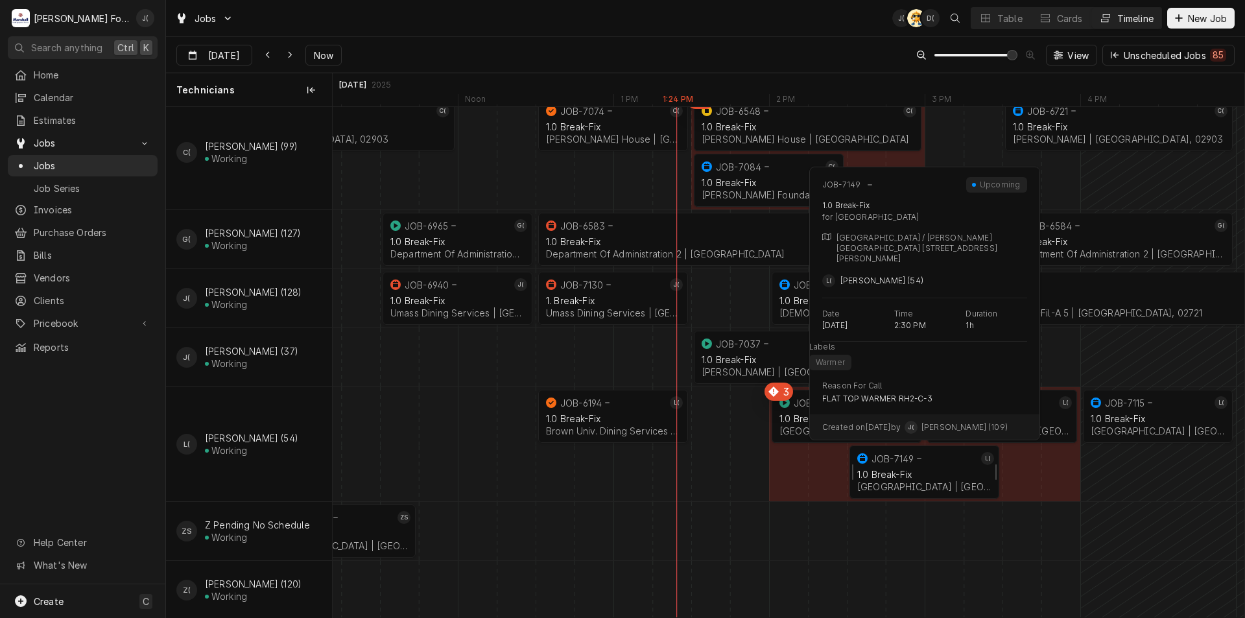
click at [913, 467] on div "1.0 Break-Fix Providence College | Providence, 02918" at bounding box center [923, 480] width 139 height 29
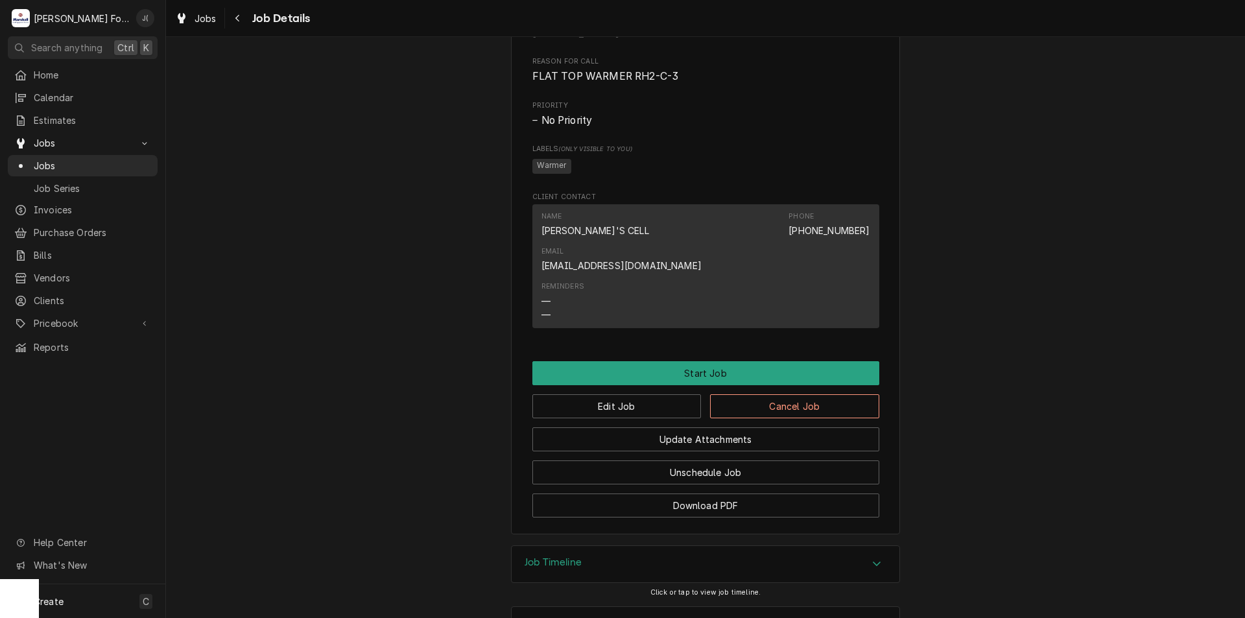
scroll to position [921, 0]
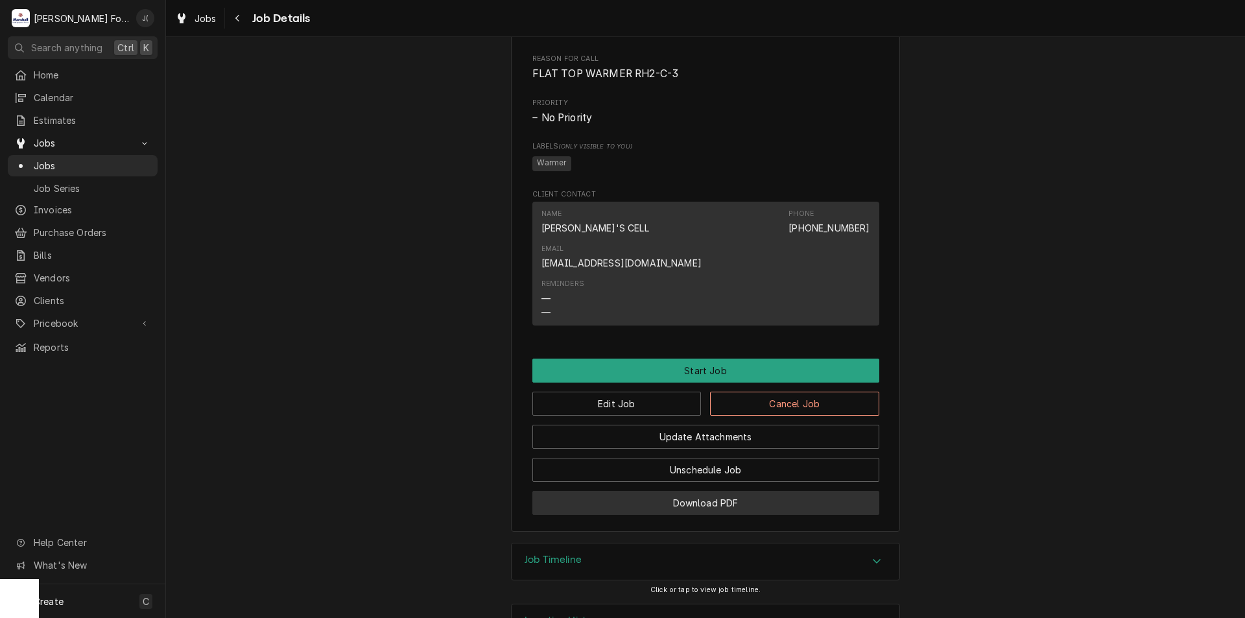
click at [630, 491] on button "Download PDF" at bounding box center [705, 503] width 347 height 24
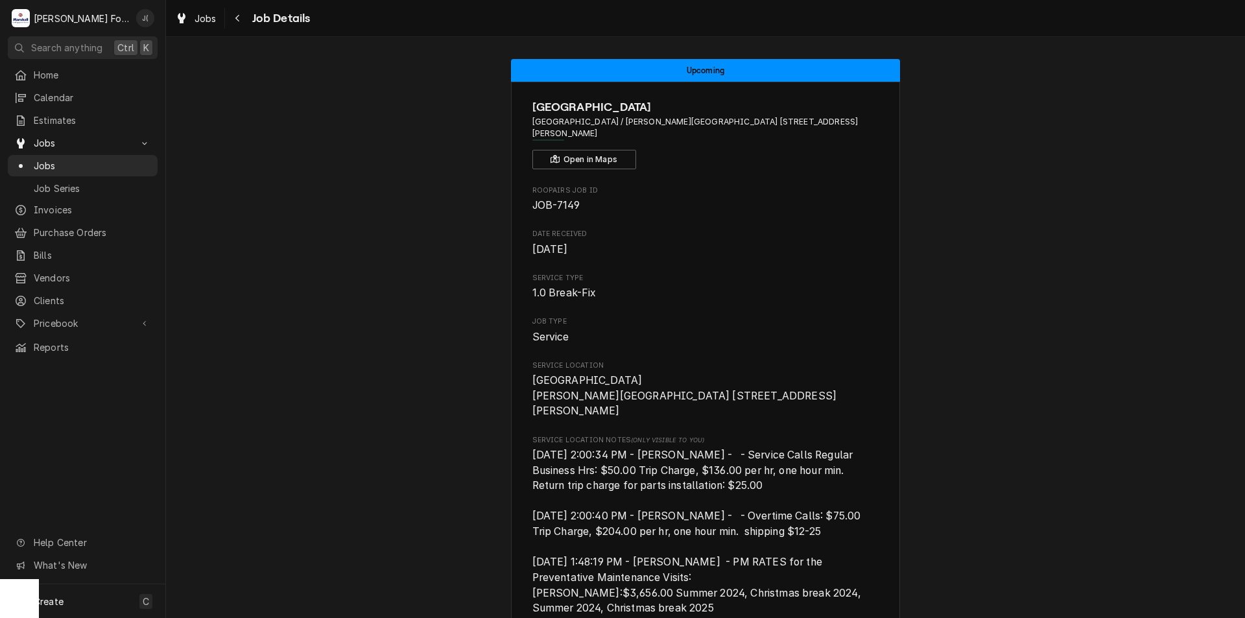
scroll to position [0, 0]
click at [91, 162] on span "Jobs" at bounding box center [92, 166] width 117 height 14
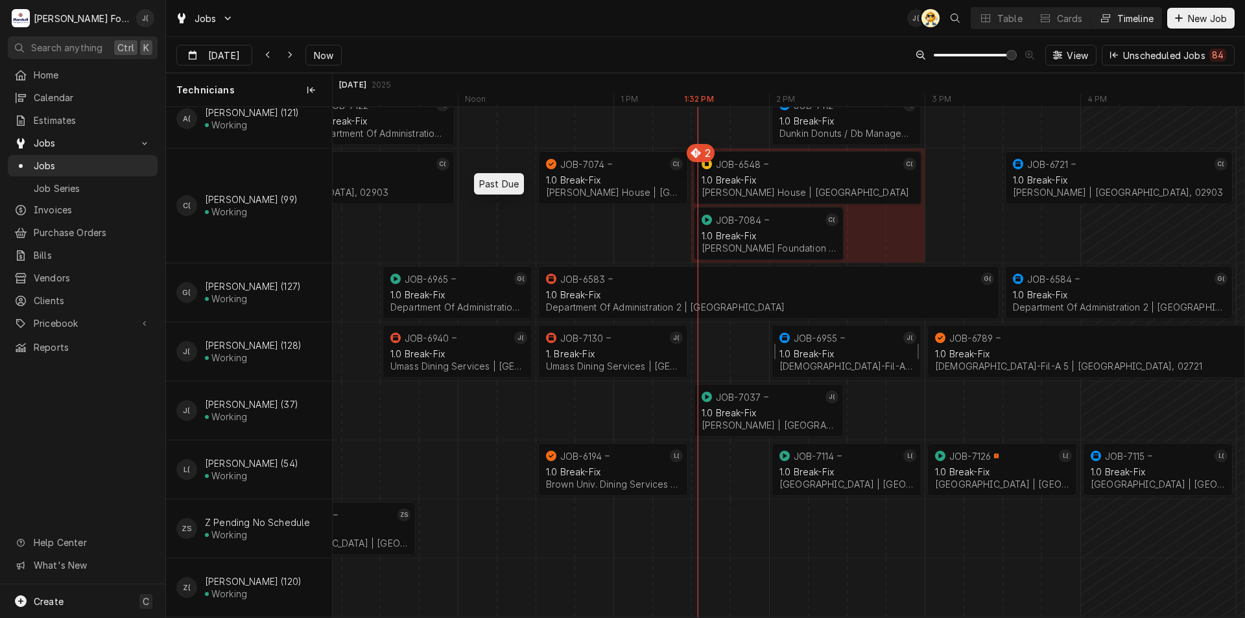
scroll to position [89, 0]
click at [990, 466] on div "1.0 Break-Fix" at bounding box center [1002, 471] width 134 height 11
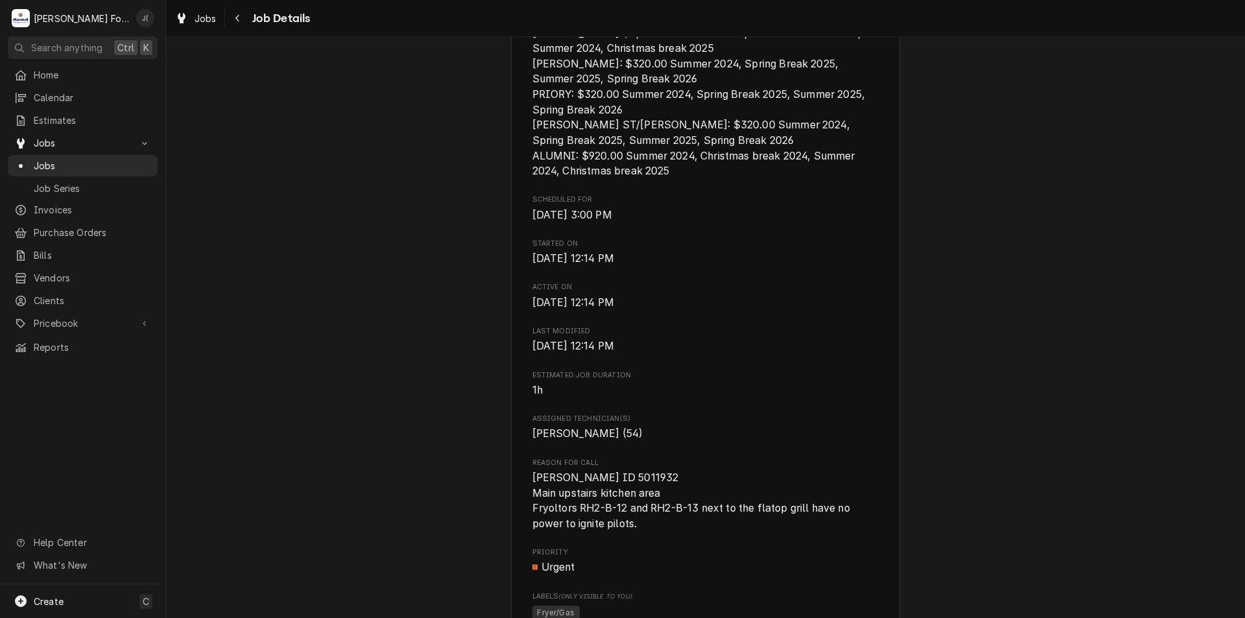
scroll to position [583, 0]
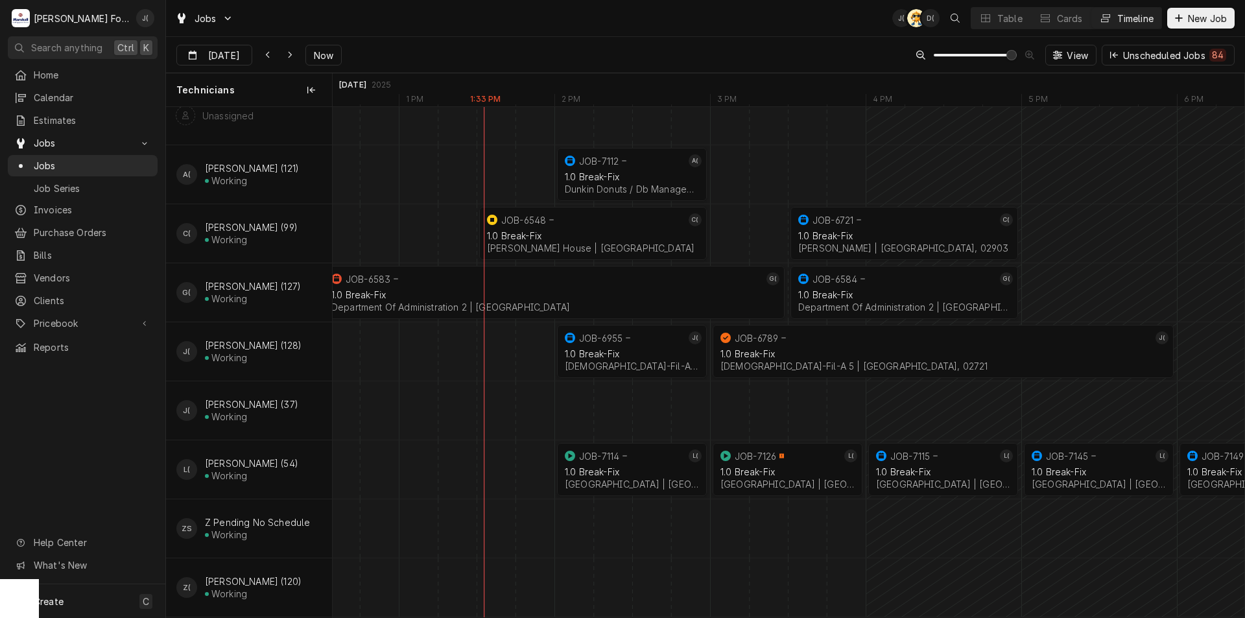
scroll to position [34, 0]
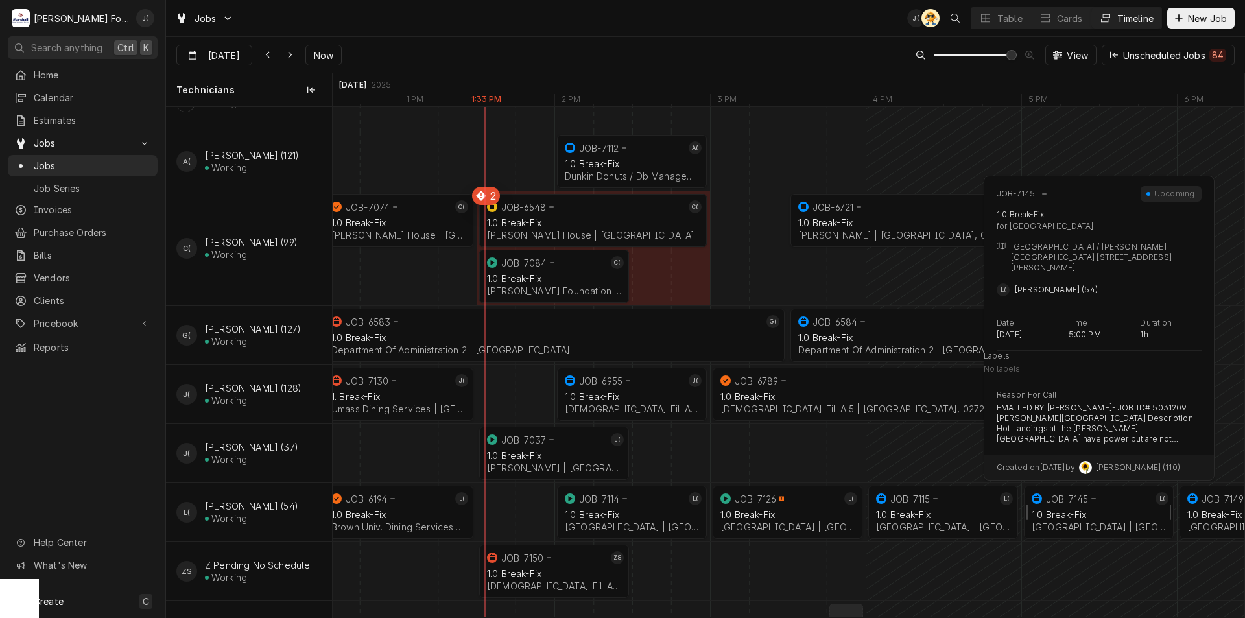
click at [1144, 503] on div "JOB-7145" at bounding box center [1090, 499] width 123 height 16
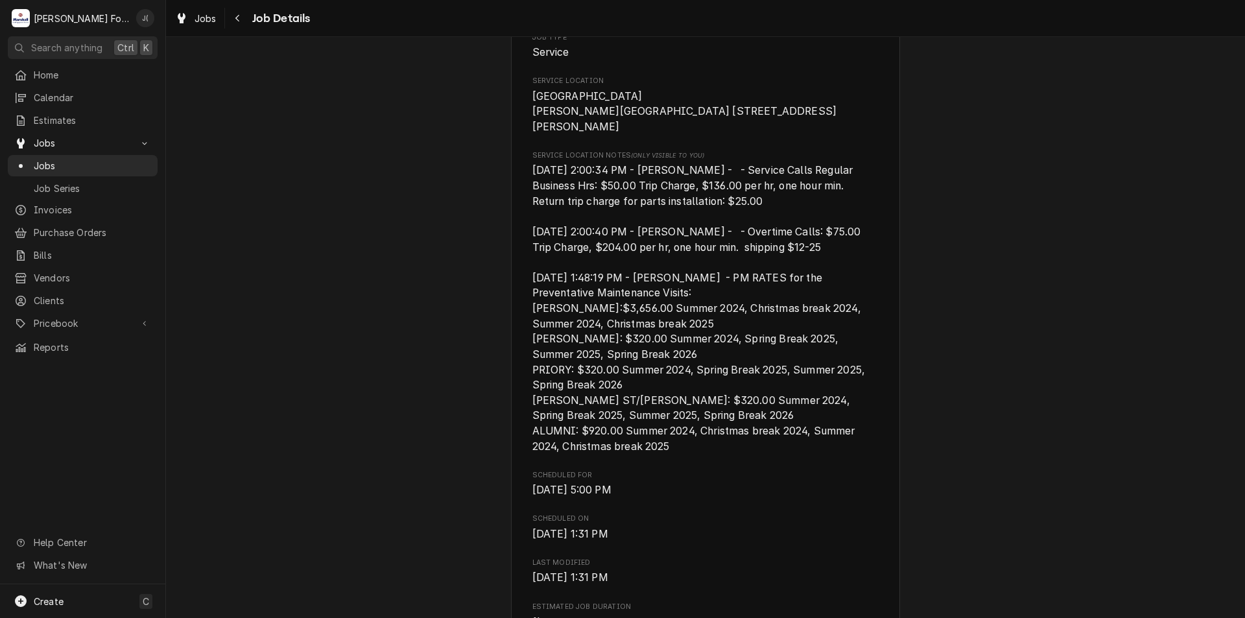
scroll to position [259, 0]
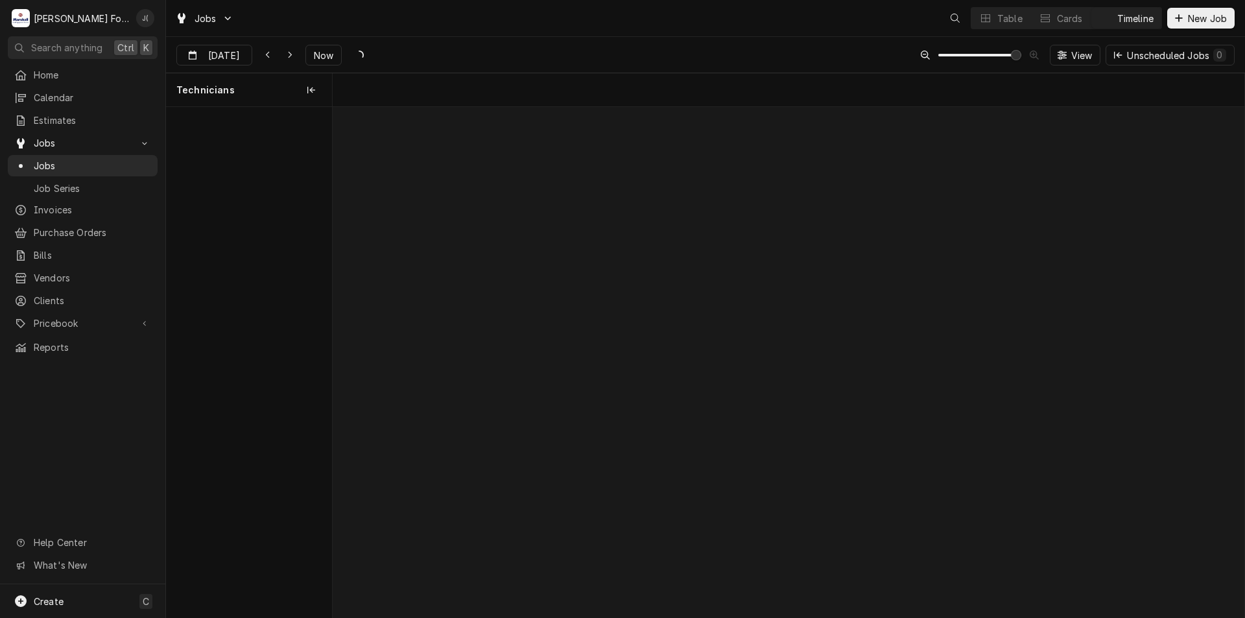
scroll to position [0, 18059]
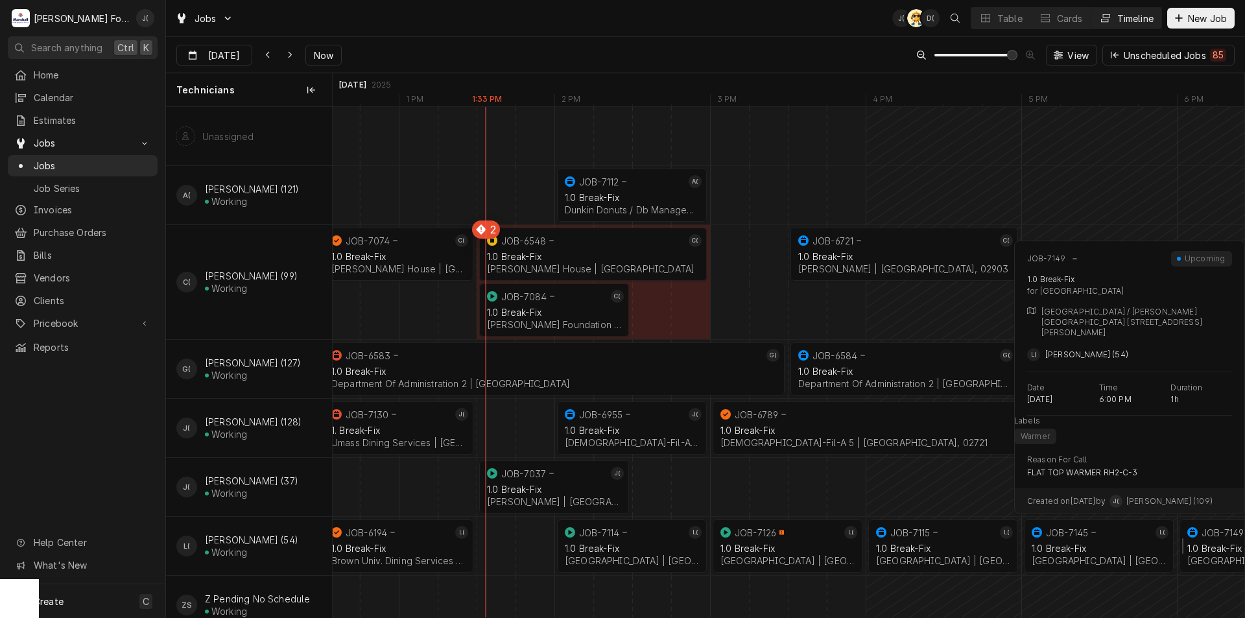
click at [1204, 548] on div "1.0 Break-Fix" at bounding box center [1254, 548] width 134 height 11
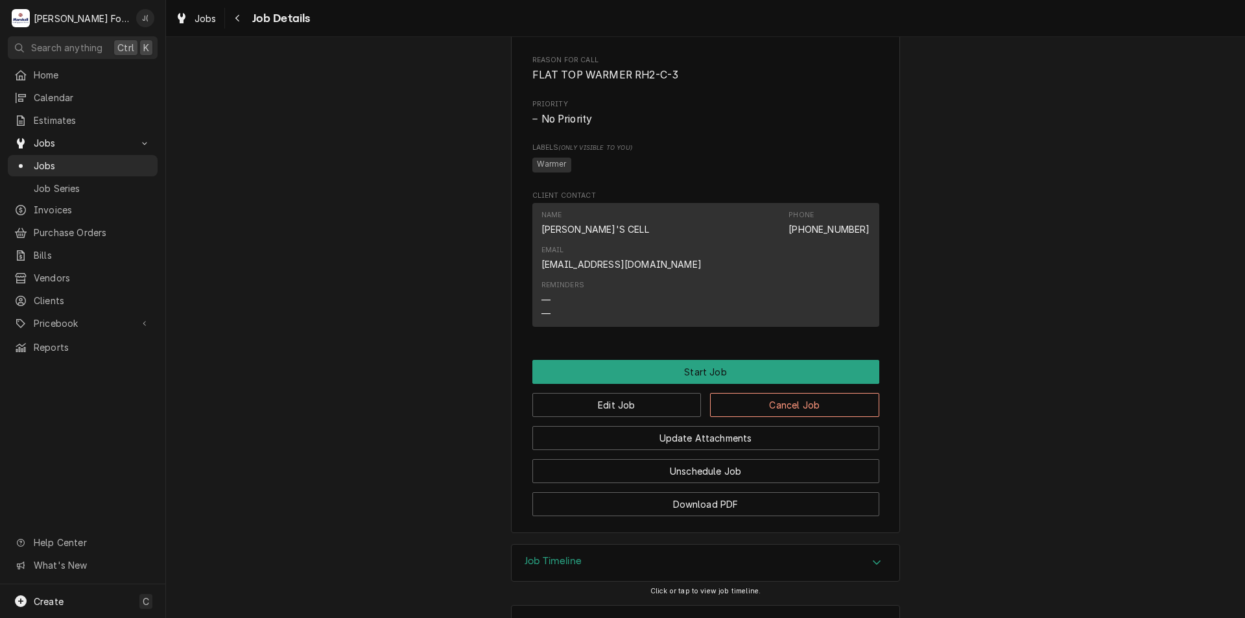
scroll to position [921, 0]
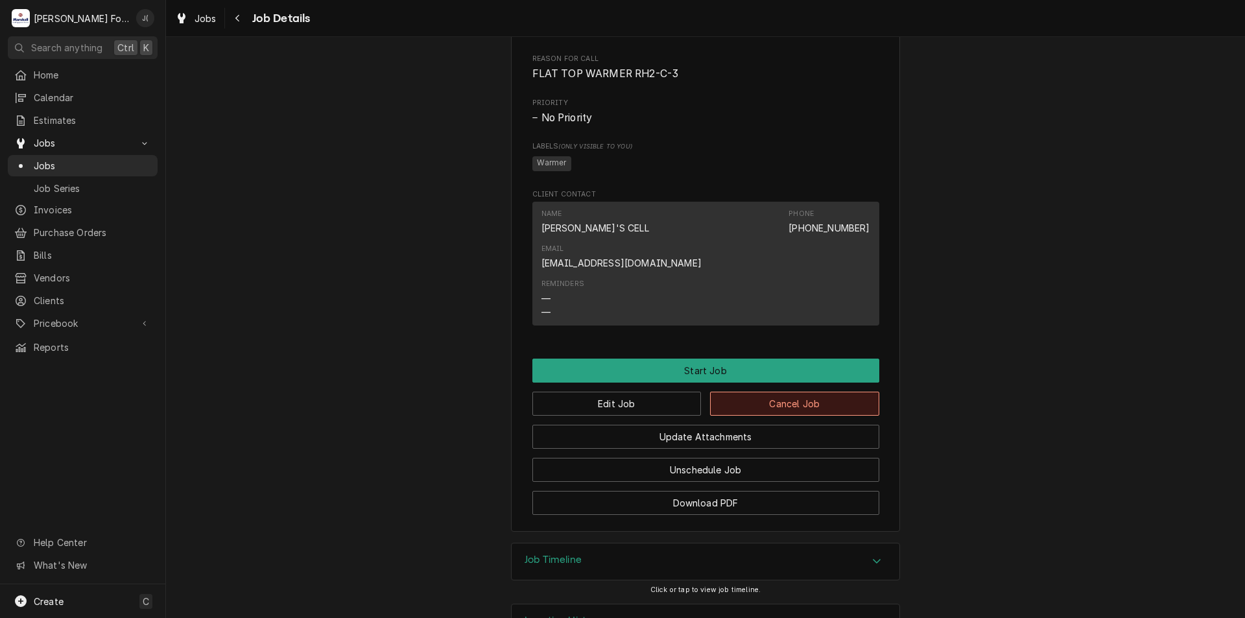
click at [787, 392] on button "Cancel Job" at bounding box center [794, 404] width 169 height 24
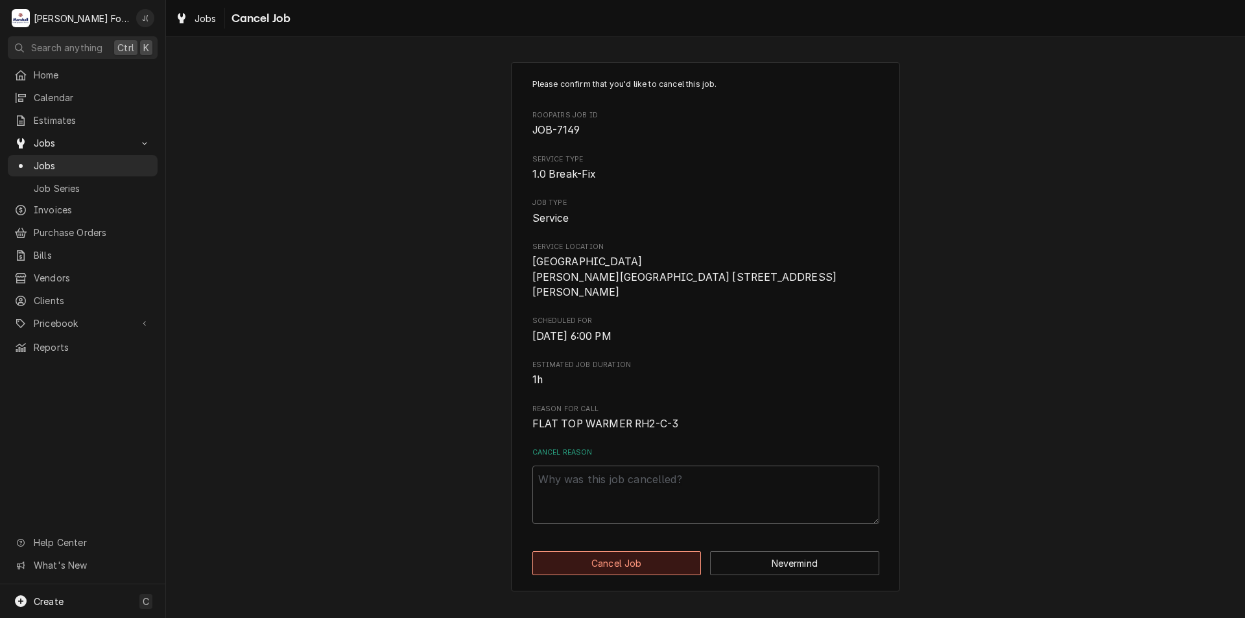
click at [633, 554] on button "Cancel Job" at bounding box center [616, 563] width 169 height 24
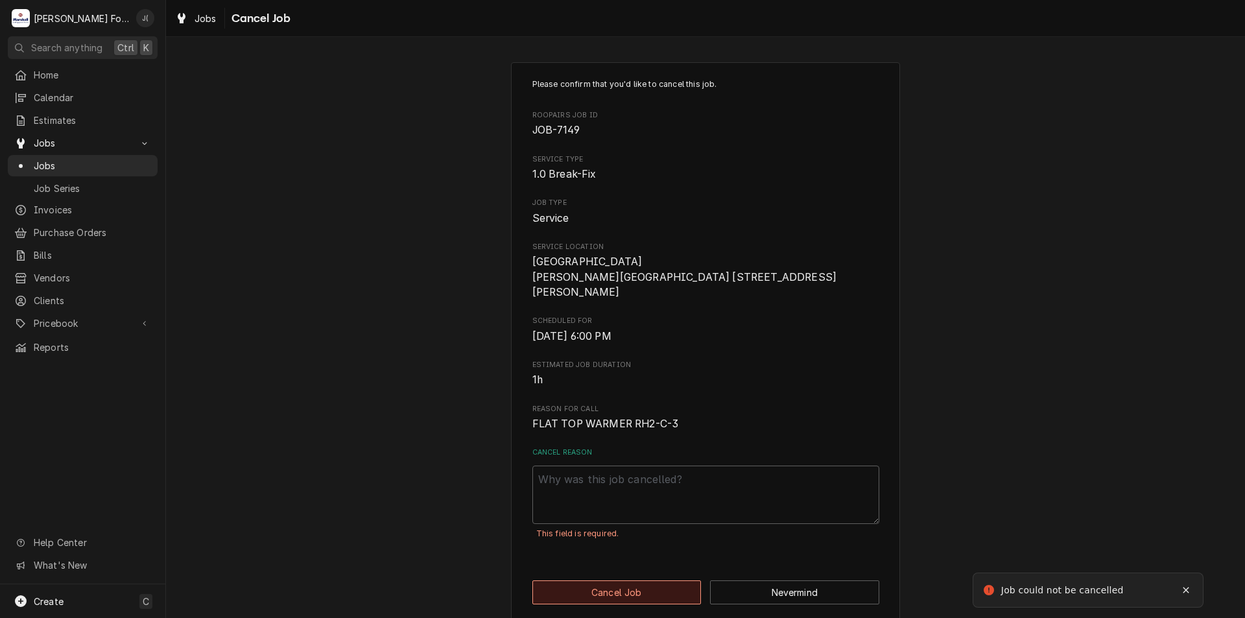
click at [622, 593] on button "Cancel Job" at bounding box center [616, 592] width 169 height 24
click at [631, 506] on textarea "Cancel Reason" at bounding box center [705, 494] width 347 height 58
type textarea "x"
type textarea "D"
type textarea "x"
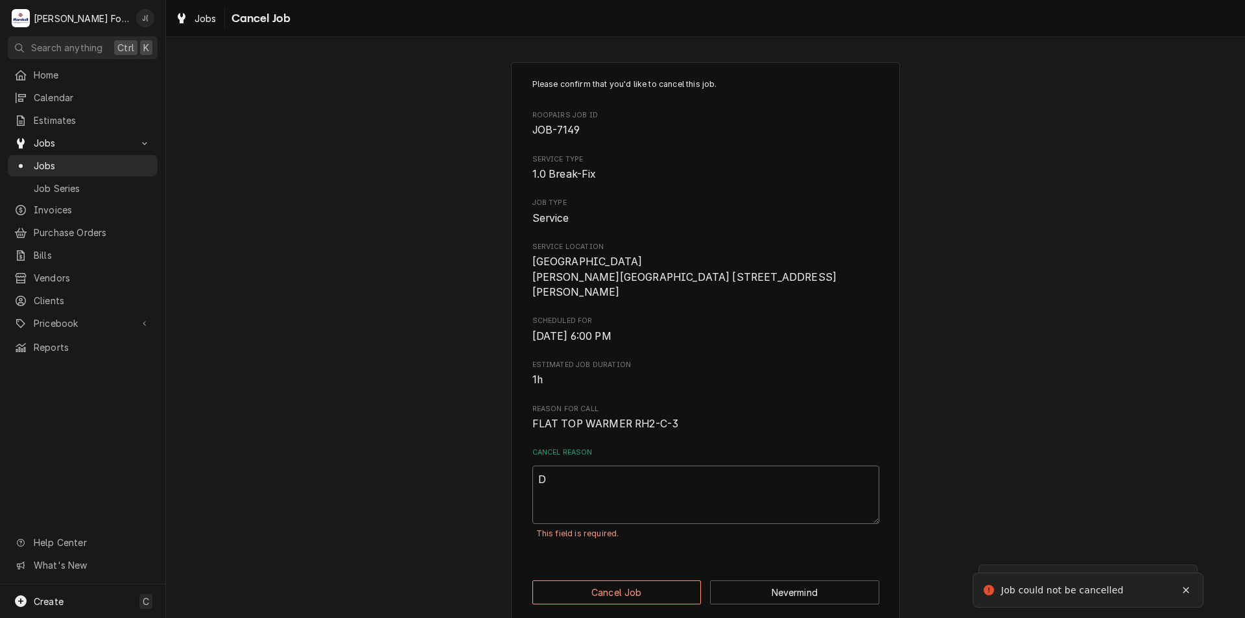
type textarea "DU"
type textarea "x"
type textarea "DUP"
type textarea "x"
type textarea "DUPL"
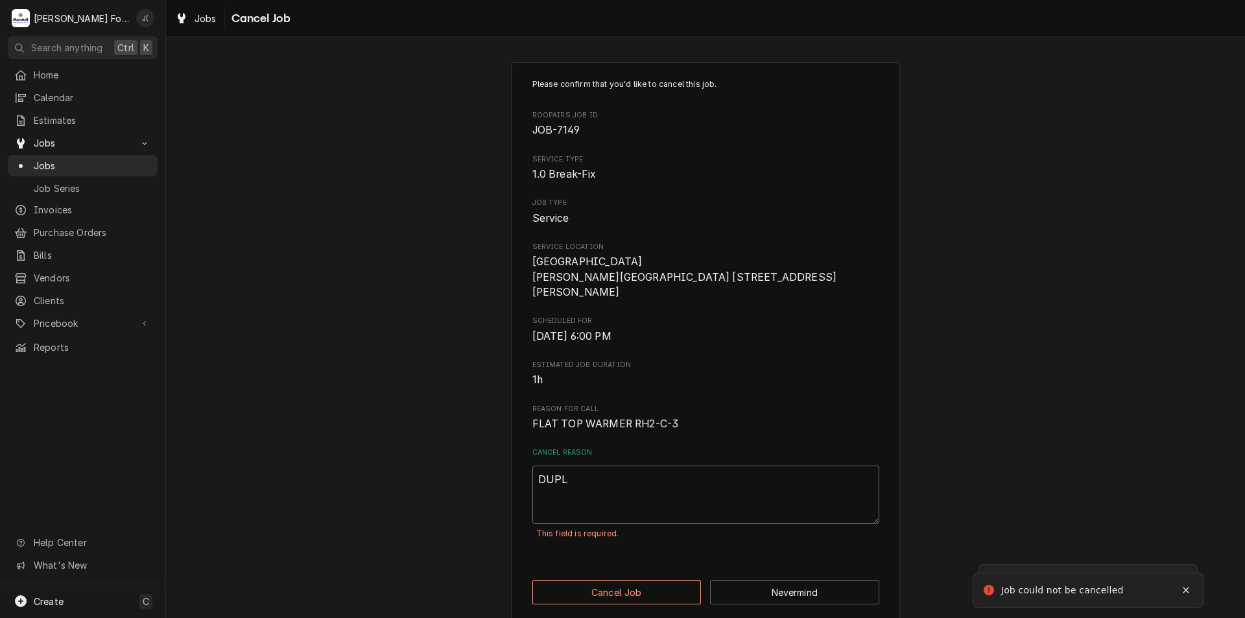
type textarea "x"
type textarea "DUPLI"
type textarea "x"
type textarea "DUPLIC"
type textarea "x"
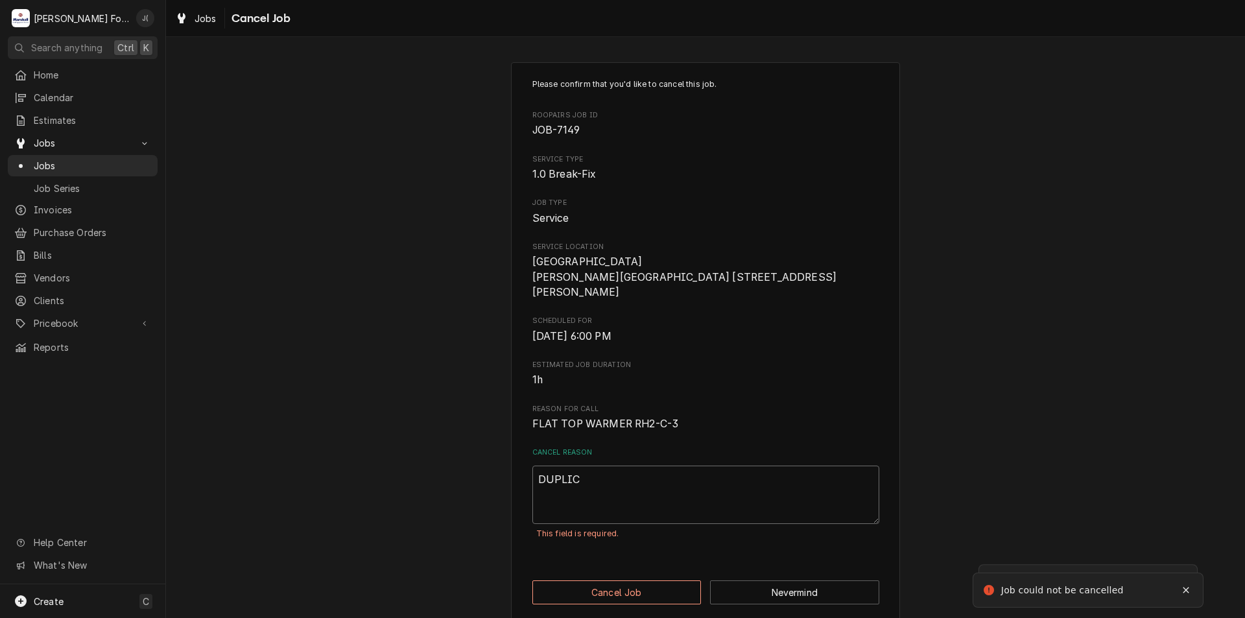
type textarea "DUPLICA"
type textarea "x"
type textarea "DUPLICAT"
type textarea "x"
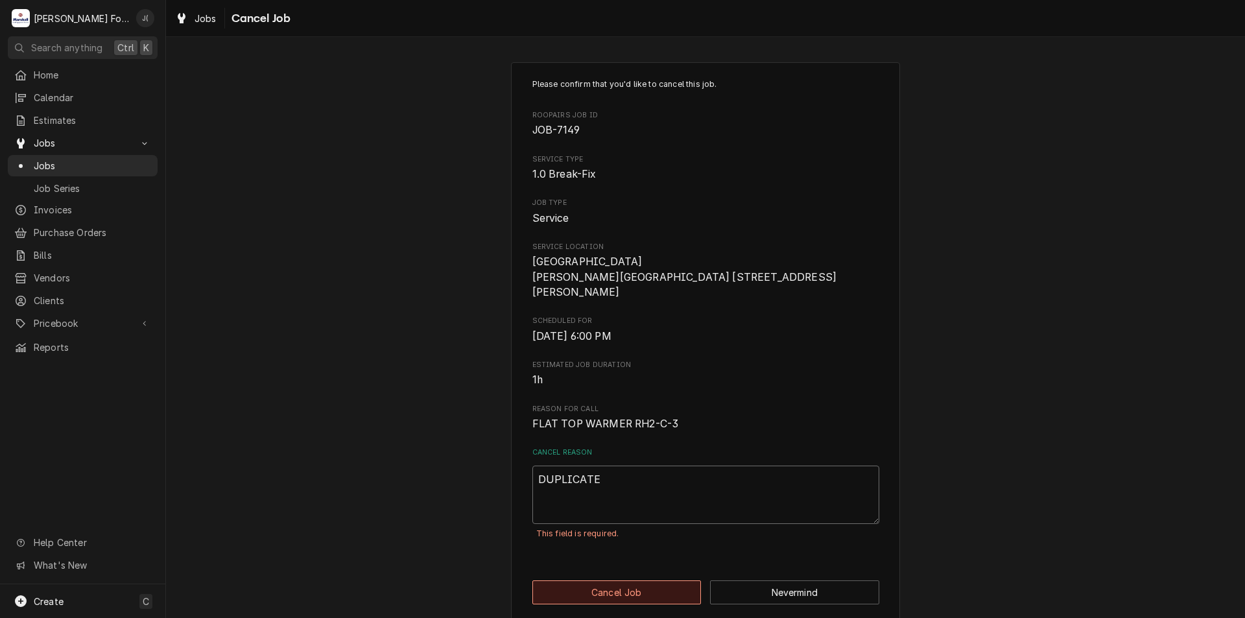
type textarea "DUPLICATE"
click at [664, 594] on button "Cancel Job" at bounding box center [616, 592] width 169 height 24
type textarea "x"
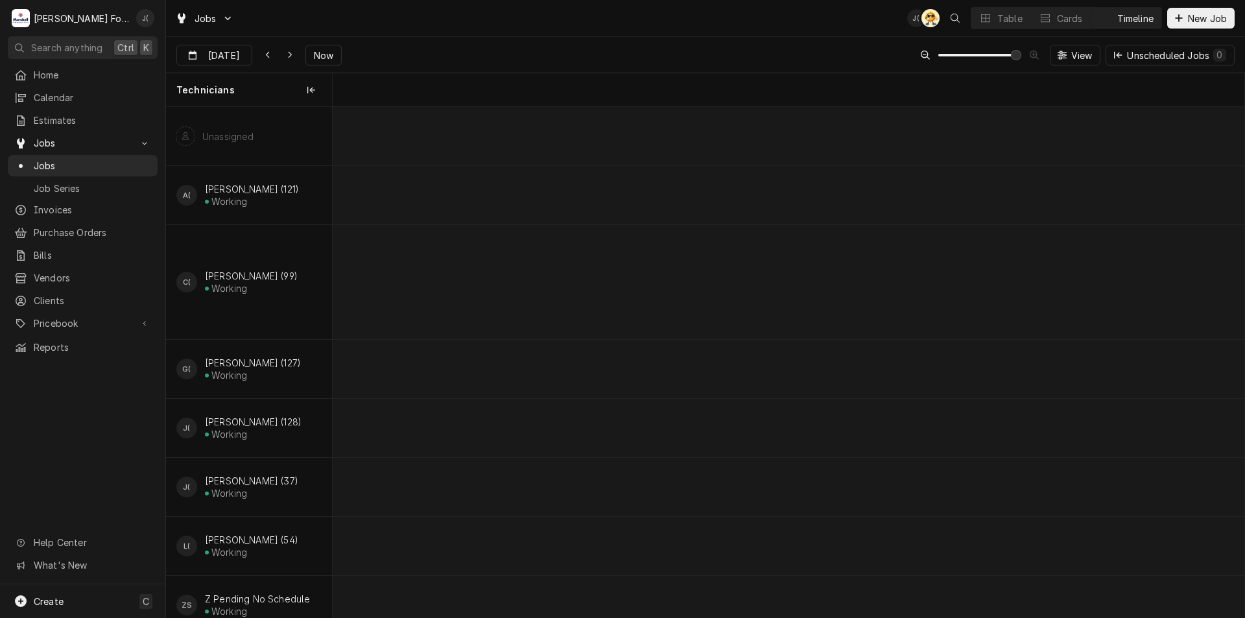
scroll to position [0, 18059]
